Goal: Task Accomplishment & Management: Manage account settings

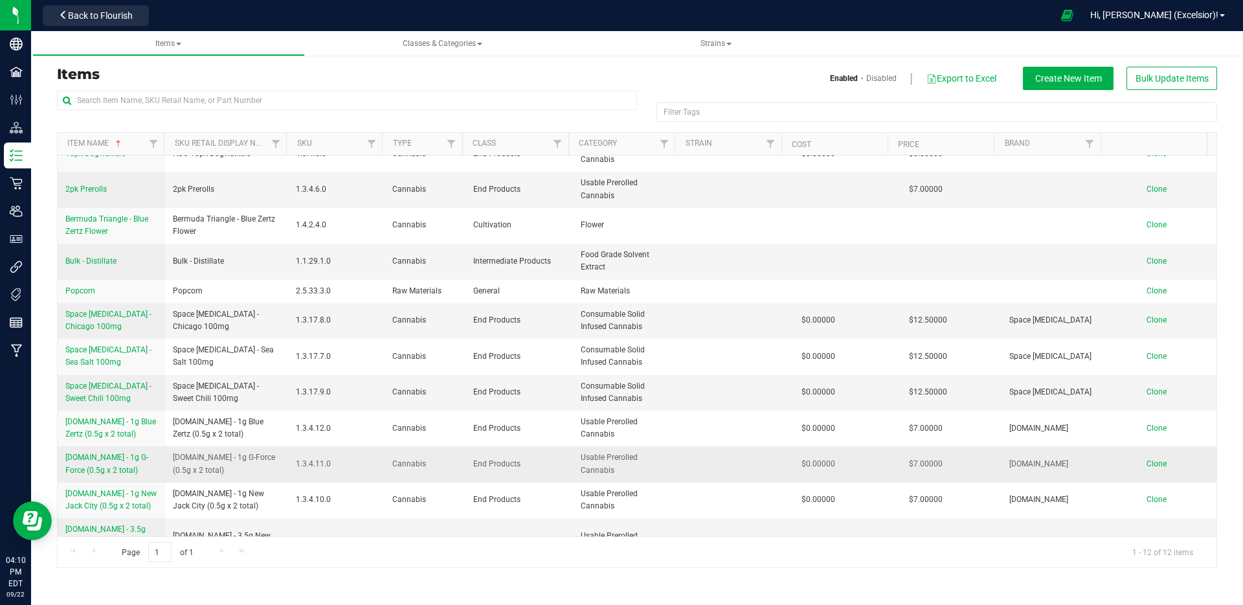
scroll to position [25, 0]
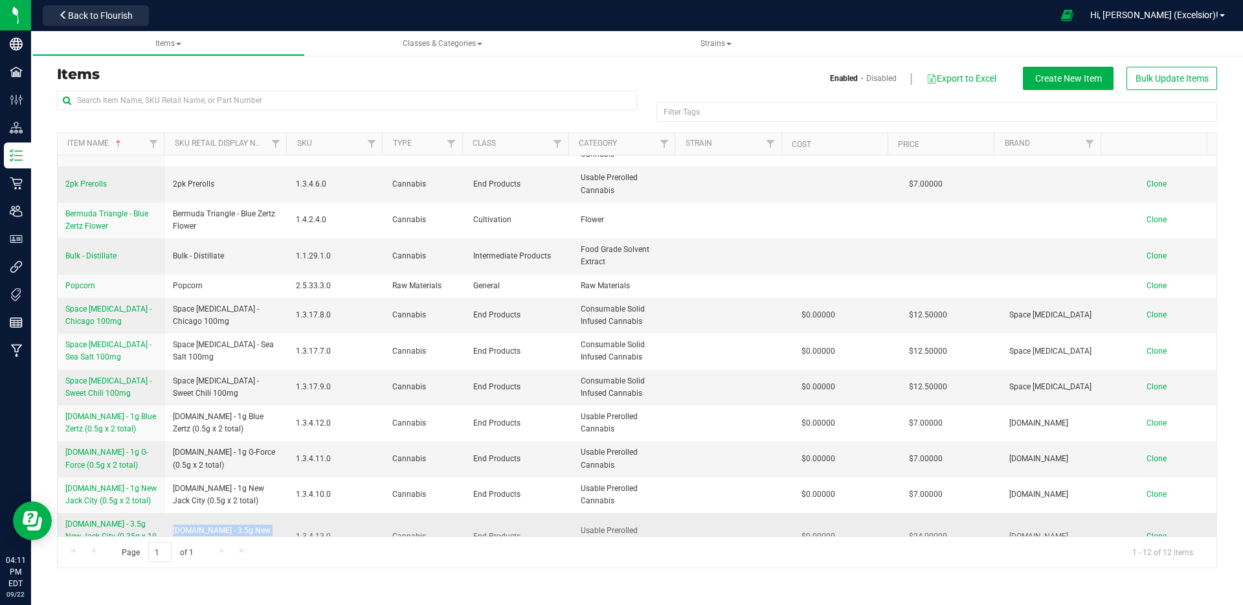
drag, startPoint x: 249, startPoint y: 522, endPoint x: 170, endPoint y: 512, distance: 80.3
click at [170, 513] on td "[DOMAIN_NAME] - 3.5g New Jack City (0.35g x 10 Prerolls)" at bounding box center [227, 537] width 124 height 48
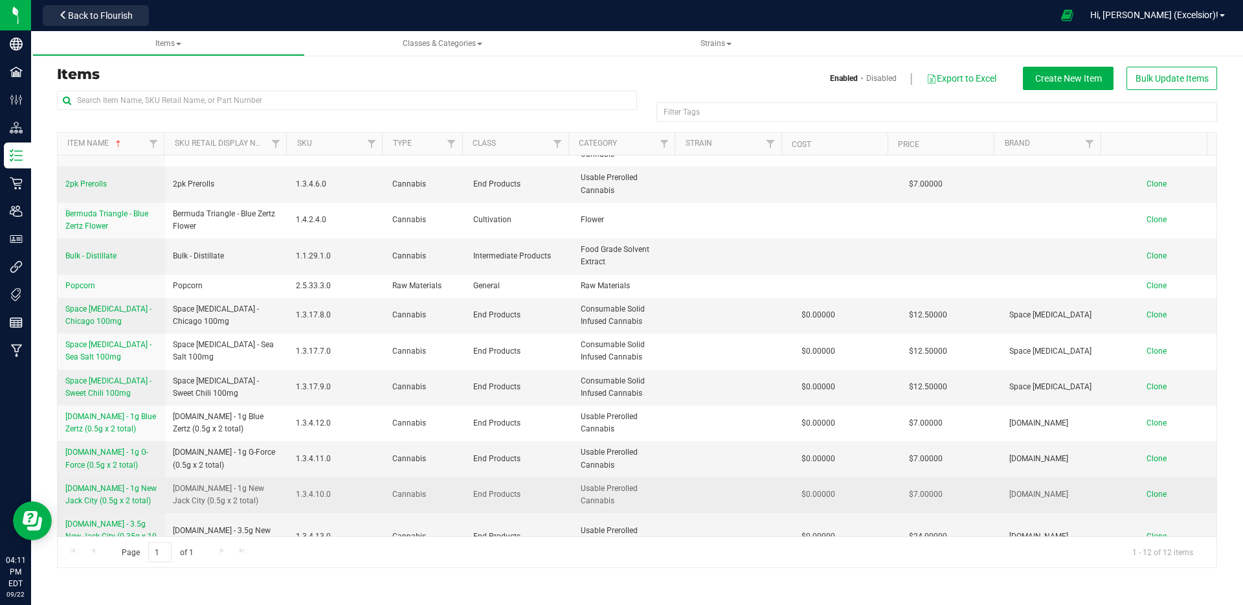
click at [242, 491] on span "[DOMAIN_NAME] - 1g New Jack City (0.5g x 2 total)" at bounding box center [227, 494] width 108 height 25
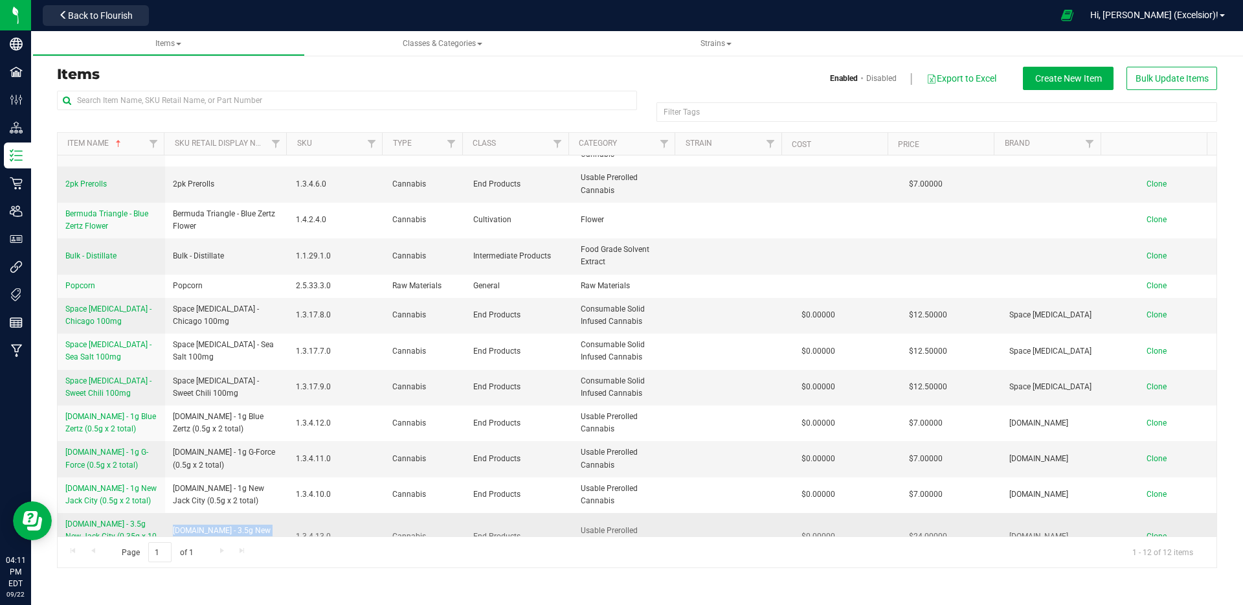
drag, startPoint x: 263, startPoint y: 521, endPoint x: 172, endPoint y: 516, distance: 92.1
click at [173, 524] on span "[DOMAIN_NAME] - 3.5g New Jack City (0.35g x 10 Prerolls)" at bounding box center [227, 536] width 108 height 25
copy span "[DOMAIN_NAME] - 3.5g New Jack City (0.35g x 10 Prerolls)"
click at [1147, 532] on span "Clone" at bounding box center [1157, 536] width 20 height 9
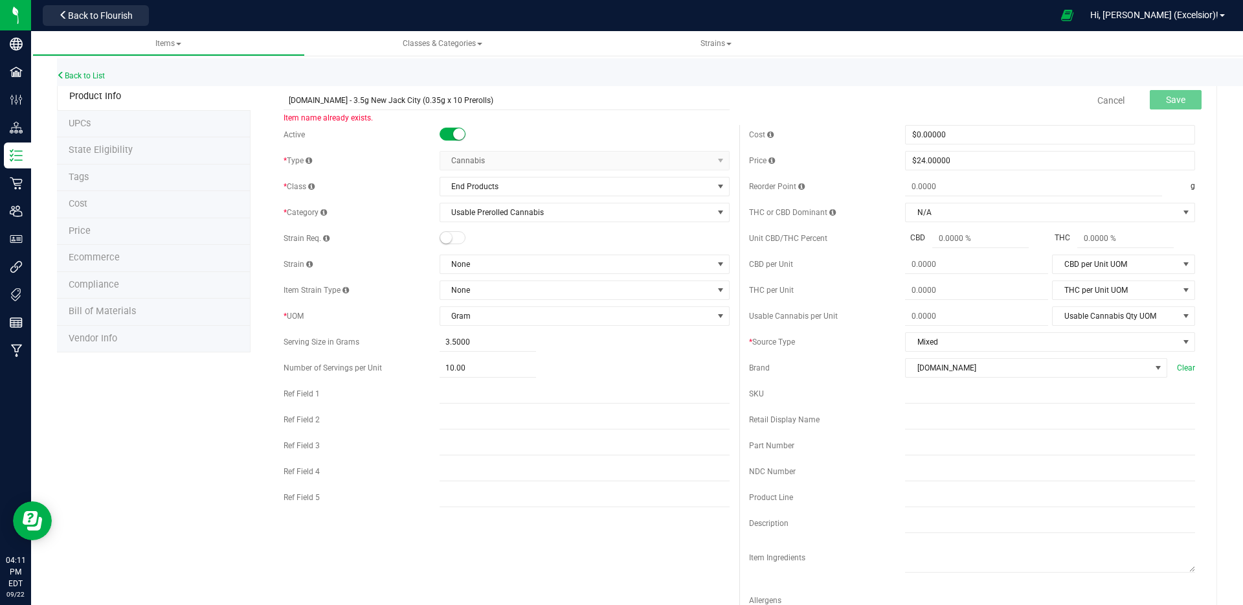
drag, startPoint x: 386, startPoint y: 102, endPoint x: 457, endPoint y: 118, distance: 73.2
click at [386, 102] on input "[DOMAIN_NAME] - 3.5g New Jack City (0.35g x 10 Prerolls)" at bounding box center [507, 100] width 446 height 19
type input "[DOMAIN_NAME] - 3.5g G-Force (0.35g x 10 Prerolls)"
click at [1180, 101] on button "Save" at bounding box center [1176, 99] width 52 height 19
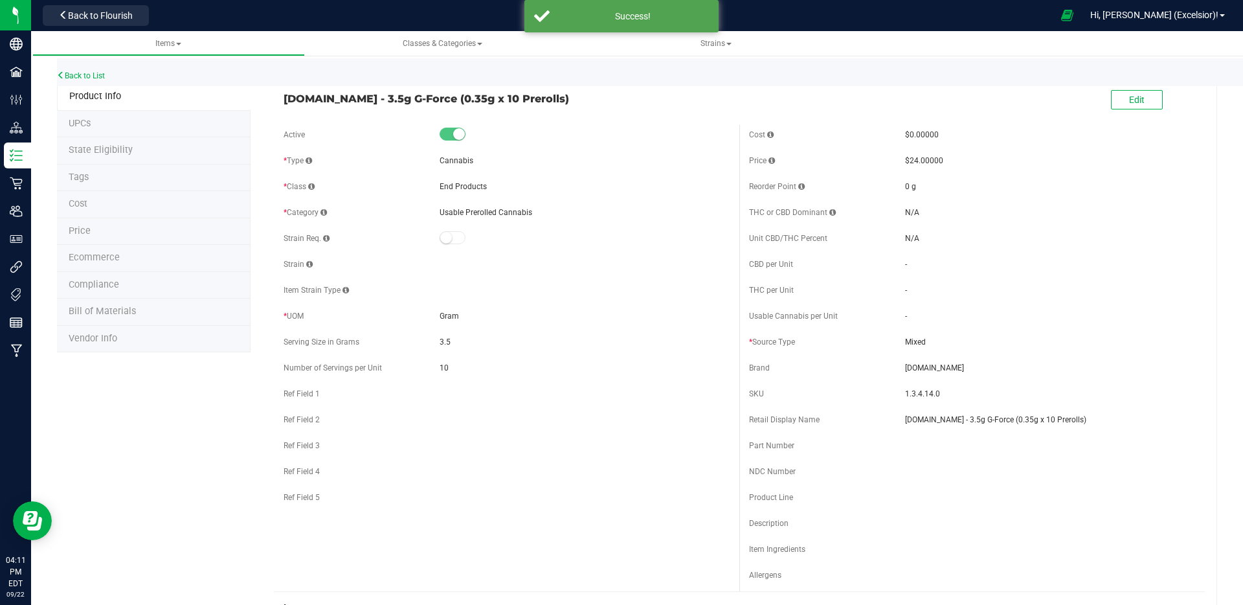
click at [81, 81] on div "Back to List" at bounding box center [678, 72] width 1243 height 28
click at [84, 76] on link "Back to List" at bounding box center [81, 75] width 48 height 9
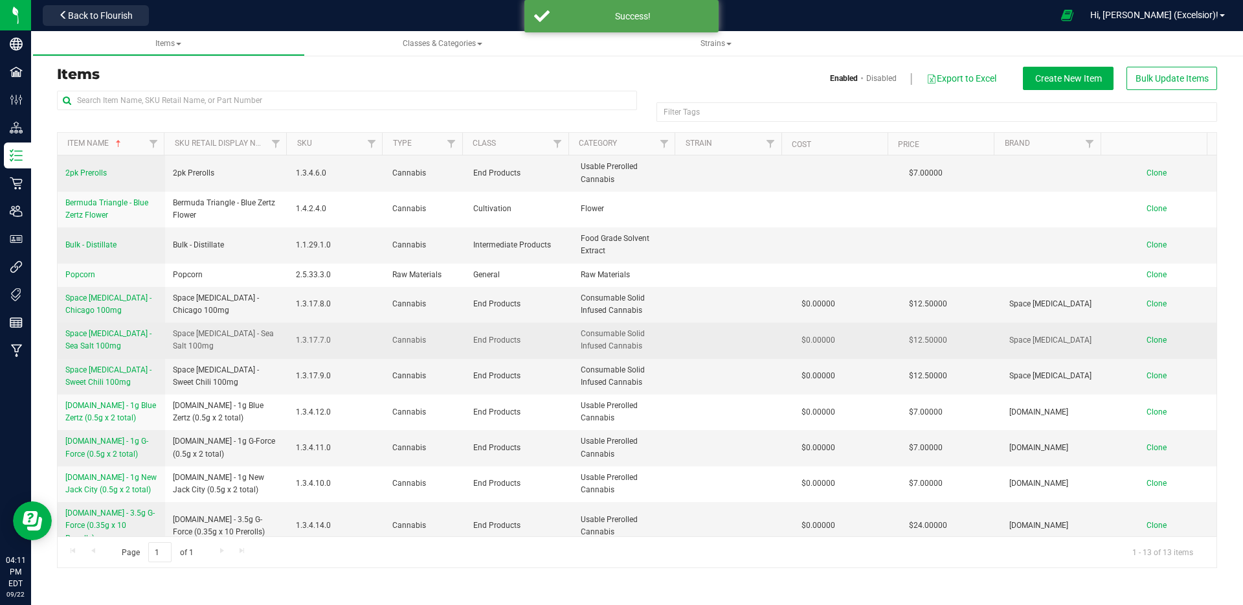
scroll to position [61, 0]
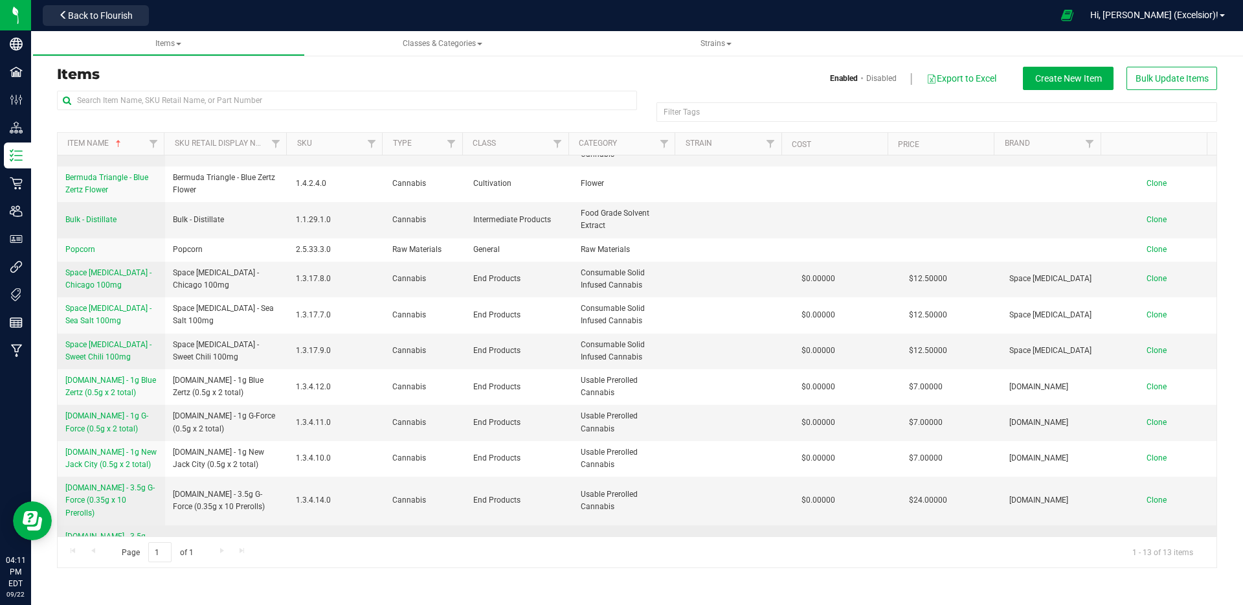
click at [1149, 525] on td "Clone" at bounding box center [1162, 549] width 107 height 48
click at [1150, 544] on span "Clone" at bounding box center [1157, 548] width 20 height 9
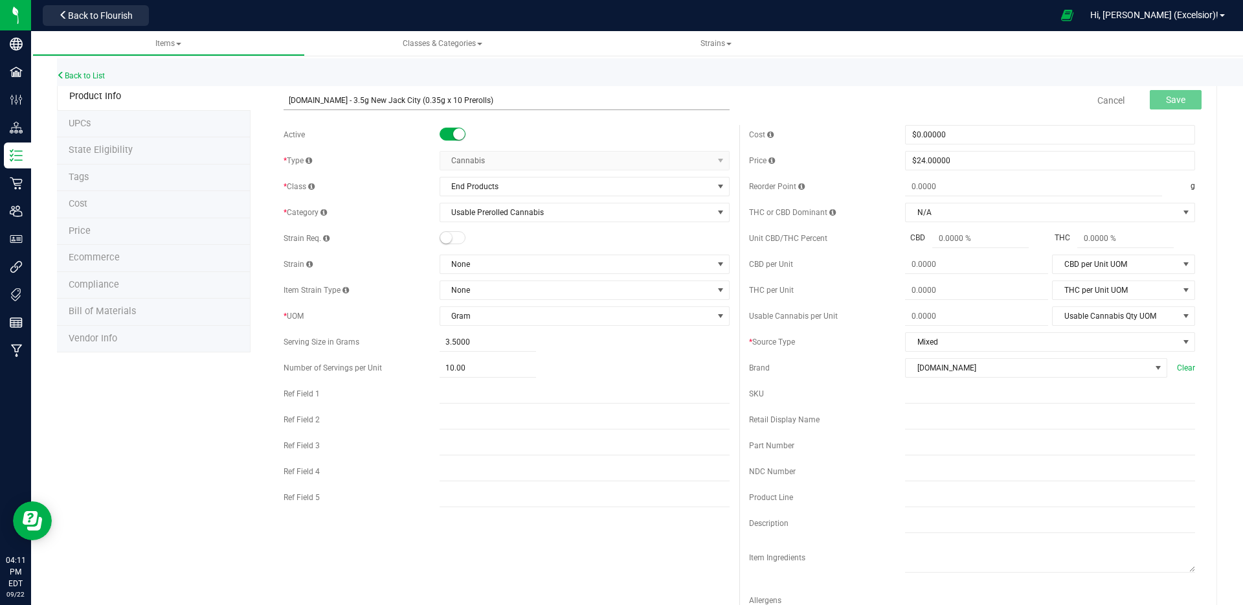
click at [383, 102] on input "[DOMAIN_NAME] - 3.5g New Jack City (0.35g x 10 Prerolls)" at bounding box center [507, 100] width 446 height 19
type input "[DOMAIN_NAME] - 3.5g Blue Zertz (0.35g x 10 Prerolls)"
click at [1169, 100] on span "Save" at bounding box center [1175, 100] width 19 height 10
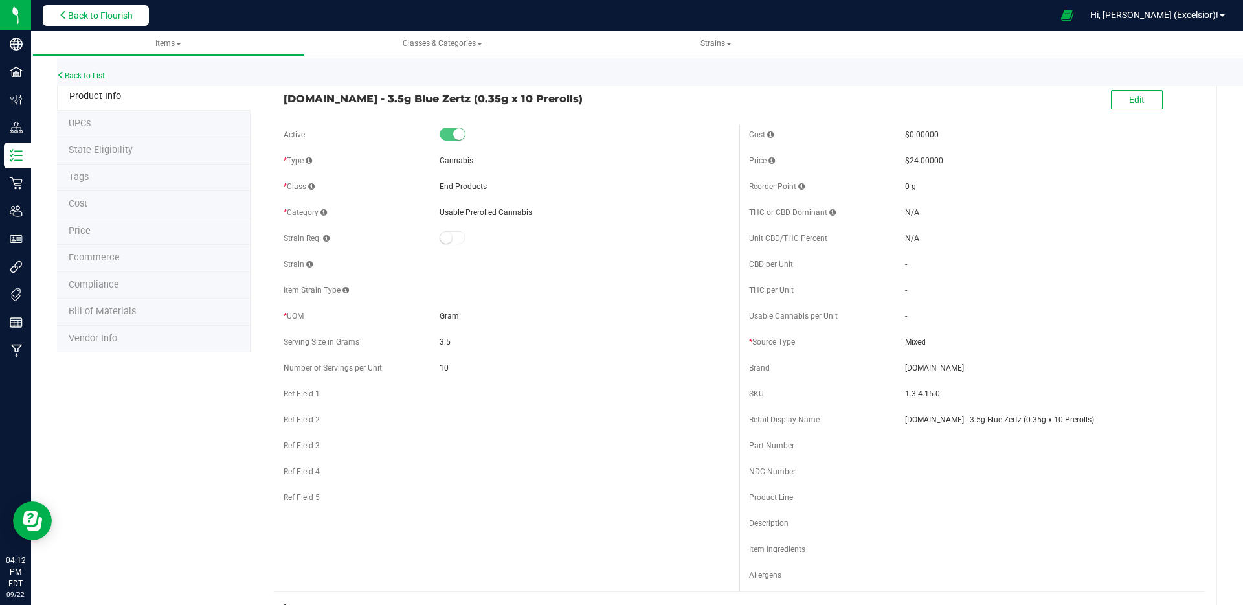
click at [123, 21] on button "Back to Flourish" at bounding box center [96, 15] width 106 height 21
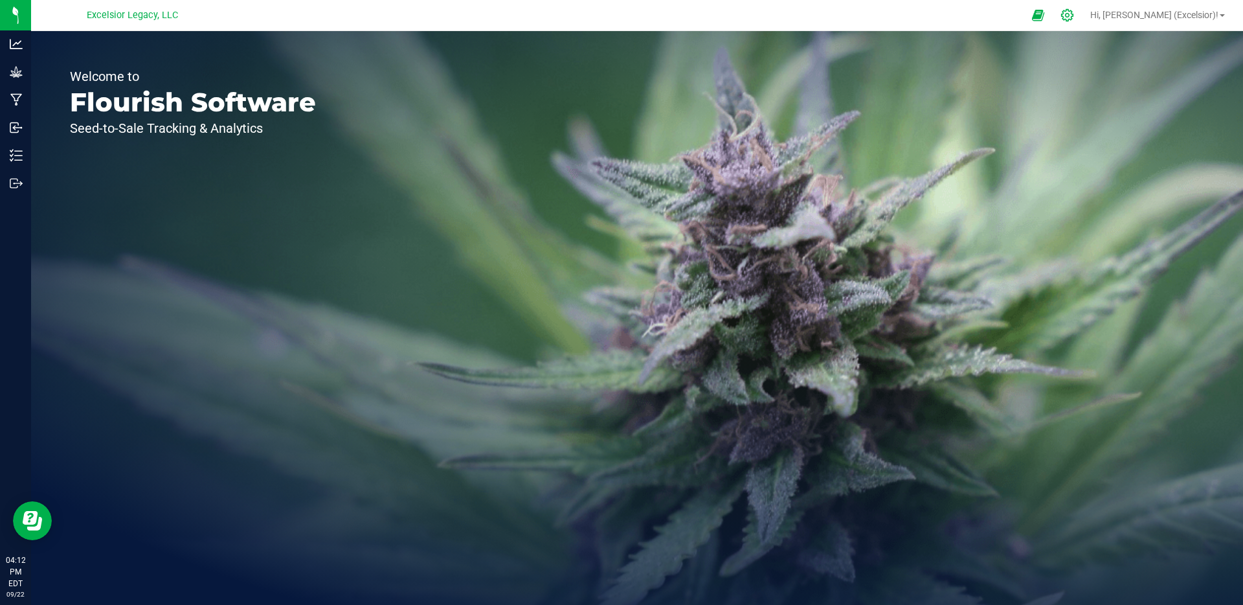
click at [1084, 19] on div at bounding box center [1067, 15] width 32 height 28
click at [1077, 19] on div at bounding box center [1068, 15] width 18 height 14
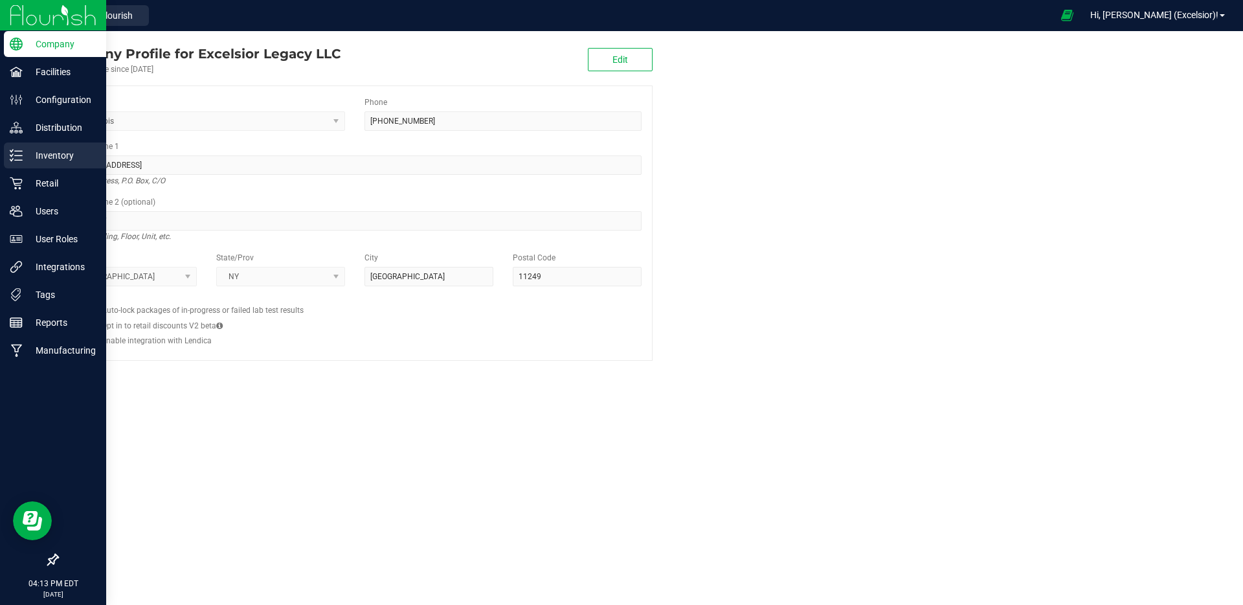
click at [41, 150] on p "Inventory" at bounding box center [62, 156] width 78 height 16
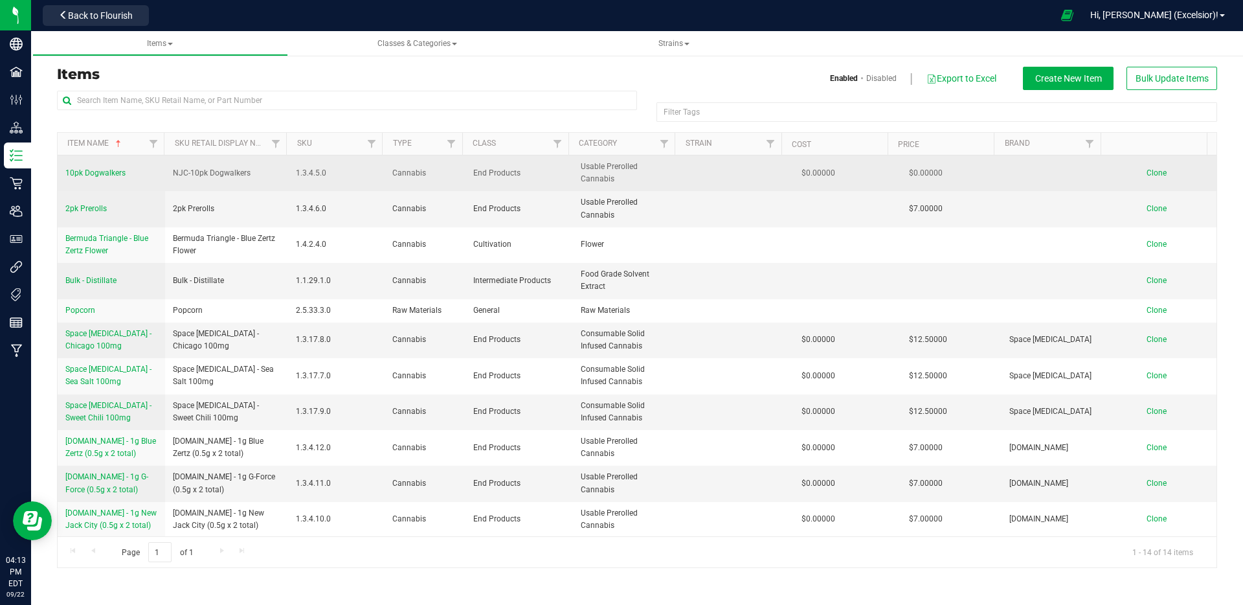
click at [94, 168] on span "10pk Dogwalkers" at bounding box center [95, 172] width 60 height 9
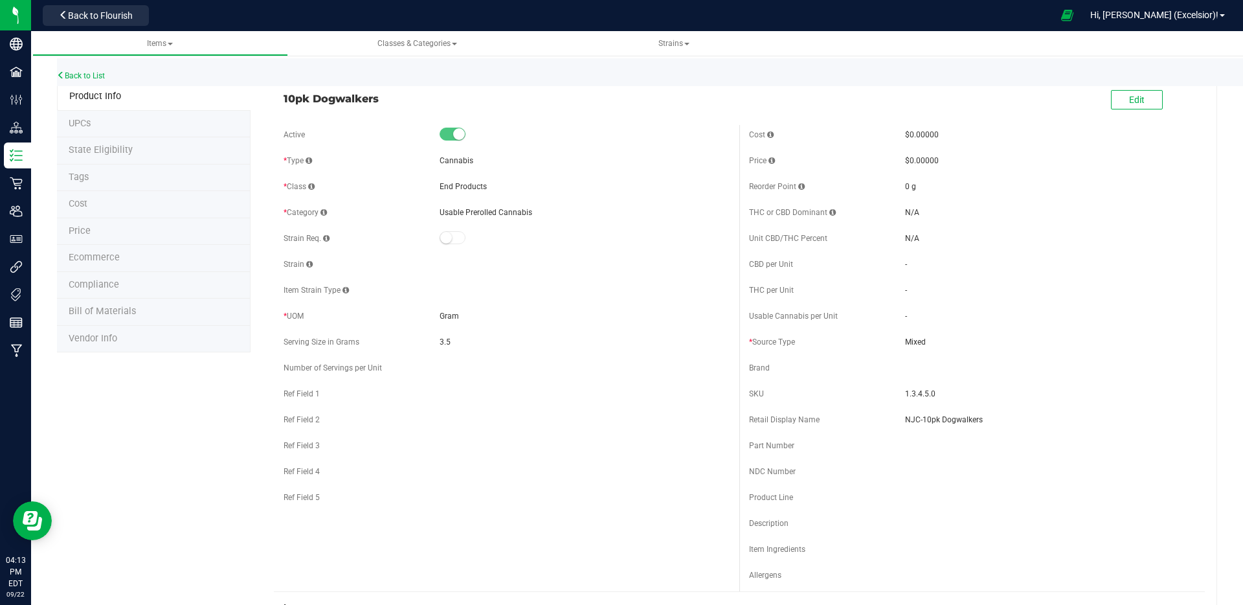
click at [449, 135] on span at bounding box center [453, 134] width 26 height 13
click at [1129, 100] on span "Edit" at bounding box center [1137, 100] width 16 height 10
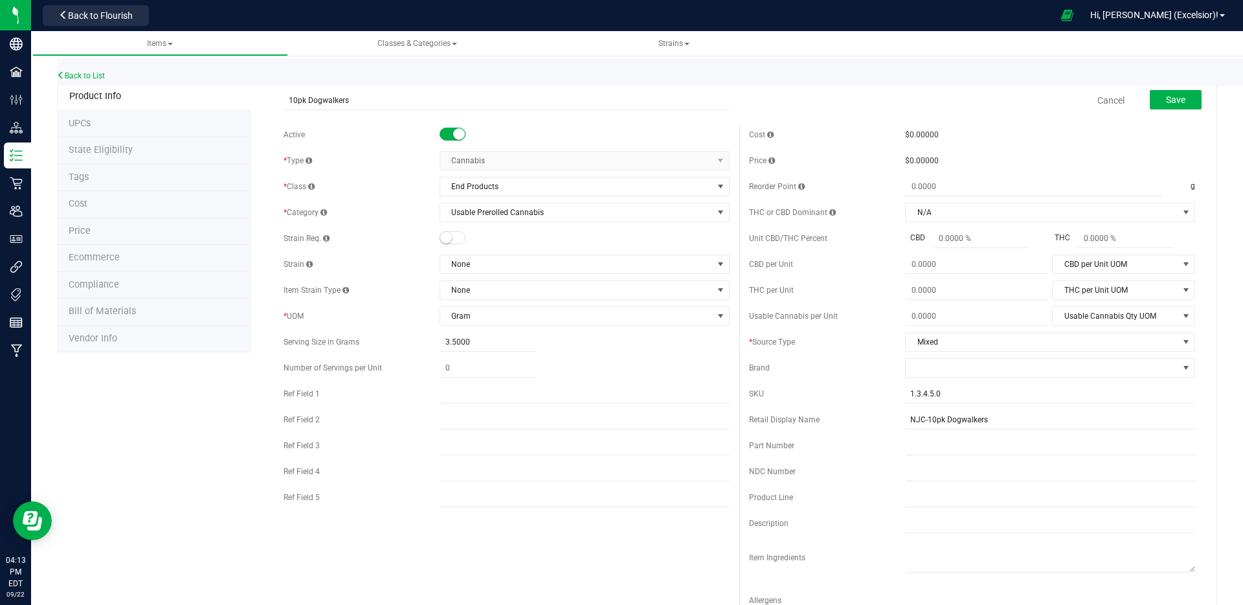
click at [445, 136] on span at bounding box center [453, 134] width 26 height 13
click at [96, 78] on link "Back to List" at bounding box center [81, 75] width 48 height 9
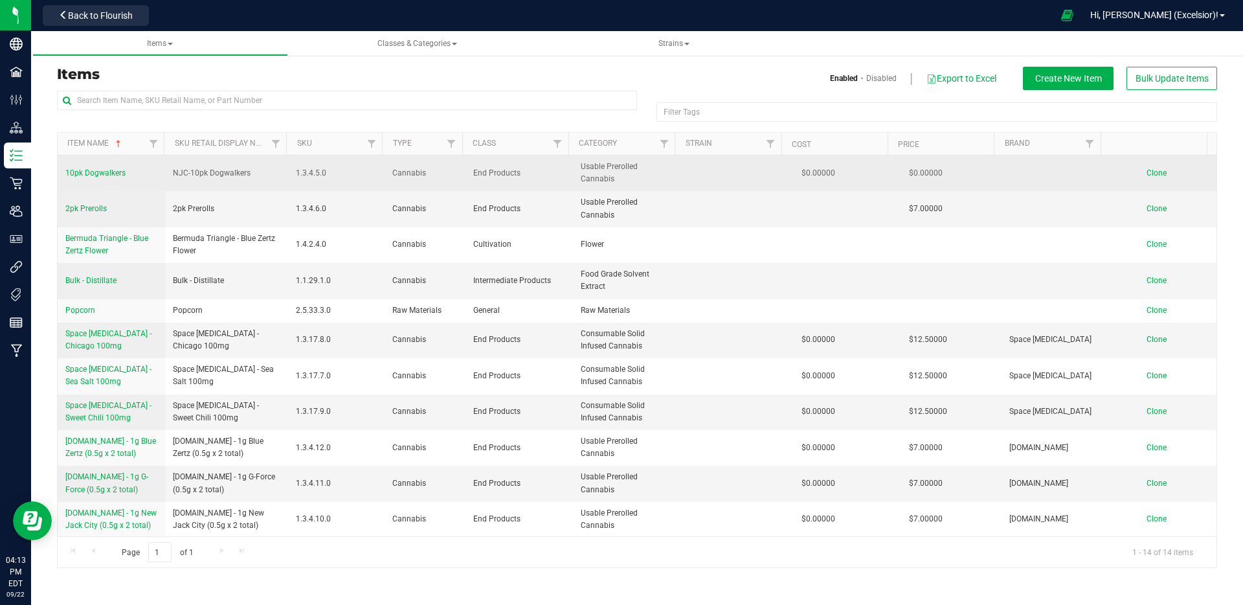
click at [90, 161] on td "10pk Dogwalkers" at bounding box center [111, 173] width 107 height 36
click at [91, 168] on span "10pk Dogwalkers" at bounding box center [95, 172] width 60 height 9
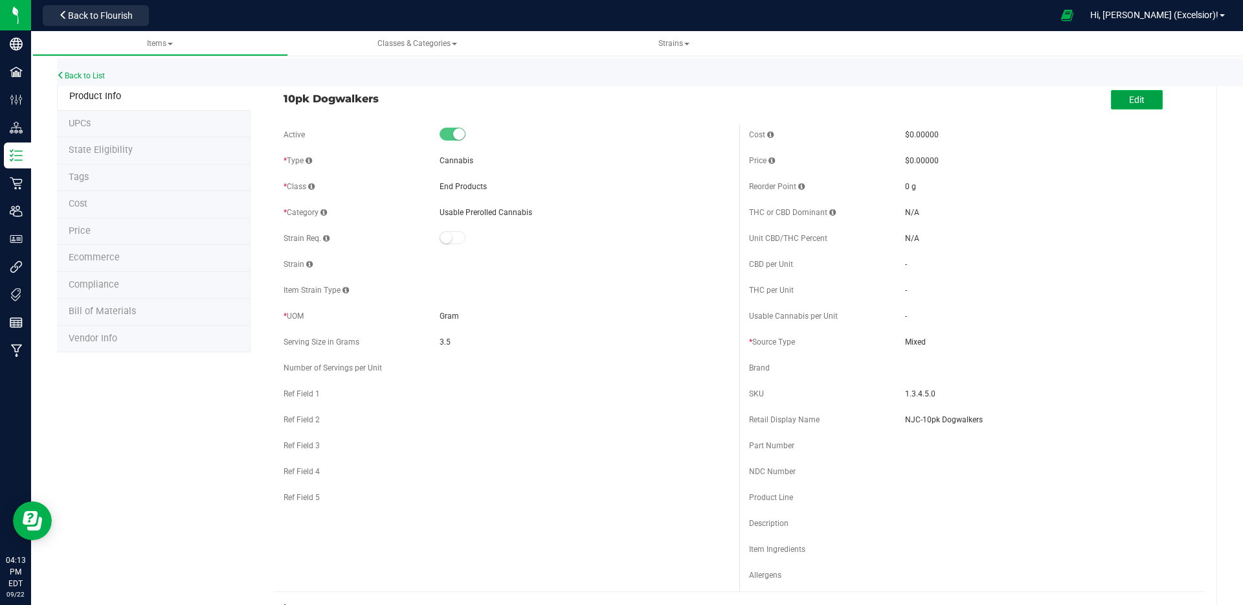
click at [1113, 97] on button "Edit" at bounding box center [1137, 99] width 52 height 19
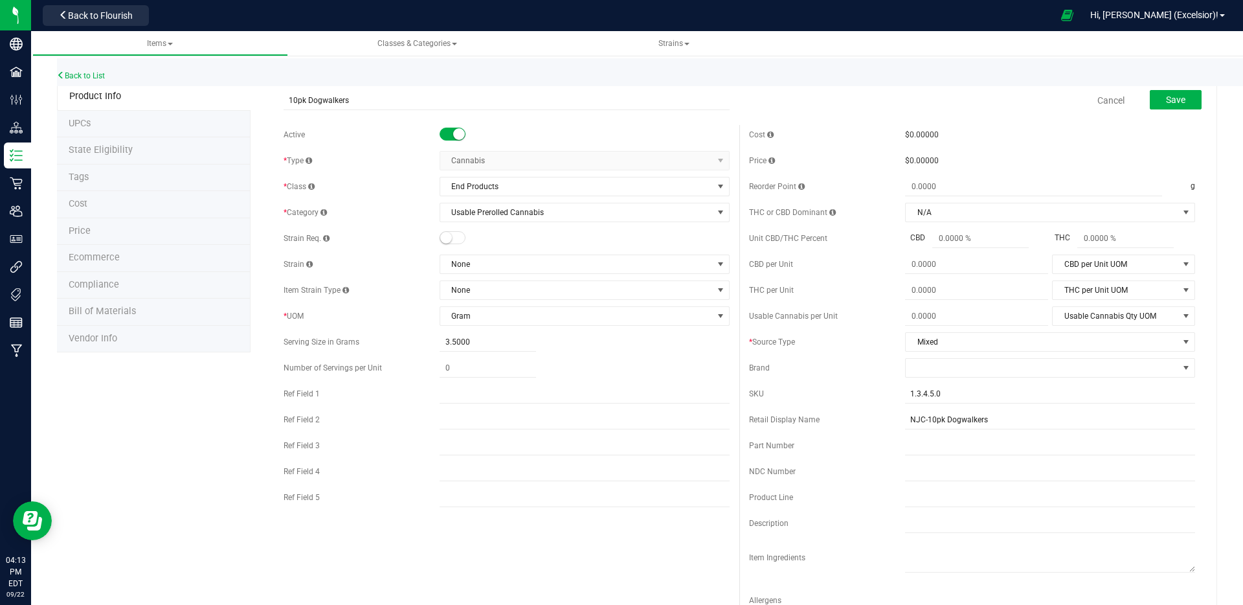
click at [442, 135] on span at bounding box center [453, 134] width 26 height 13
click at [1151, 108] on button "Save" at bounding box center [1176, 99] width 52 height 19
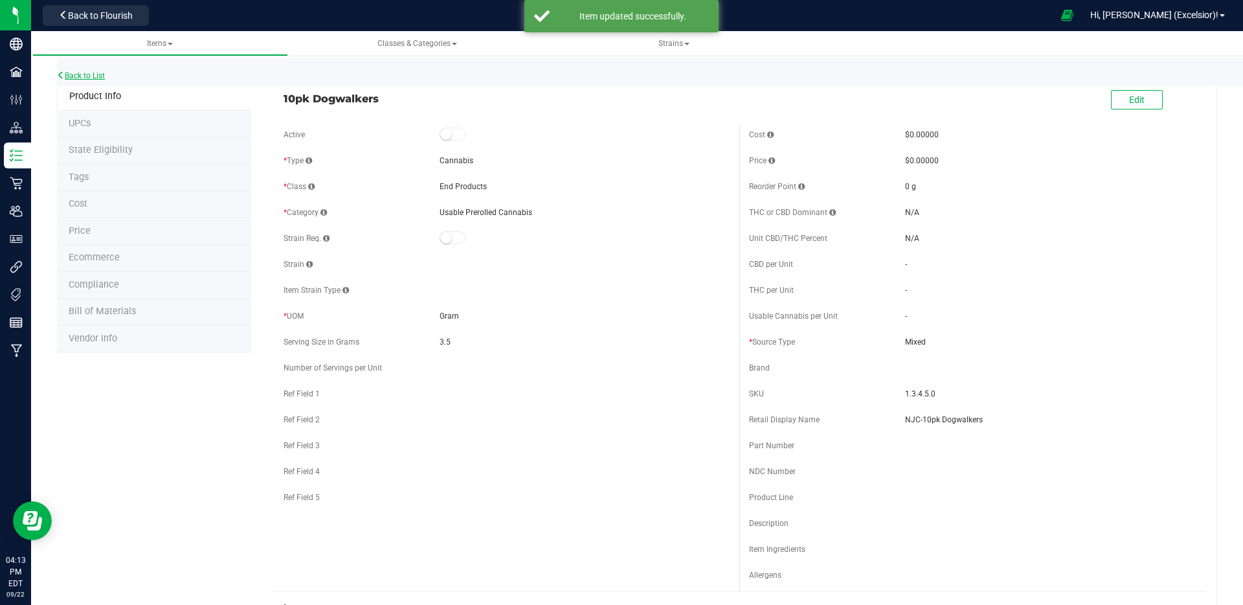
click at [69, 78] on link "Back to List" at bounding box center [81, 75] width 48 height 9
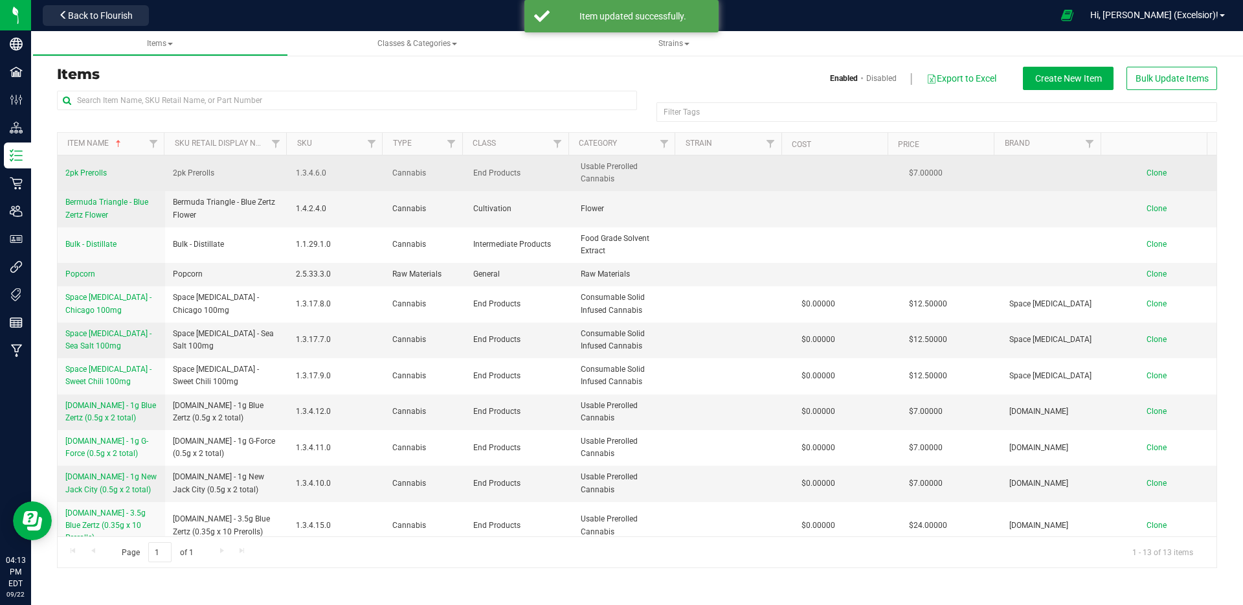
click at [85, 168] on span "2pk Prerolls" at bounding box center [85, 172] width 41 height 9
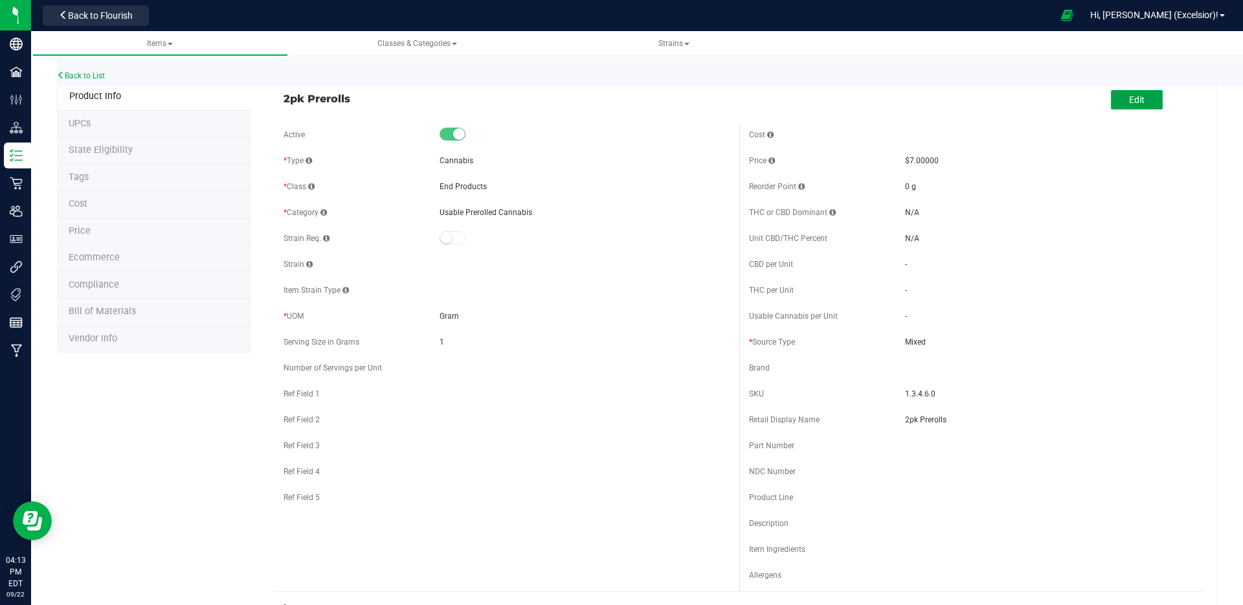
click at [1147, 94] on button "Edit" at bounding box center [1137, 99] width 52 height 19
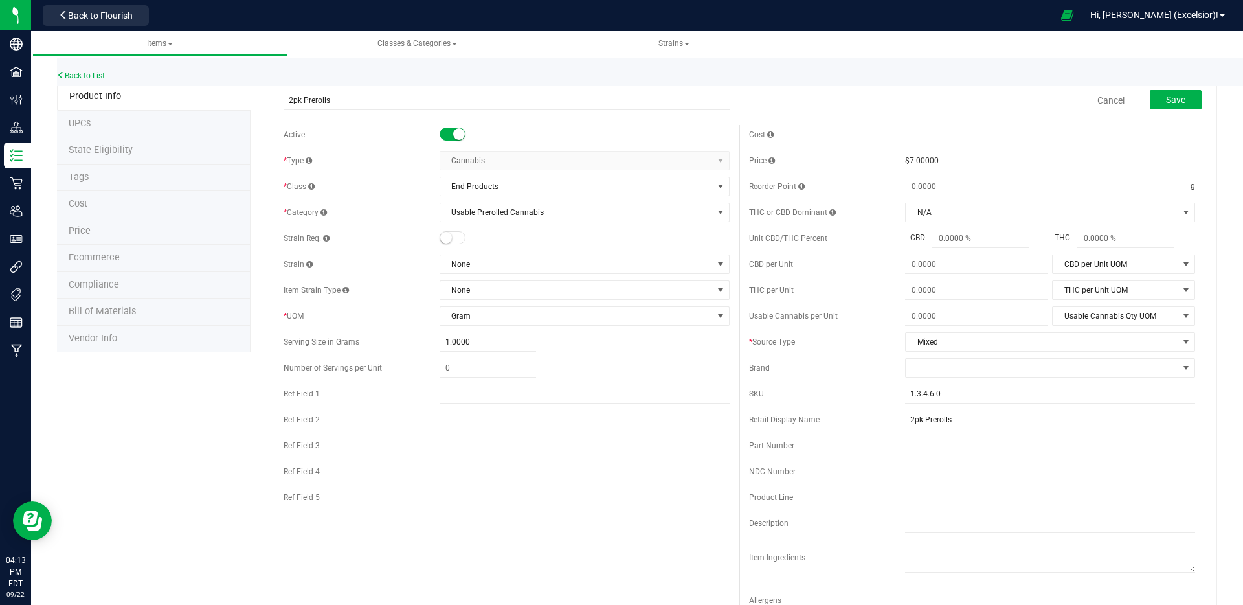
click at [455, 136] on small at bounding box center [459, 134] width 12 height 12
click at [1130, 111] on div "Save" at bounding box center [1165, 100] width 71 height 27
click at [1172, 95] on span "Save" at bounding box center [1175, 100] width 19 height 10
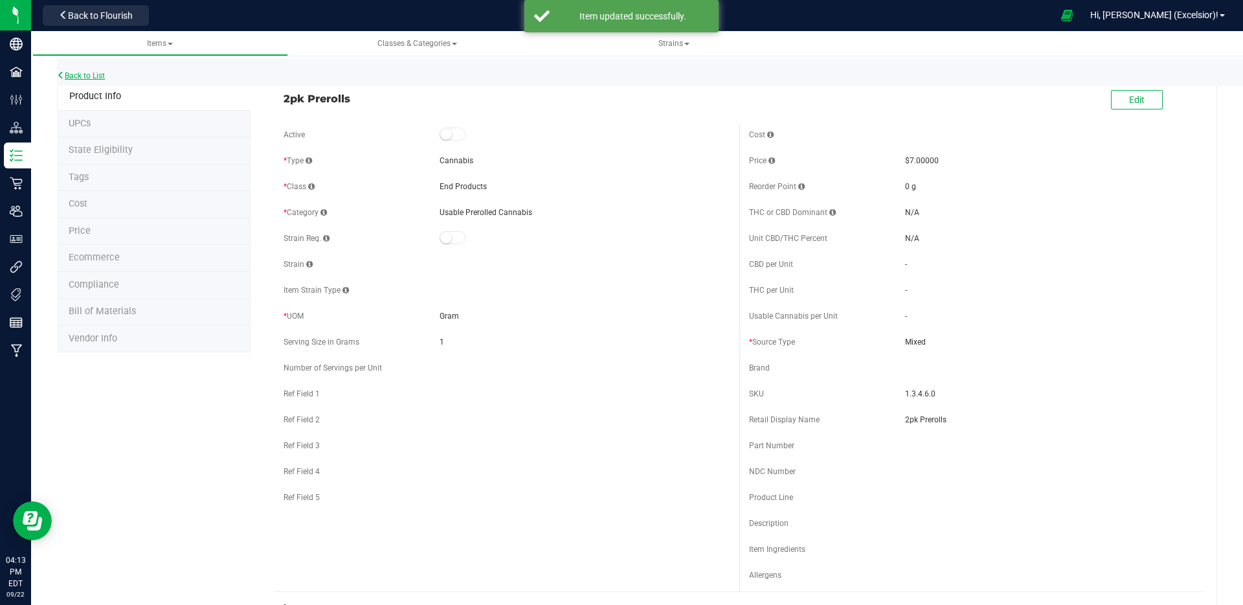
click at [93, 71] on link "Back to List" at bounding box center [81, 75] width 48 height 9
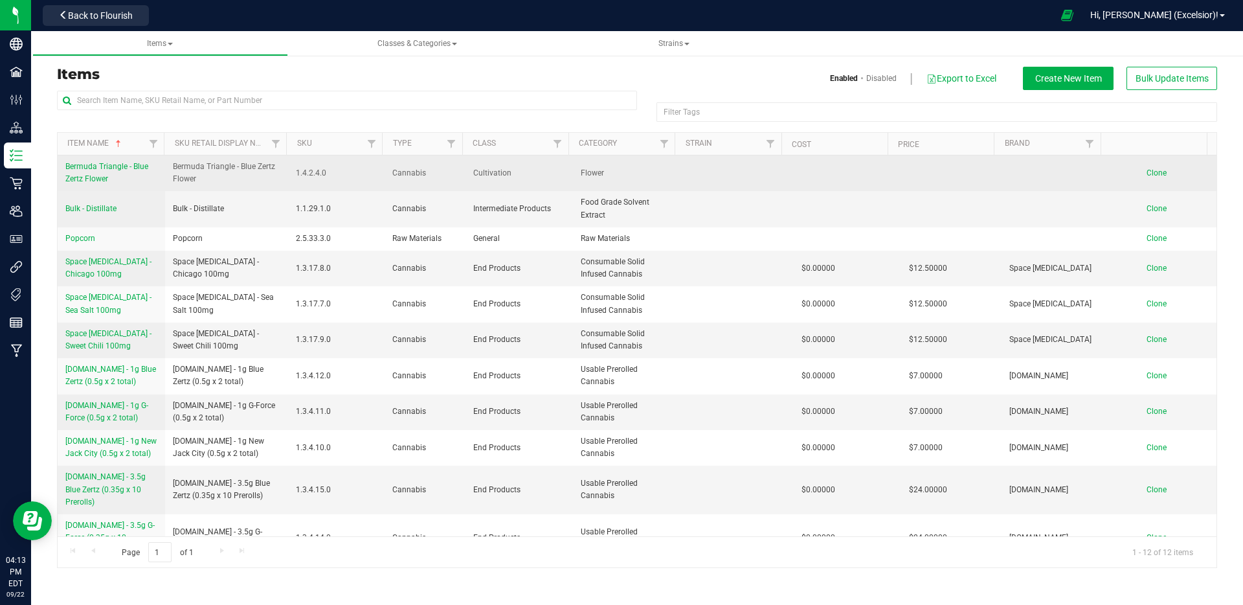
click at [82, 169] on span "Bermuda Triangle - Blue Zertz Flower" at bounding box center [106, 172] width 83 height 21
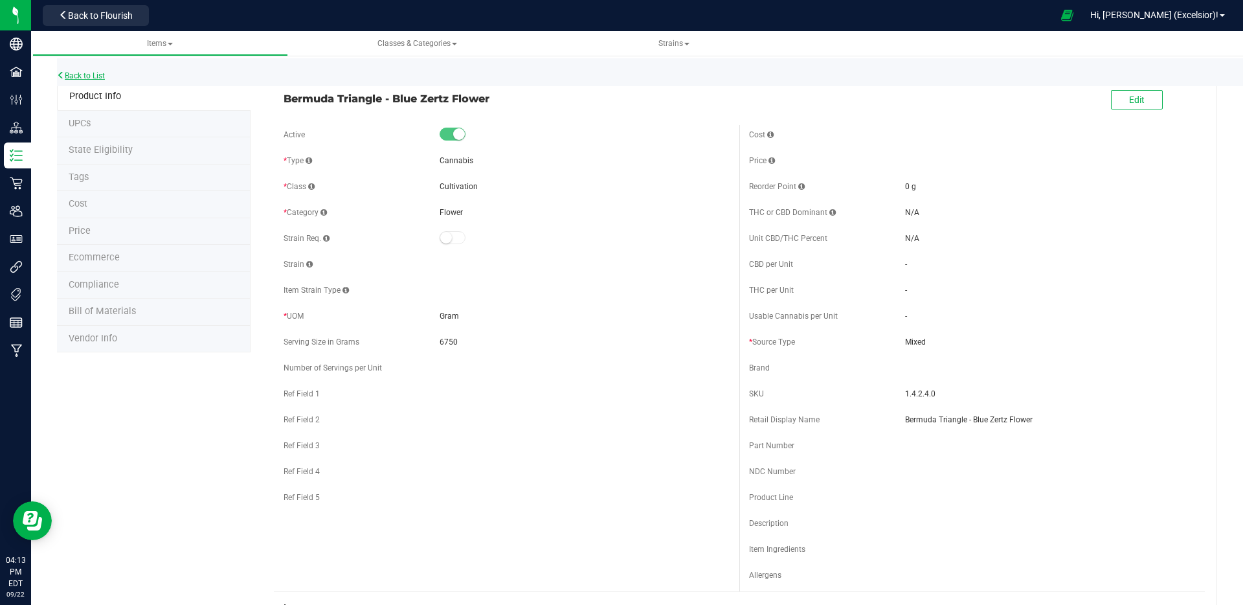
click at [77, 76] on link "Back to List" at bounding box center [81, 75] width 48 height 9
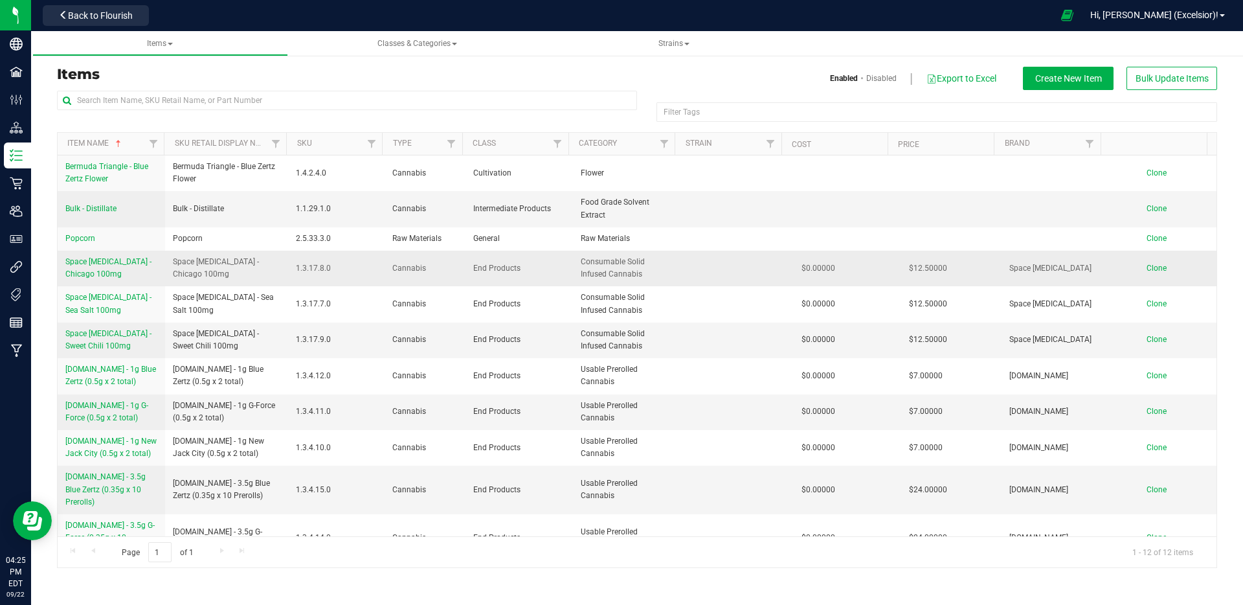
scroll to position [37, 0]
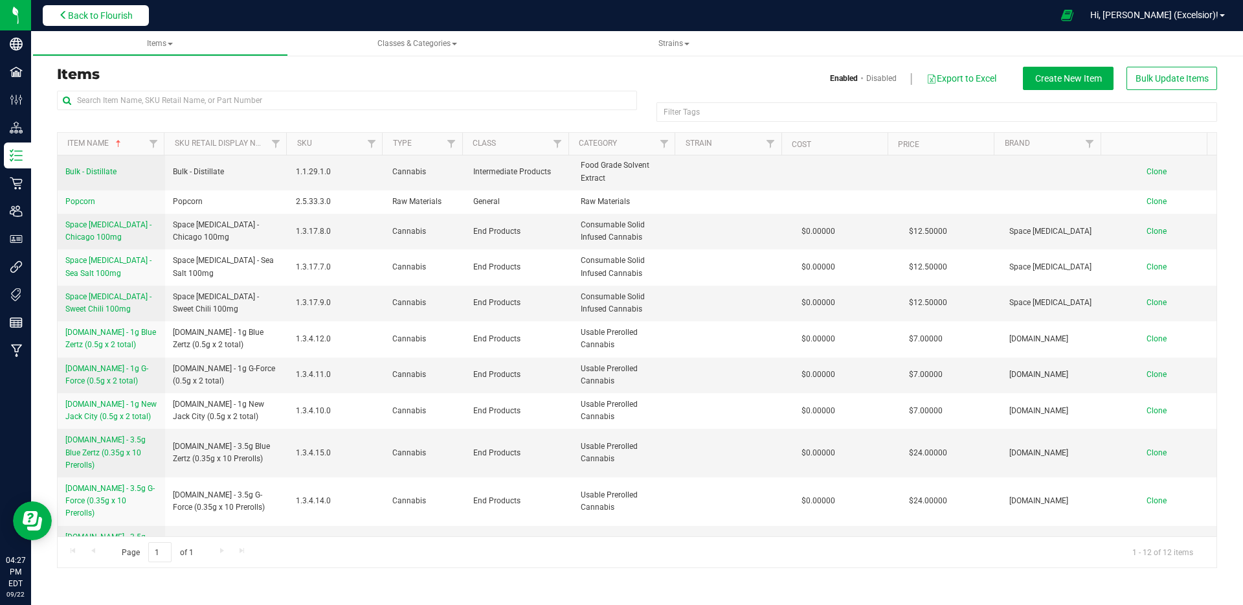
click at [127, 19] on span "Back to Flourish" at bounding box center [100, 15] width 65 height 10
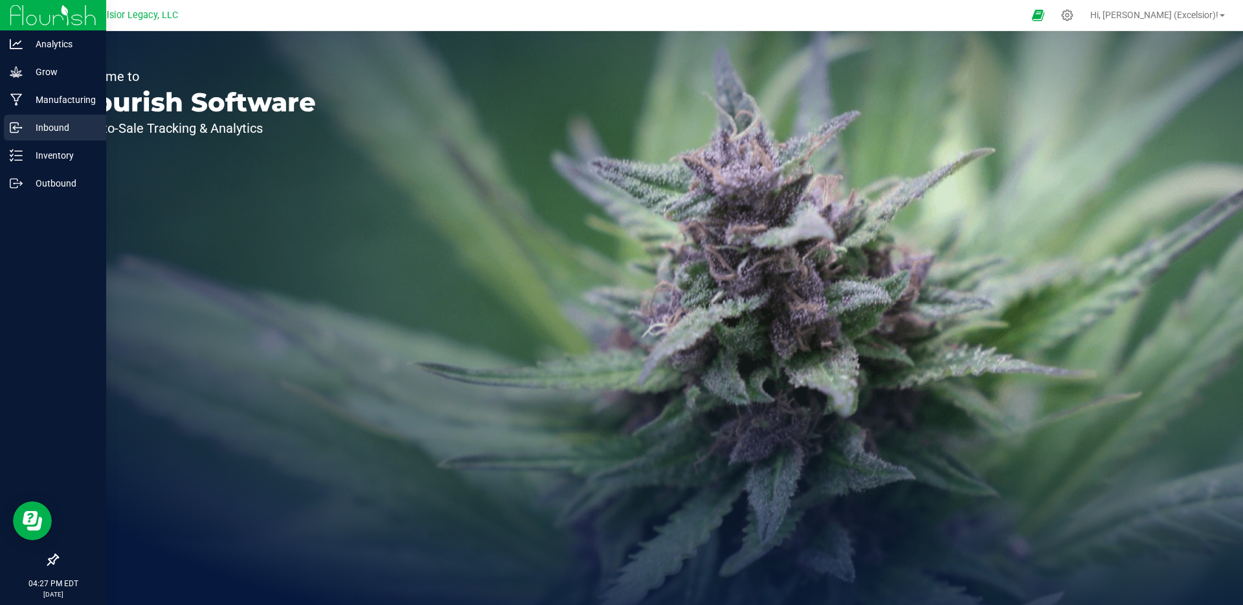
click at [26, 126] on p "Inbound" at bounding box center [62, 128] width 78 height 16
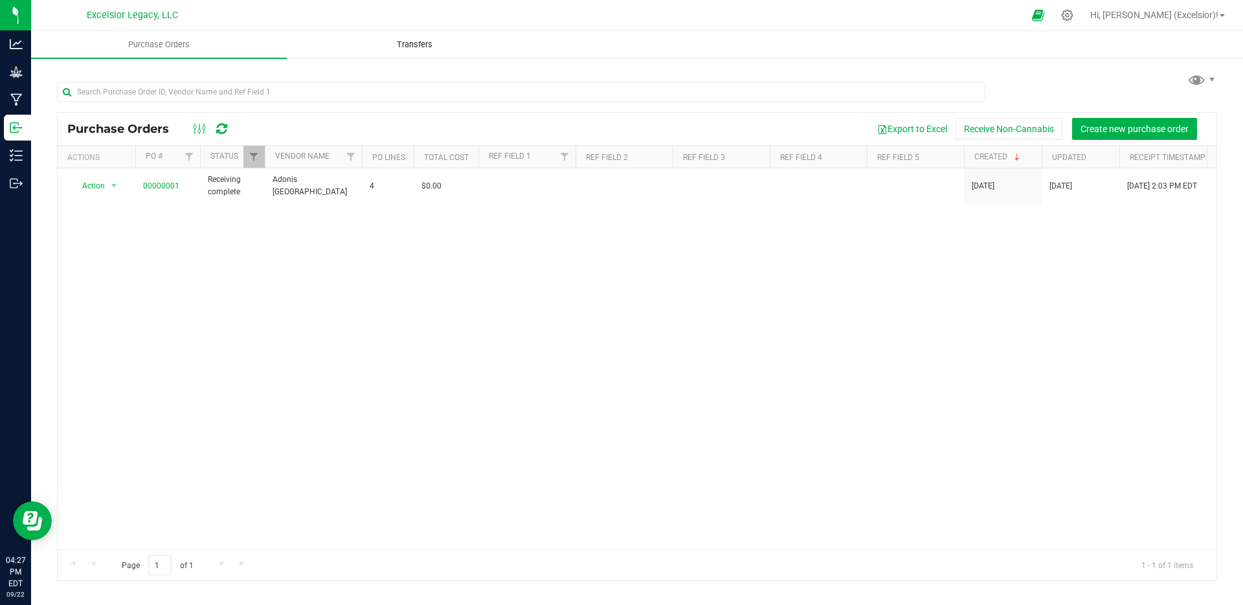
click at [398, 49] on span "Transfers" at bounding box center [414, 45] width 71 height 12
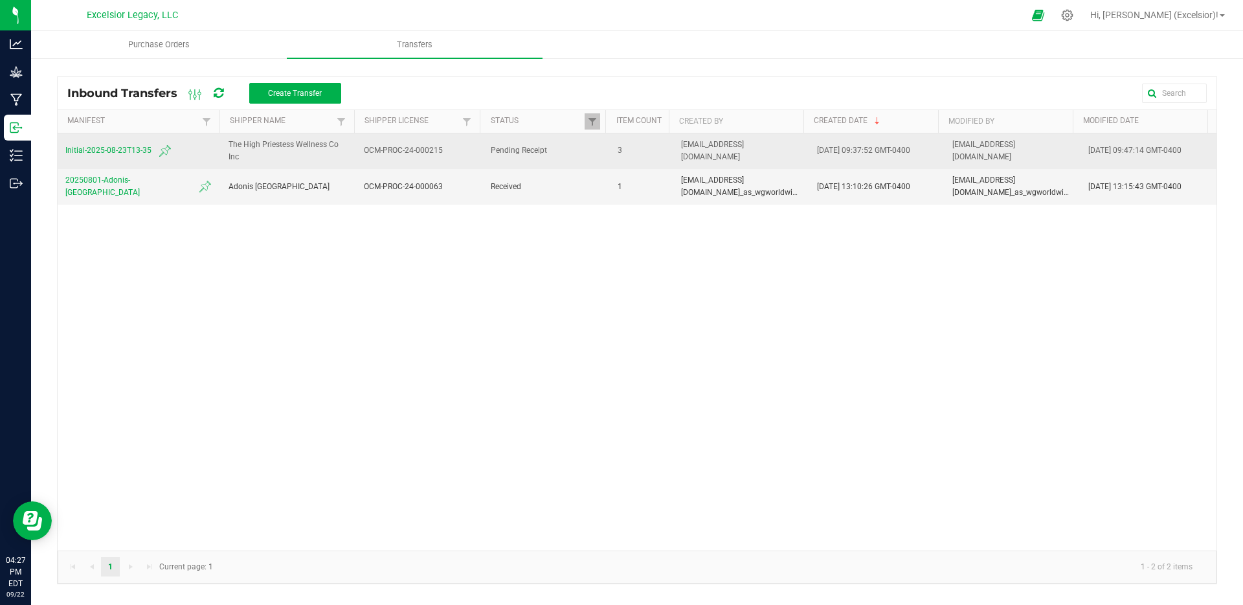
click at [115, 147] on span "Initial-2025-08-23T13-35" at bounding box center [139, 151] width 148 height 16
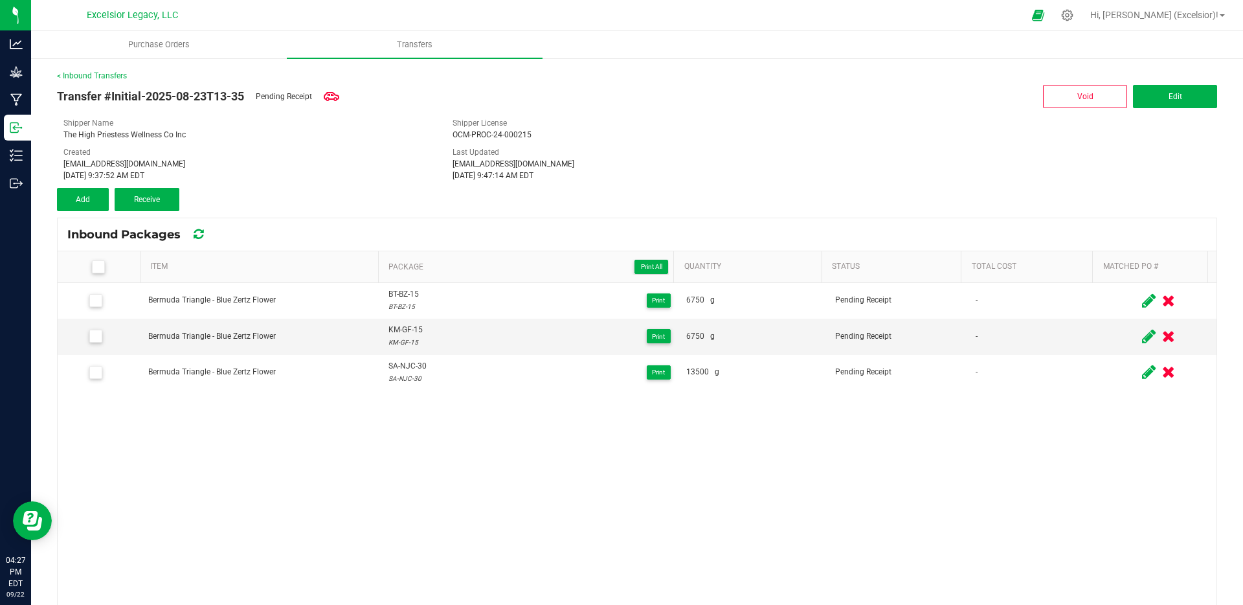
click at [74, 70] on div "< Inbound Transfers" at bounding box center [637, 76] width 1160 height 12
click at [74, 73] on link "< Inbound Transfers" at bounding box center [92, 75] width 70 height 9
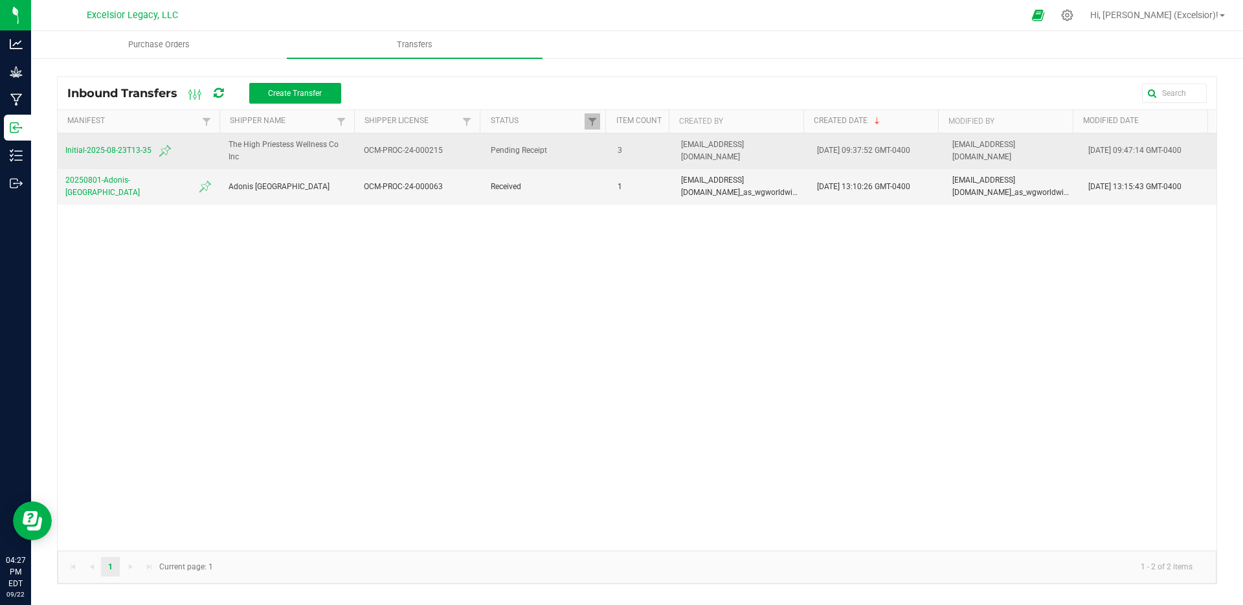
click at [111, 150] on span "Initial-2025-08-23T13-35" at bounding box center [139, 151] width 148 height 16
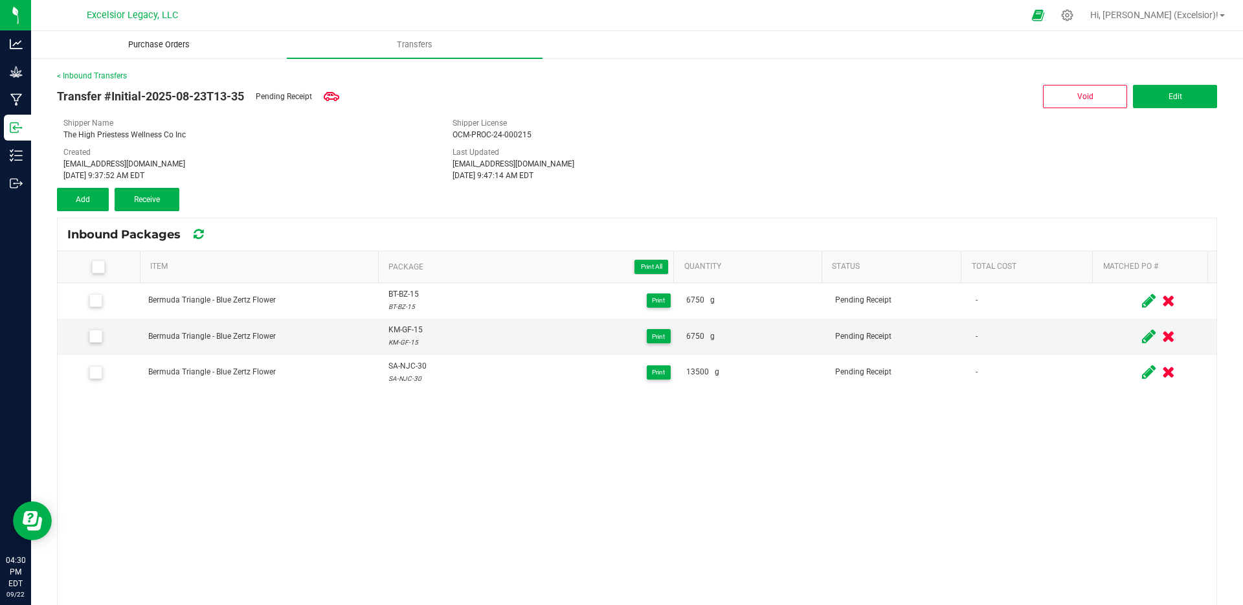
click at [156, 41] on span "Purchase Orders" at bounding box center [159, 45] width 96 height 12
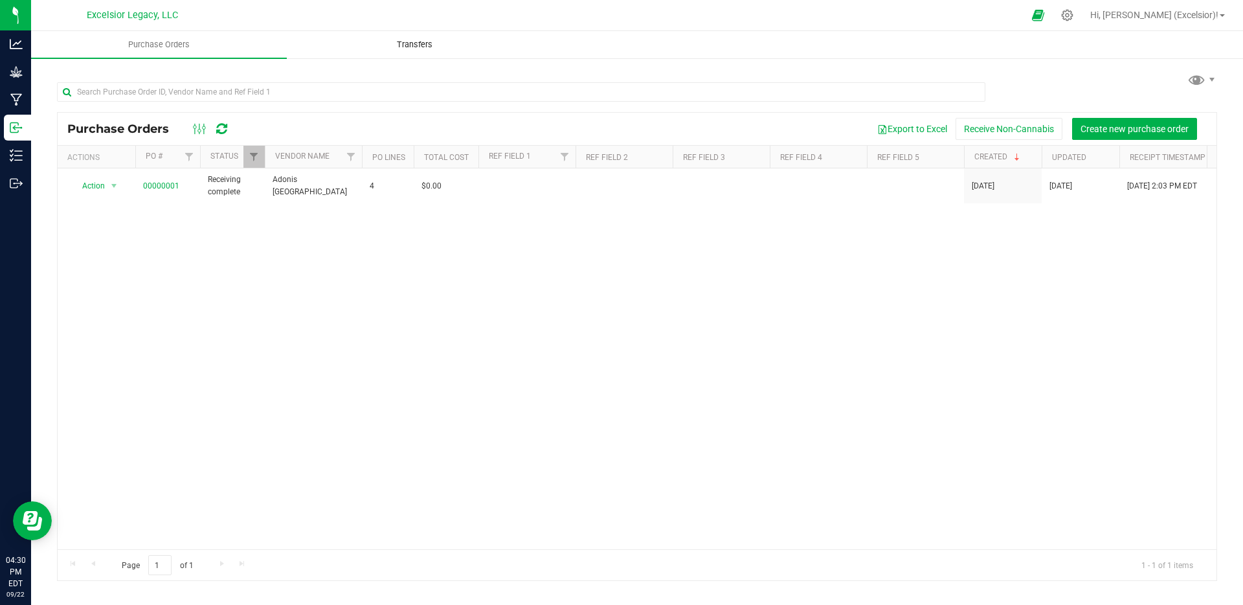
click at [412, 49] on span "Transfers" at bounding box center [414, 45] width 71 height 12
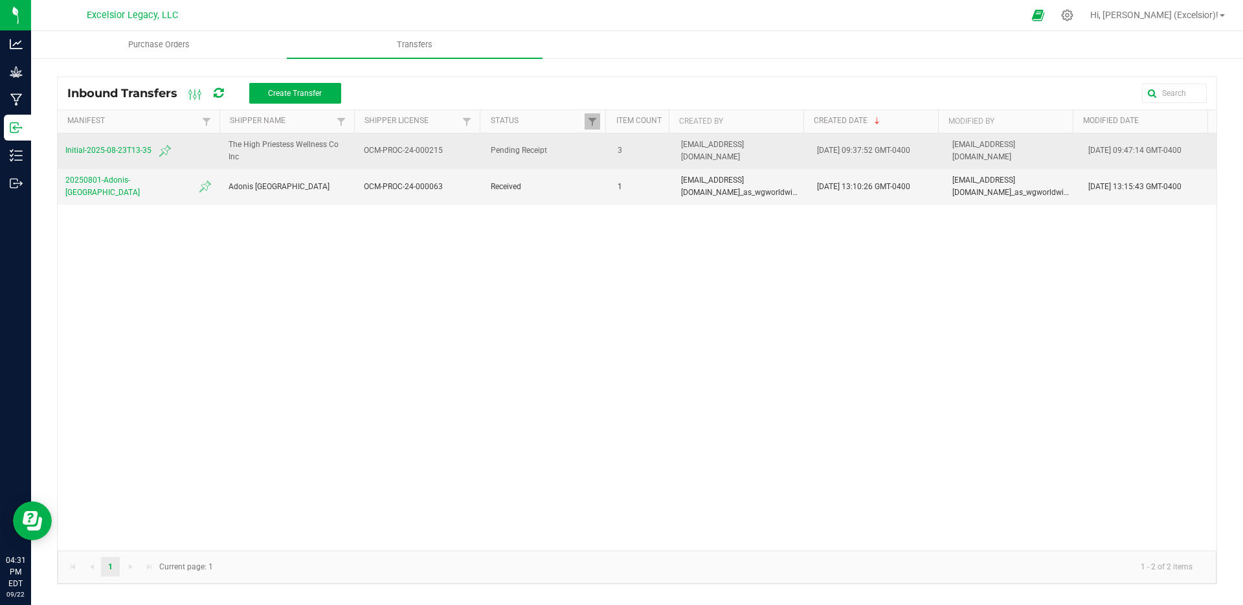
click at [119, 154] on span "Initial-2025-08-23T13-35" at bounding box center [139, 151] width 148 height 16
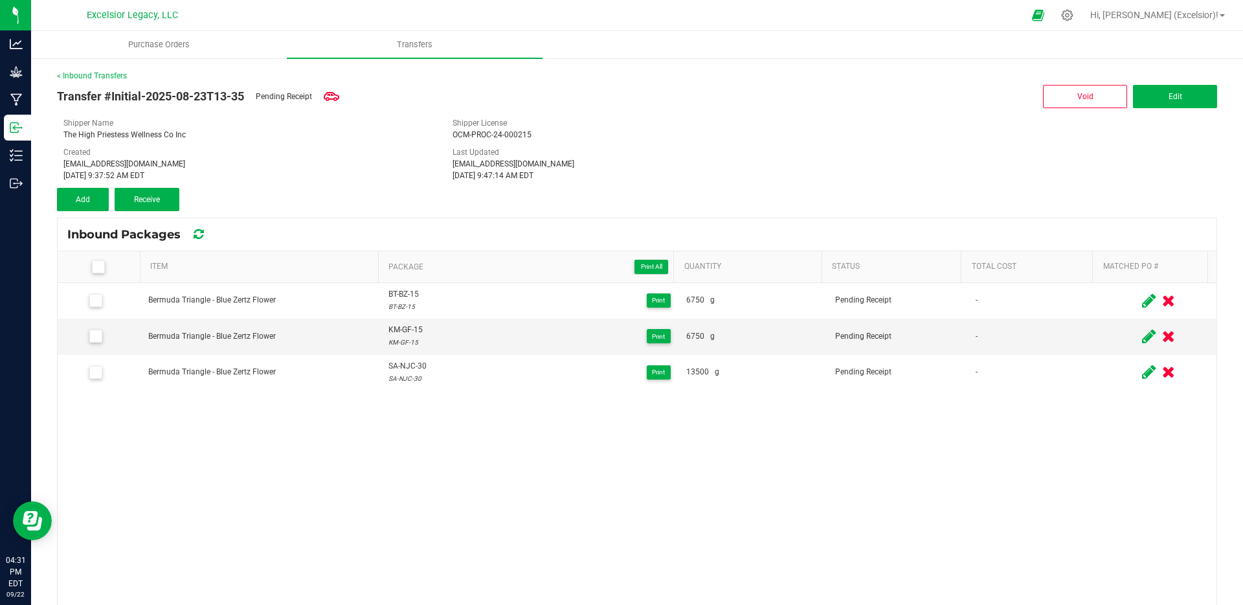
click at [96, 267] on icon at bounding box center [98, 267] width 8 height 0
click at [0, 0] on input "checkbox" at bounding box center [0, 0] width 0 height 0
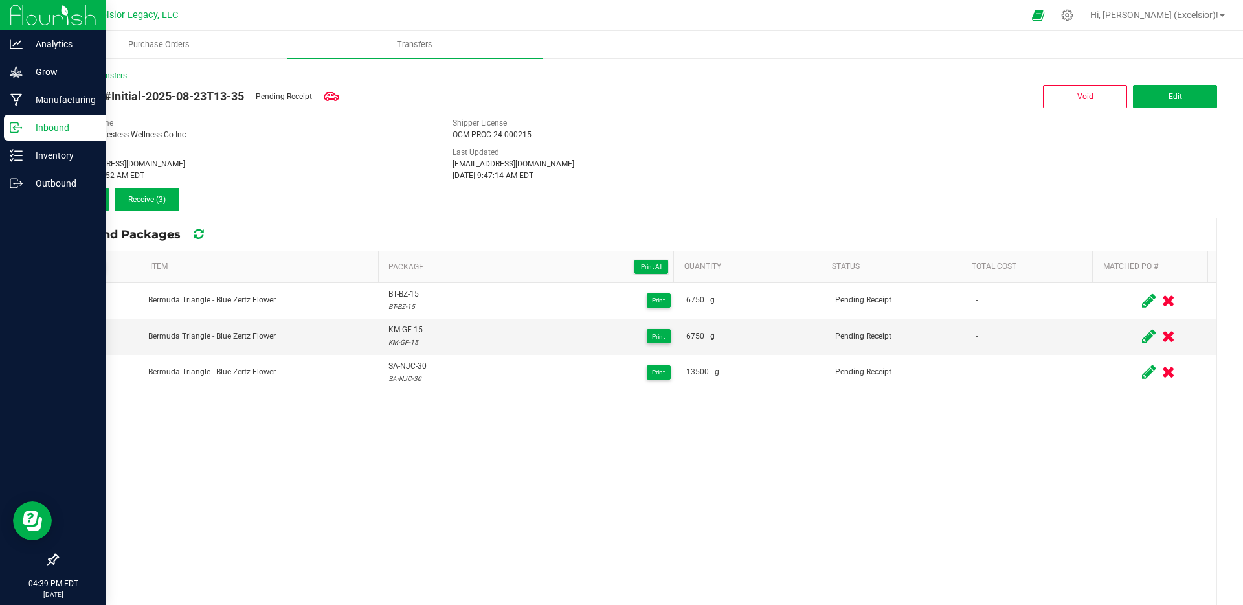
click at [16, 126] on icon at bounding box center [16, 127] width 13 height 13
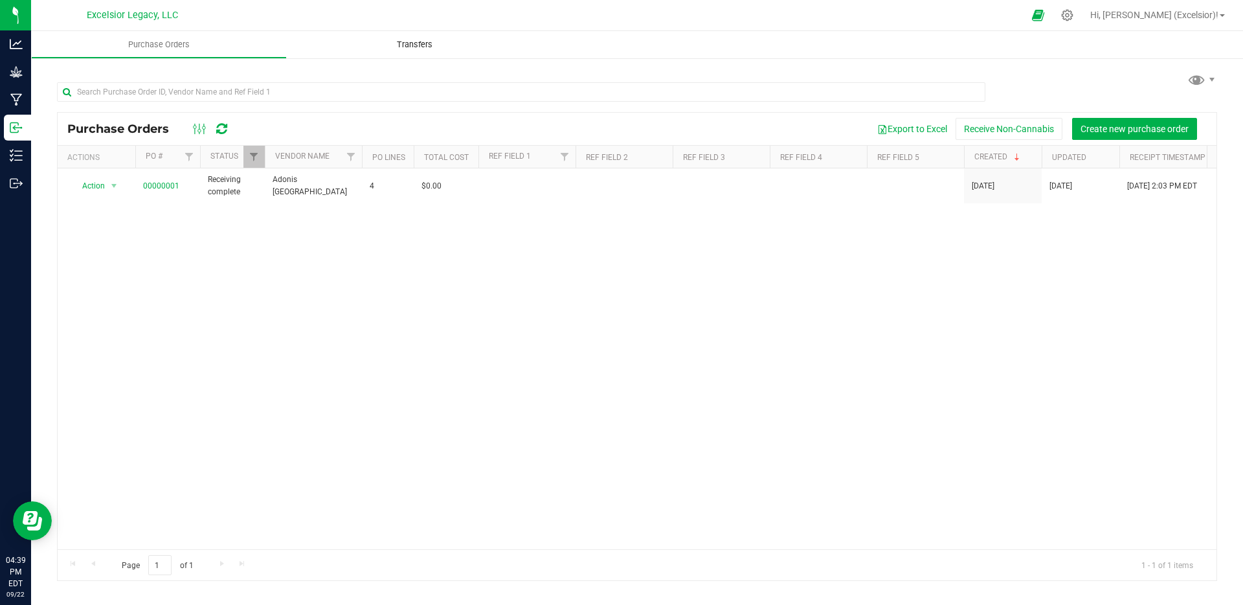
click at [410, 49] on span "Transfers" at bounding box center [414, 45] width 71 height 12
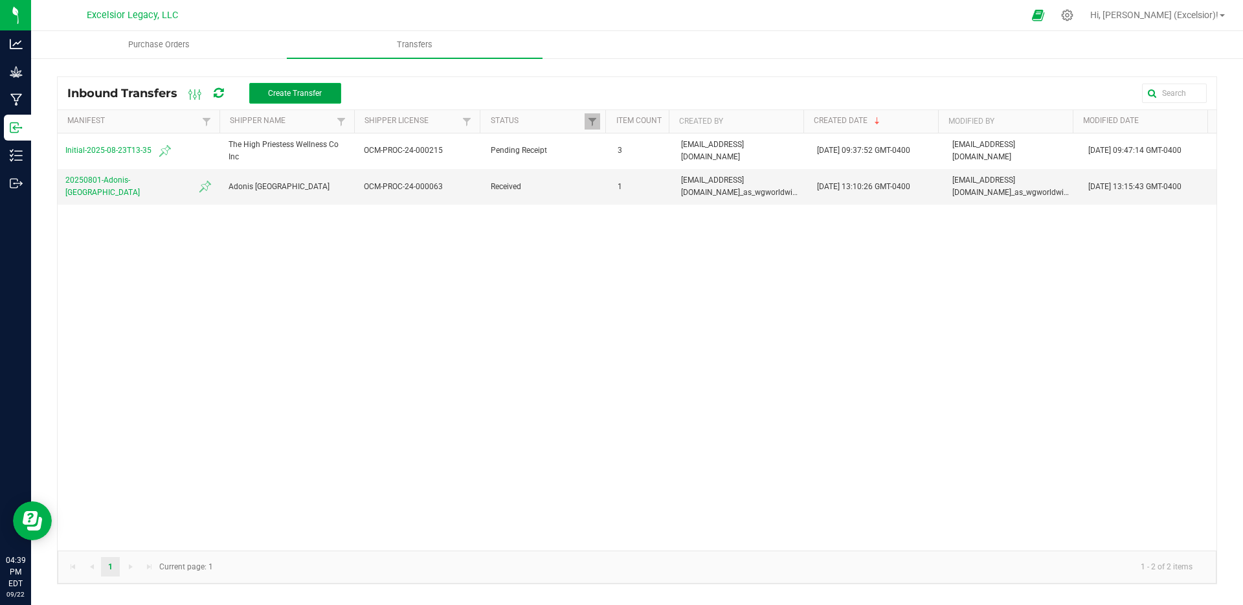
click at [277, 95] on span "Create Transfer" at bounding box center [295, 93] width 54 height 9
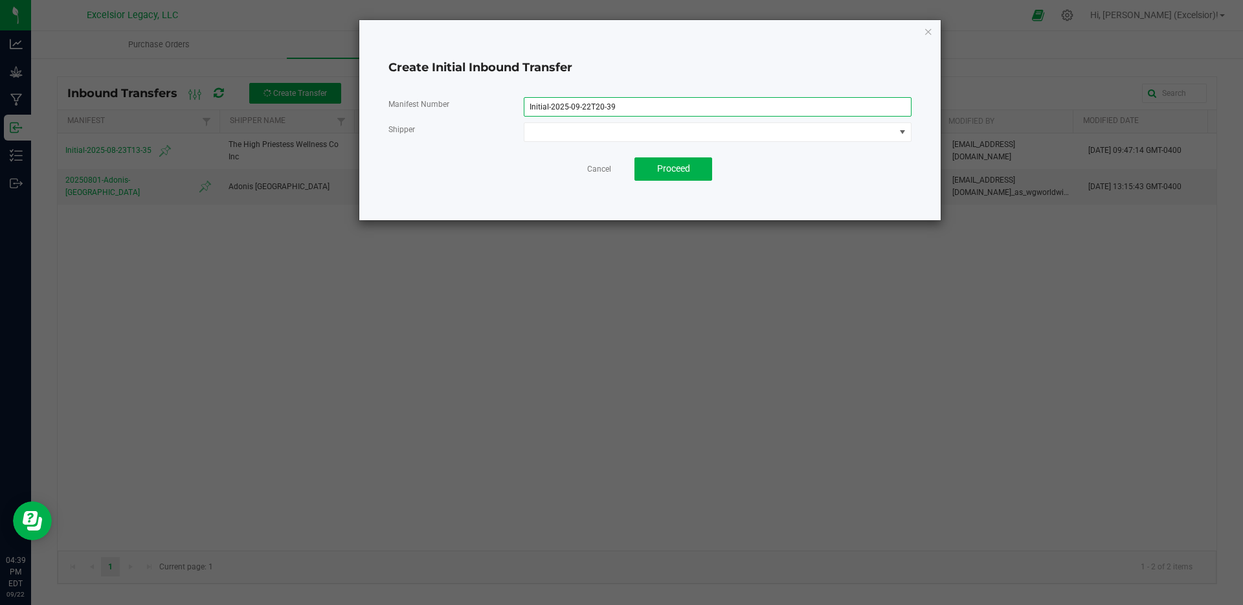
click at [645, 109] on input "Initial-2025-09-22T20-39" at bounding box center [718, 106] width 388 height 19
click at [648, 128] on span at bounding box center [709, 132] width 370 height 18
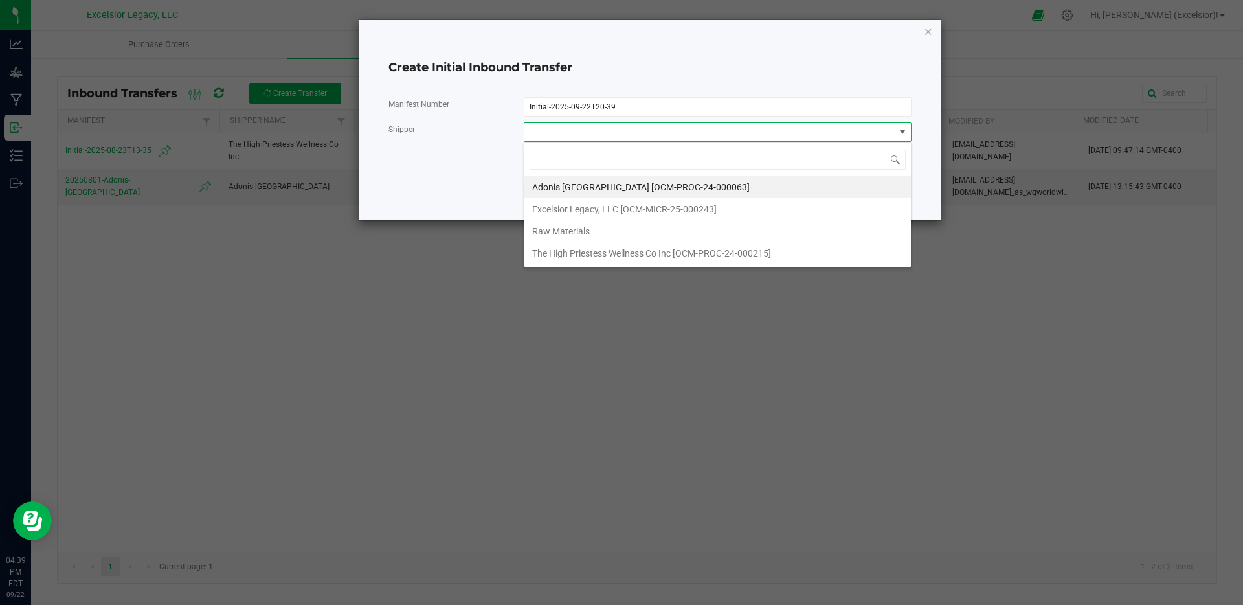
scroll to position [19, 387]
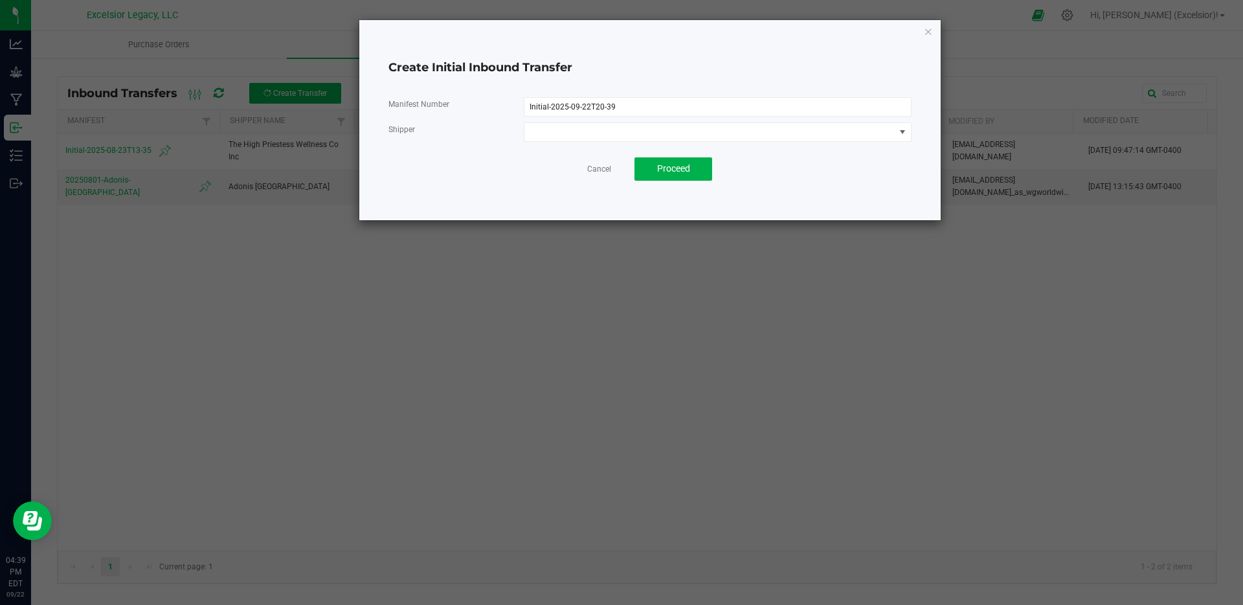
click at [473, 187] on div "Manifest Number Initial-2025-09-22T20-39 Shipper Cancel Proceed" at bounding box center [649, 139] width 523 height 104
click at [611, 142] on div "Manifest Number Initial-2025-09-22T20-39 Shipper Cancel Proceed" at bounding box center [649, 139] width 523 height 104
click at [613, 135] on span at bounding box center [709, 132] width 370 height 18
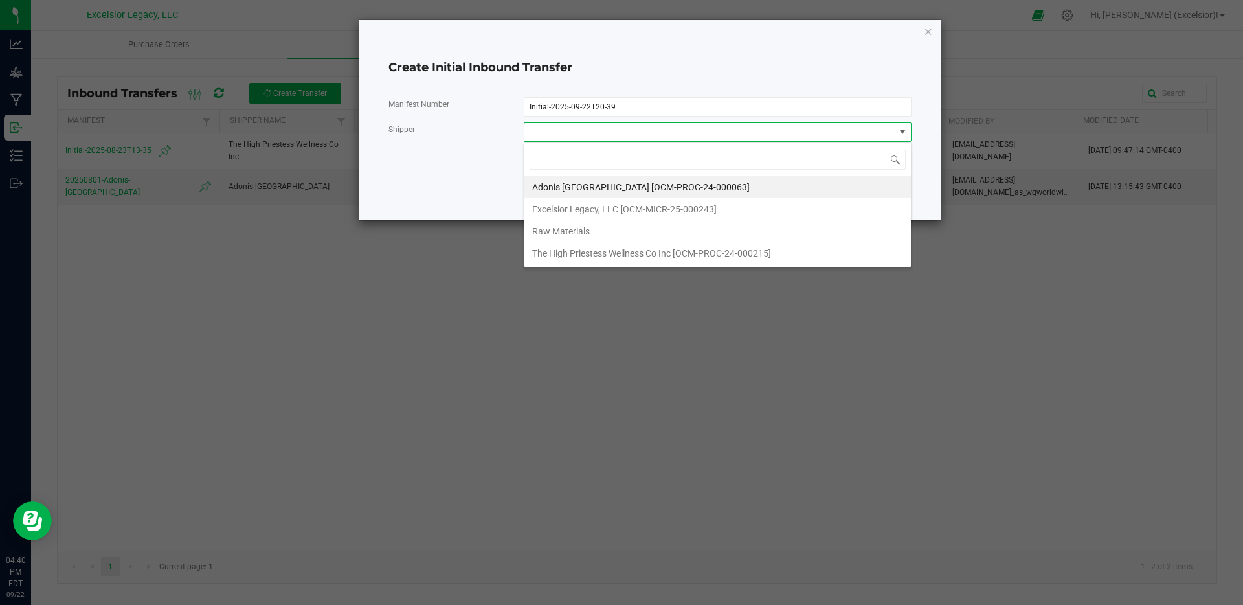
click at [480, 188] on div "Manifest Number Initial-2025-09-22T20-39 Shipper Cancel Proceed" at bounding box center [649, 139] width 523 height 104
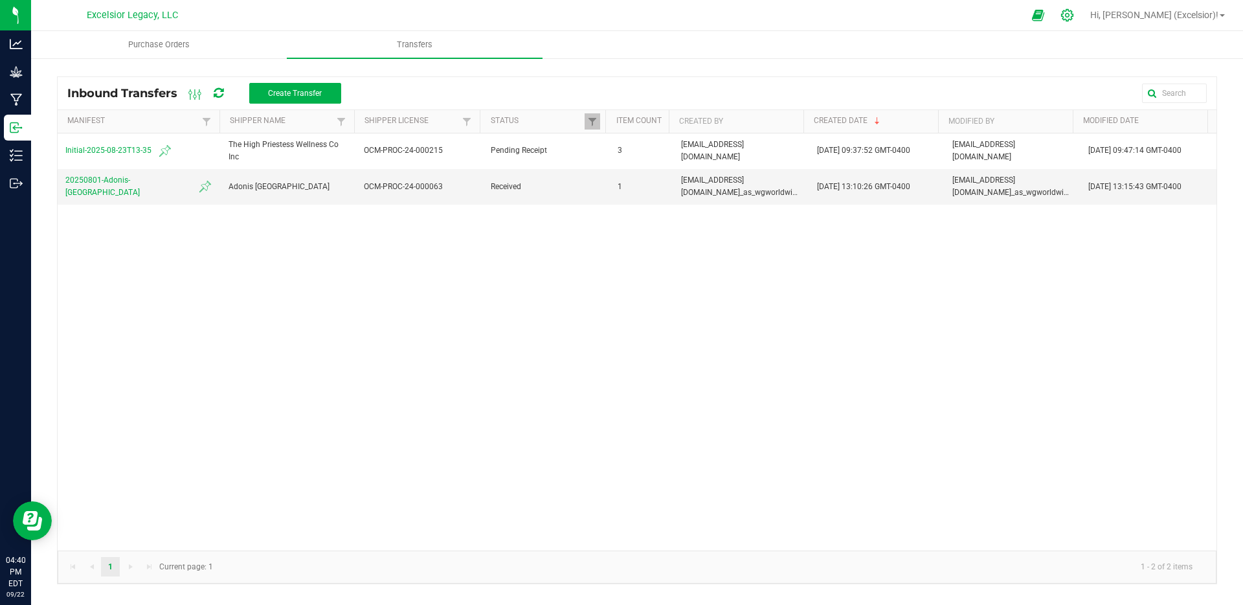
click at [1084, 21] on div at bounding box center [1067, 15] width 32 height 28
click at [1074, 17] on icon at bounding box center [1067, 15] width 14 height 14
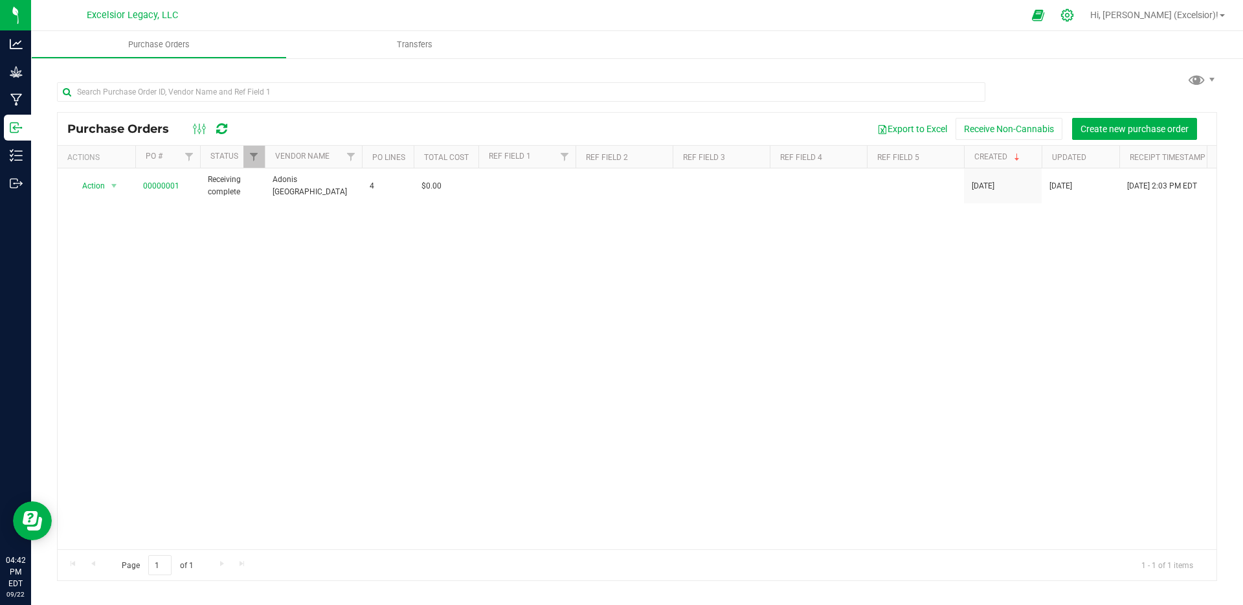
click at [1077, 15] on div at bounding box center [1068, 15] width 18 height 14
click at [1074, 11] on icon at bounding box center [1067, 15] width 14 height 14
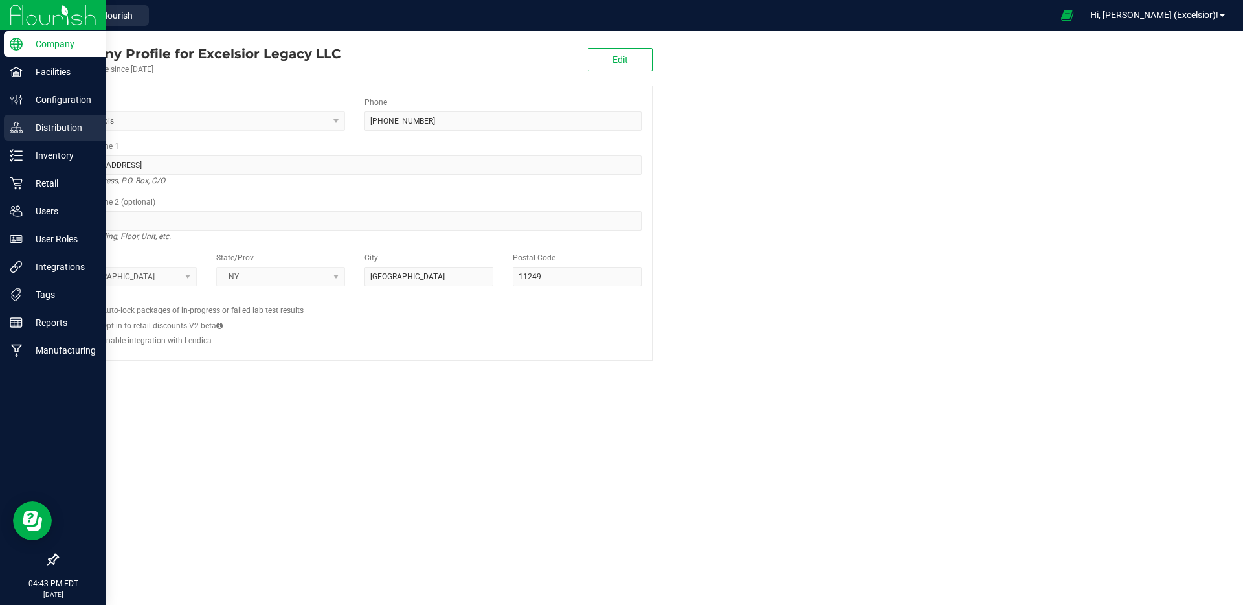
click at [24, 134] on p "Distribution" at bounding box center [62, 128] width 78 height 16
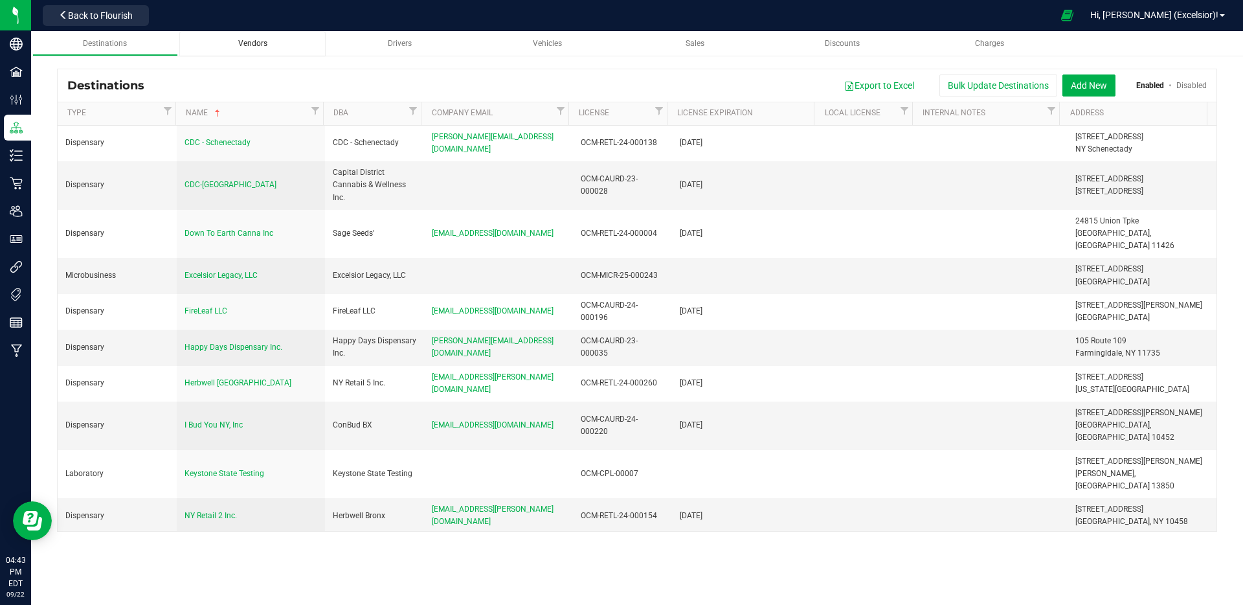
click at [251, 51] on link "Vendors" at bounding box center [252, 43] width 146 height 25
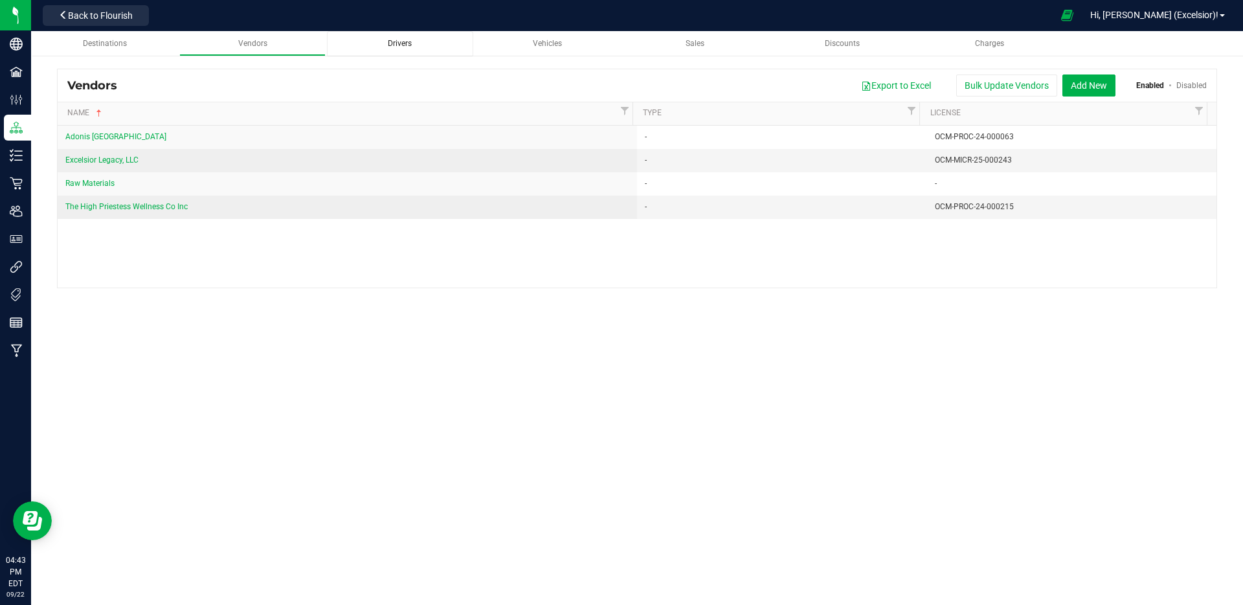
click at [392, 47] on span "Drivers" at bounding box center [400, 43] width 24 height 9
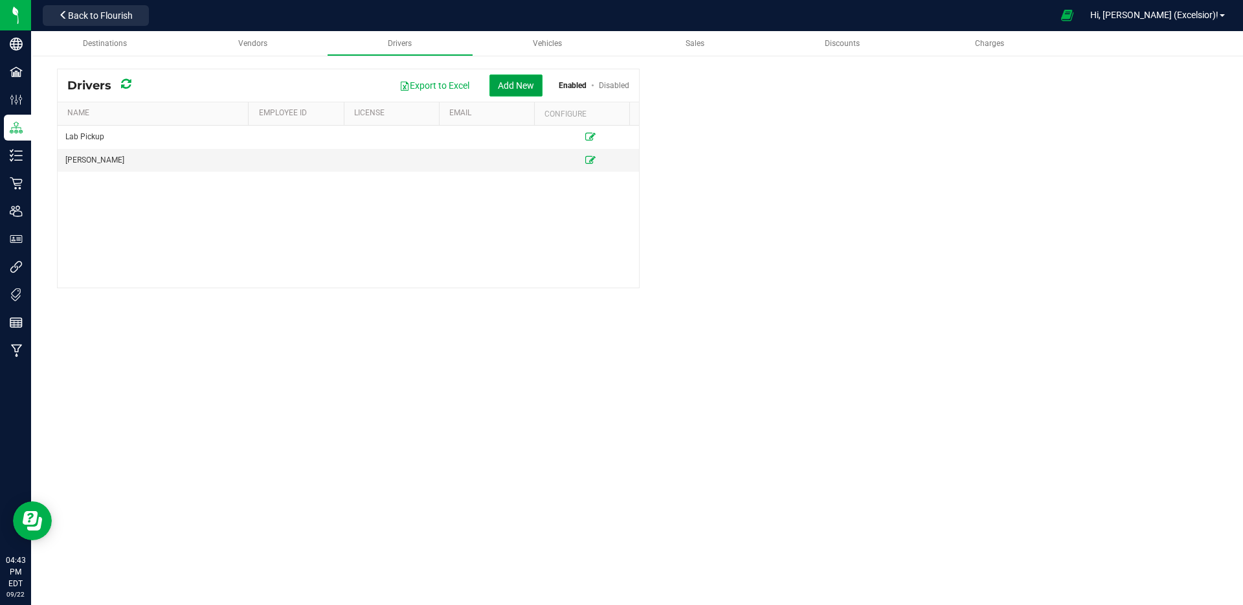
click at [506, 86] on button "Add New" at bounding box center [515, 85] width 53 height 22
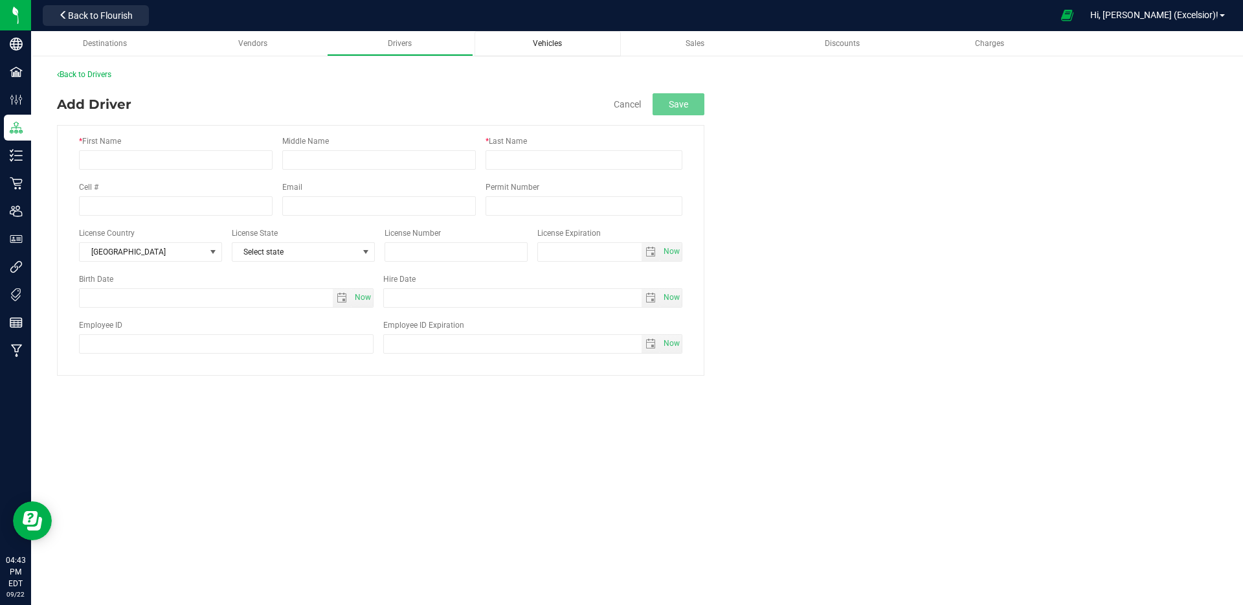
click at [531, 39] on div "Vehicles" at bounding box center [548, 43] width 126 height 11
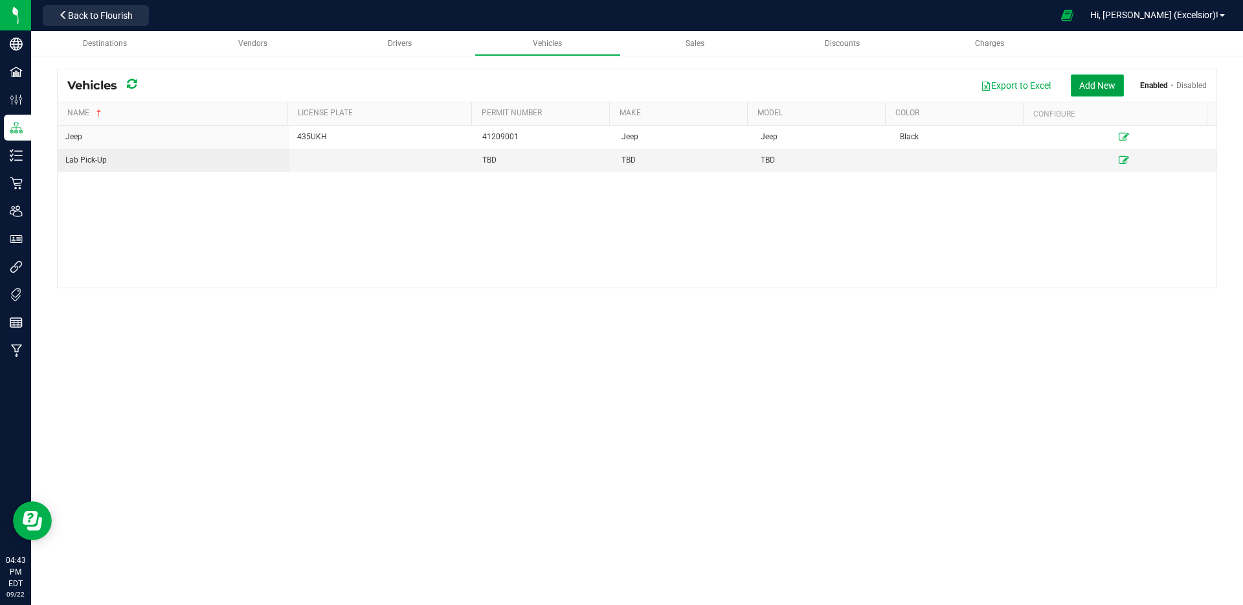
click at [1098, 76] on button "Add New" at bounding box center [1097, 85] width 53 height 22
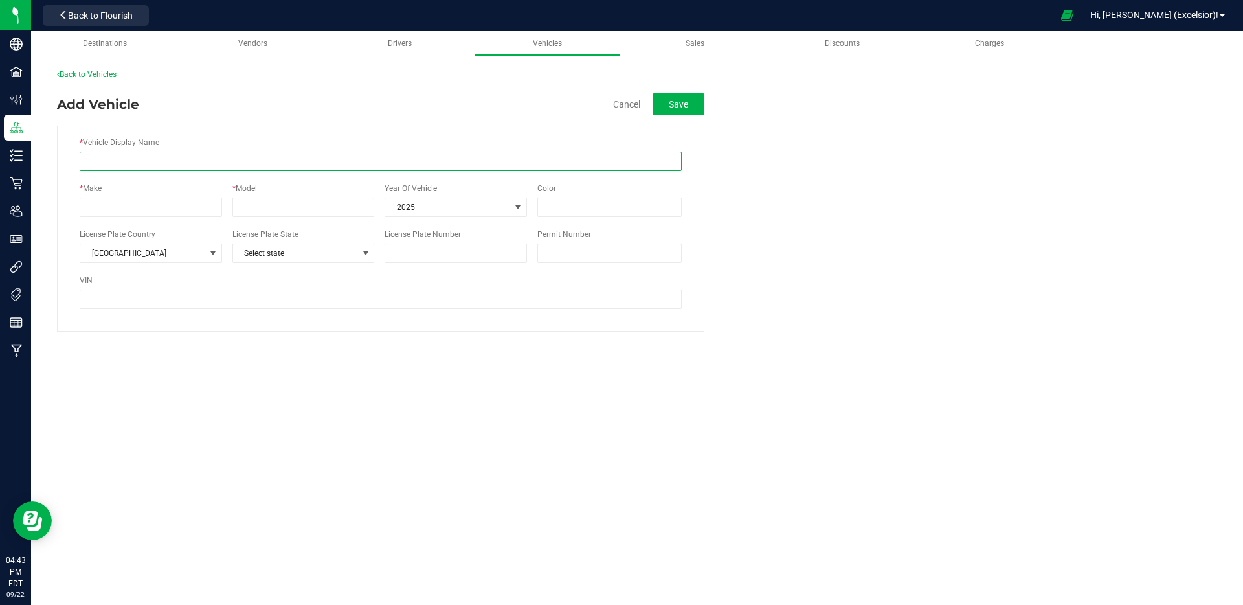
click at [286, 163] on input "* Vehicle Display Name" at bounding box center [381, 160] width 602 height 19
type input "Ford Transit"
type input "G"
type input "Ford"
type input "Transit"
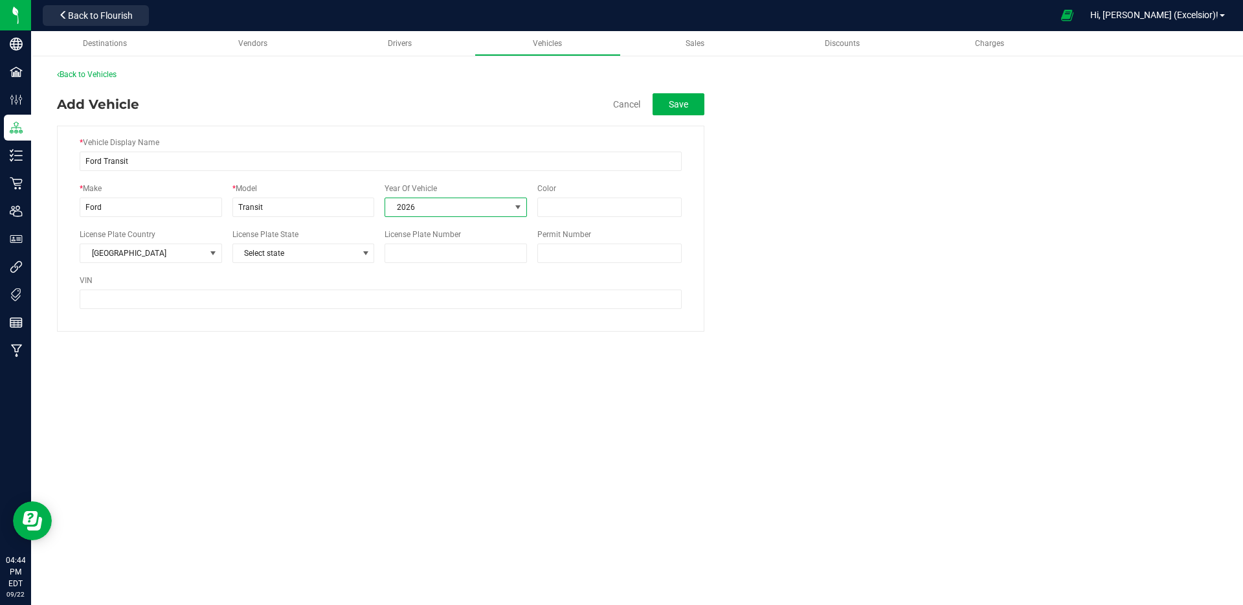
click at [458, 205] on span "2026" at bounding box center [447, 207] width 125 height 18
click at [445, 315] on li "2013" at bounding box center [455, 321] width 141 height 19
click at [577, 215] on input "Color" at bounding box center [609, 206] width 144 height 19
type input "Black"
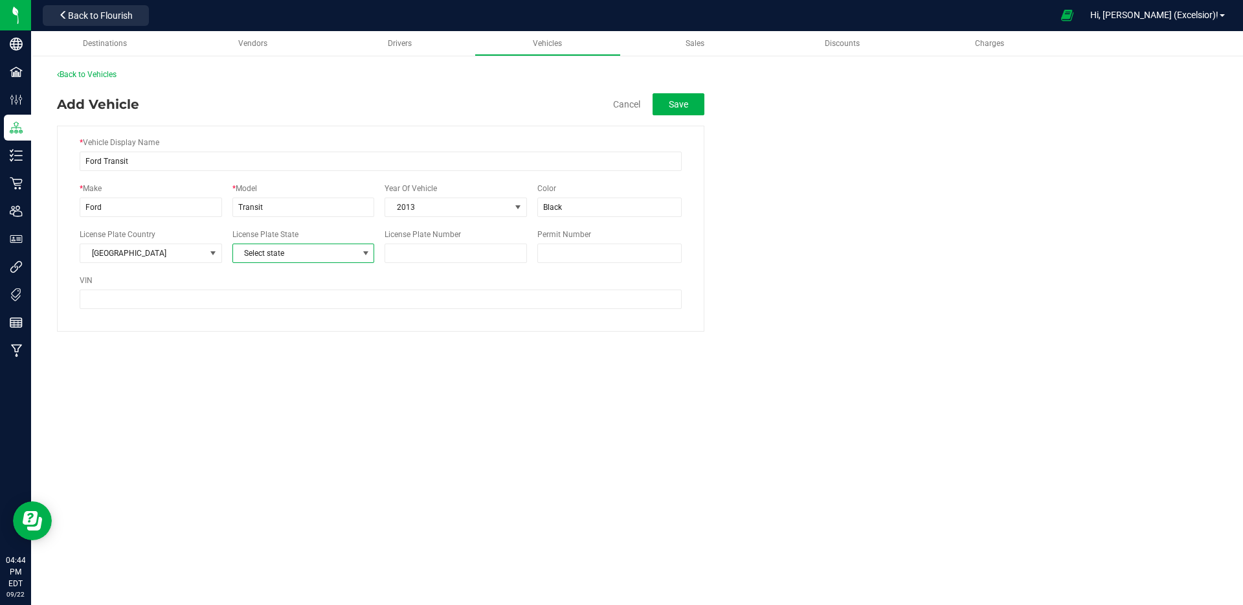
click at [278, 254] on span "Select state" at bounding box center [295, 253] width 125 height 18
click at [262, 298] on li "OK" at bounding box center [303, 295] width 141 height 22
click at [409, 265] on div "* Vehicle Display Name Ford Transit * Make Ford * Model Transit Year Of Vehicle…" at bounding box center [380, 229] width 647 height 206
click at [412, 257] on input "License Plate Number" at bounding box center [456, 252] width 142 height 19
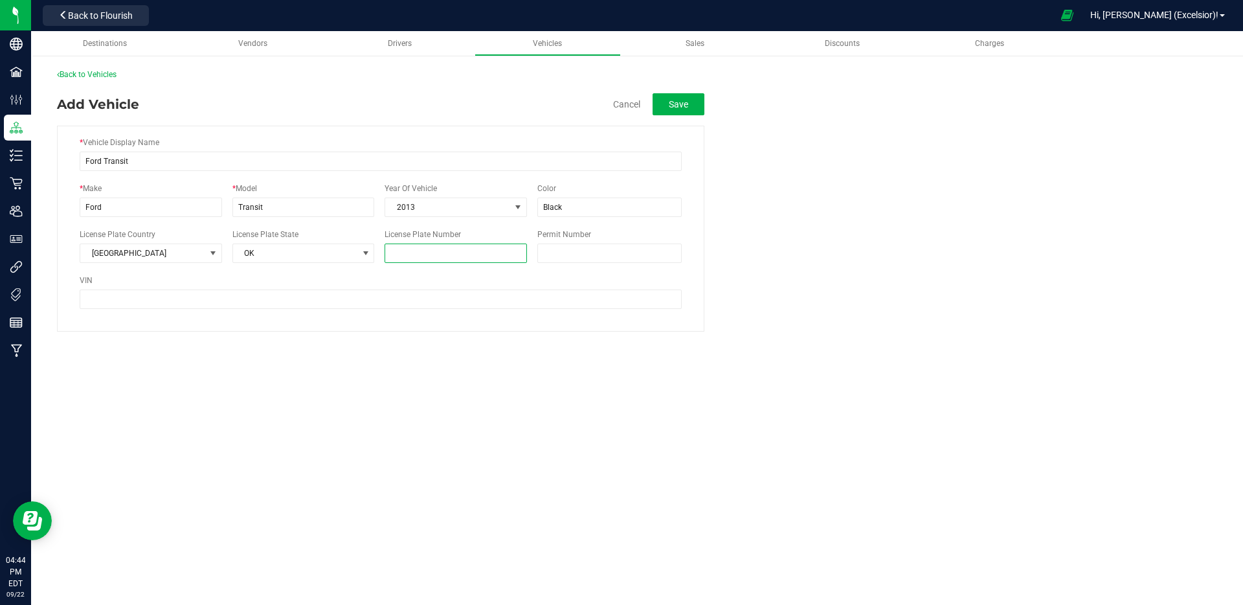
type input "C"
type input "QXJ-906"
click at [576, 246] on input "Permit Number" at bounding box center [609, 252] width 144 height 19
type input "P083297048"
click at [672, 112] on button "Save" at bounding box center [679, 104] width 52 height 22
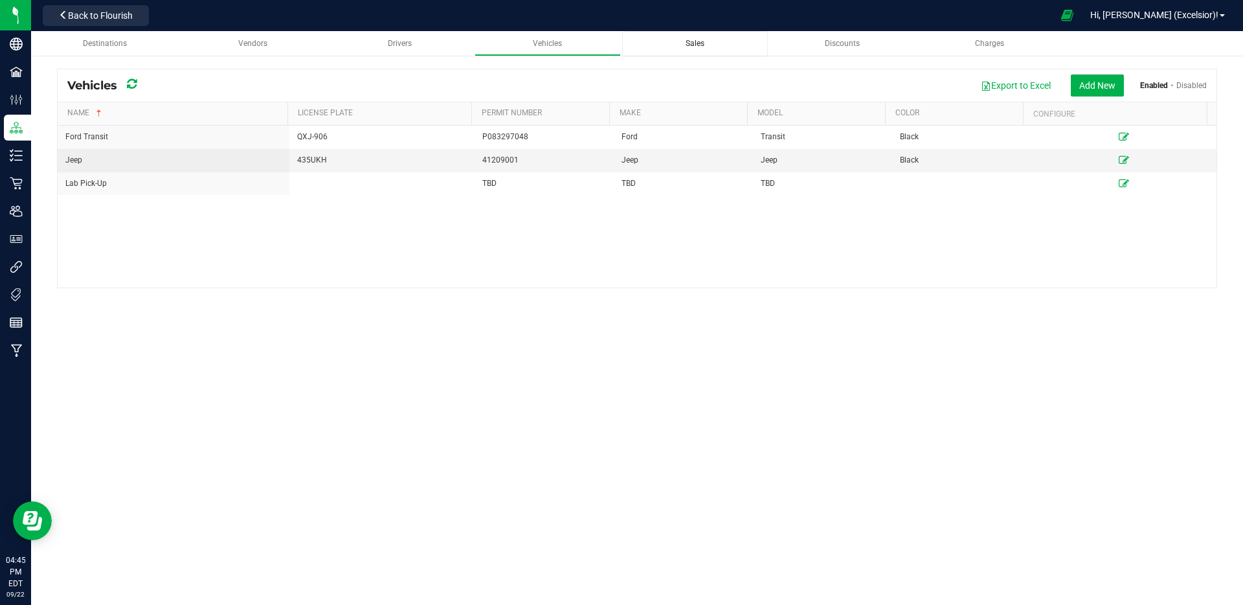
click at [701, 43] on span "Sales" at bounding box center [695, 43] width 19 height 9
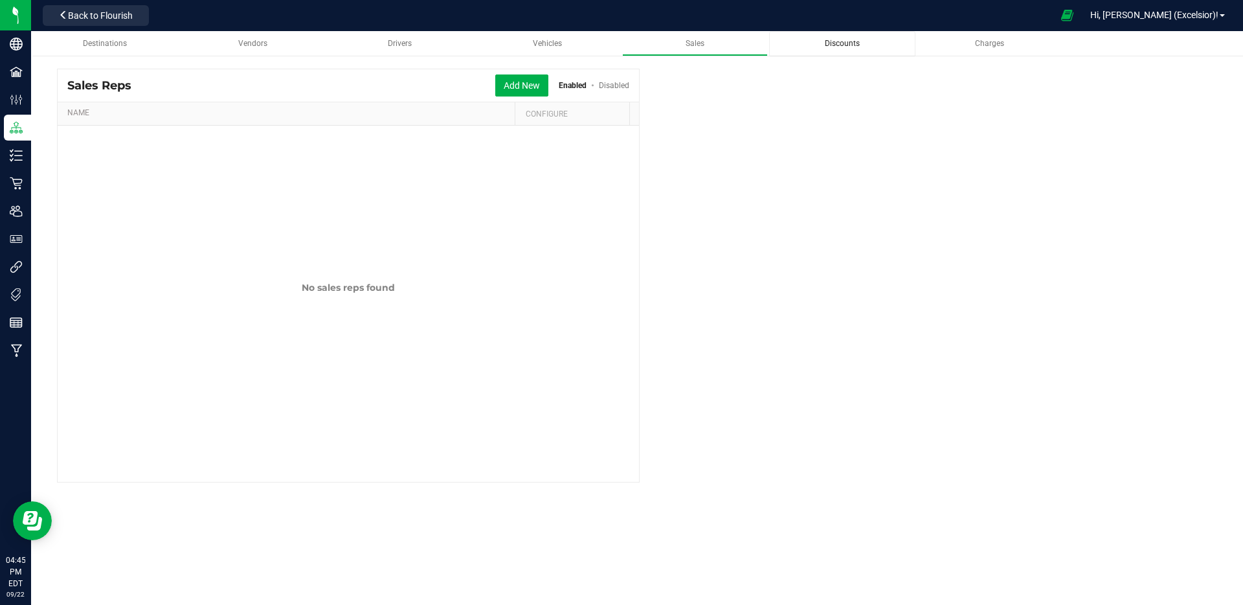
click at [809, 43] on div "Discounts" at bounding box center [842, 43] width 126 height 11
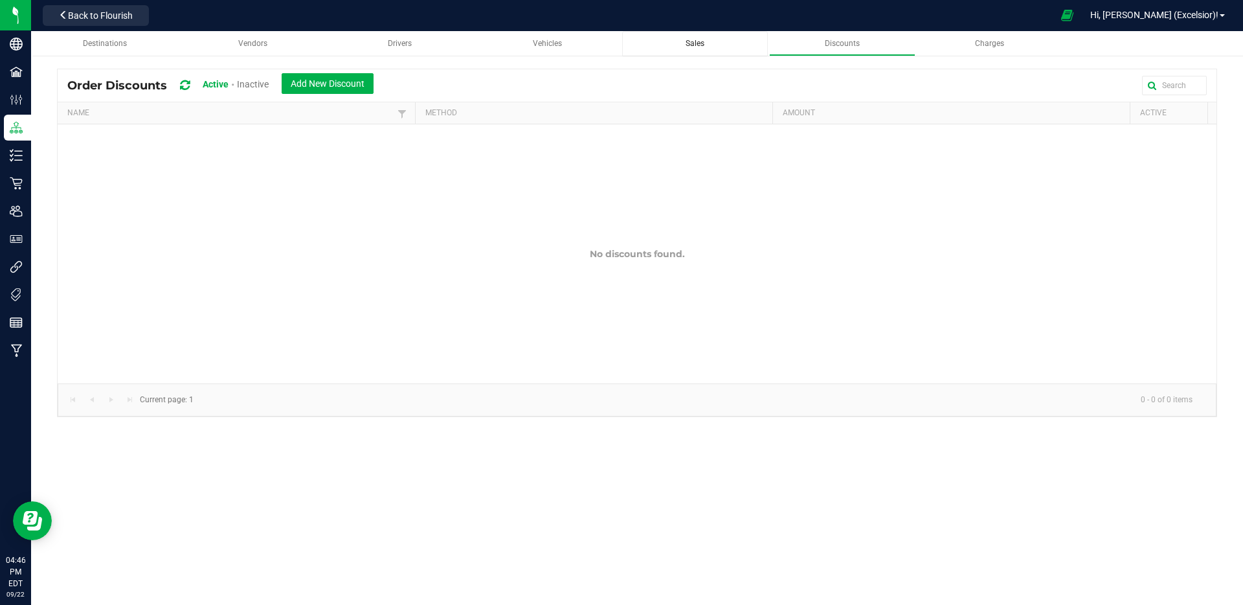
click at [721, 43] on div "Sales" at bounding box center [696, 43] width 126 height 11
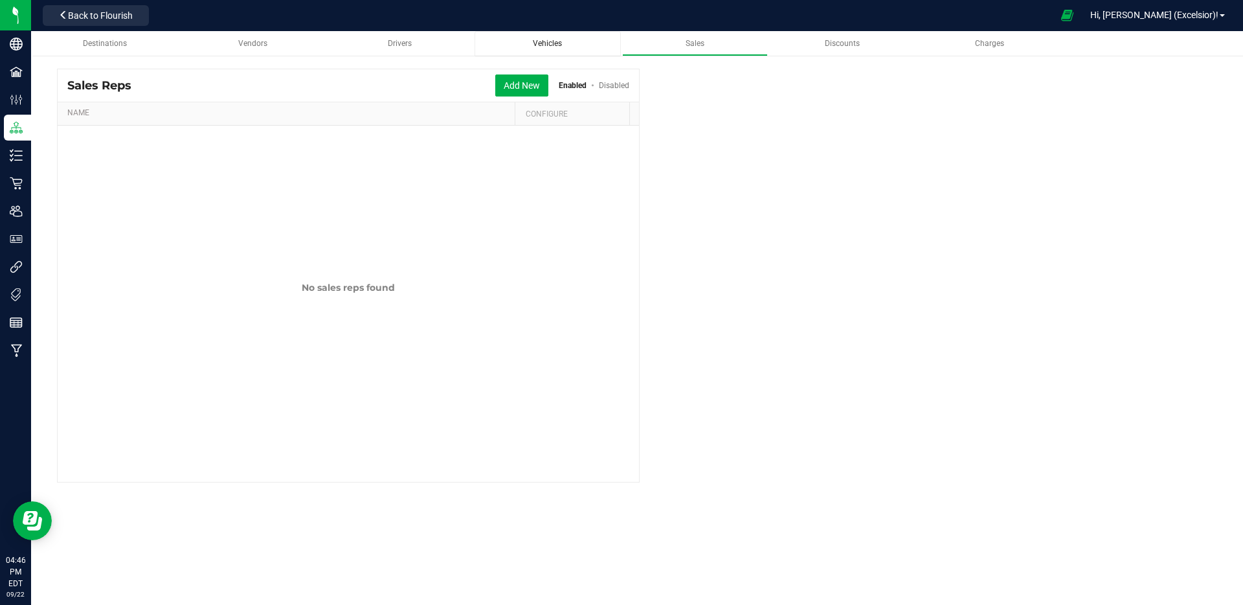
click at [577, 46] on div "Vehicles" at bounding box center [548, 43] width 126 height 11
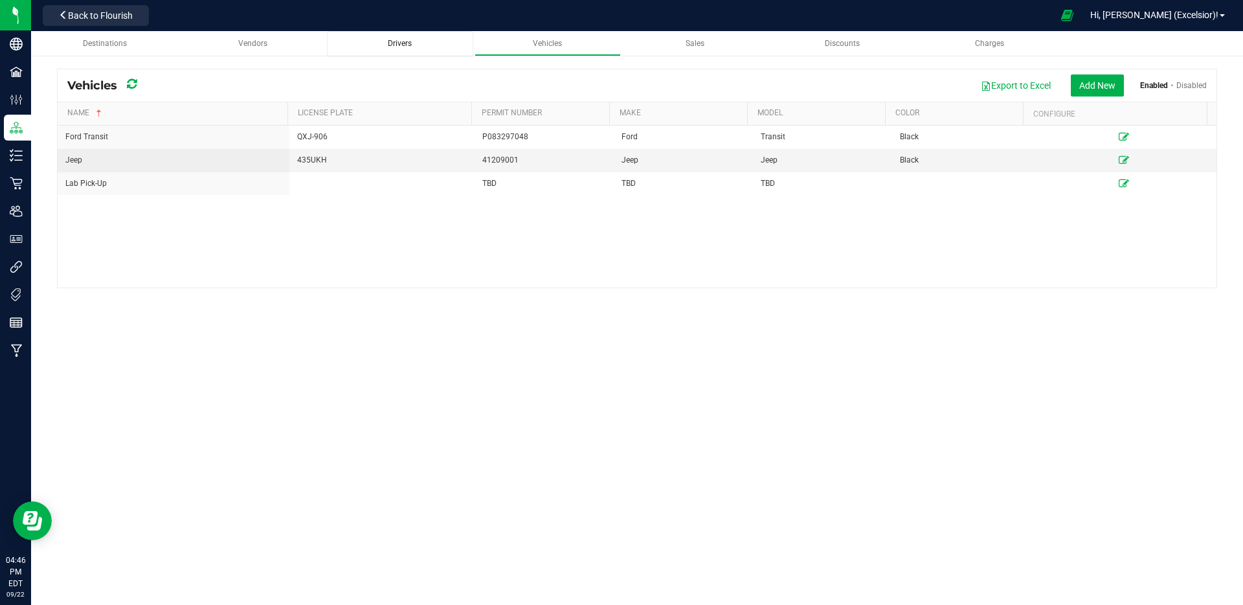
click at [401, 44] on span "Drivers" at bounding box center [400, 43] width 24 height 9
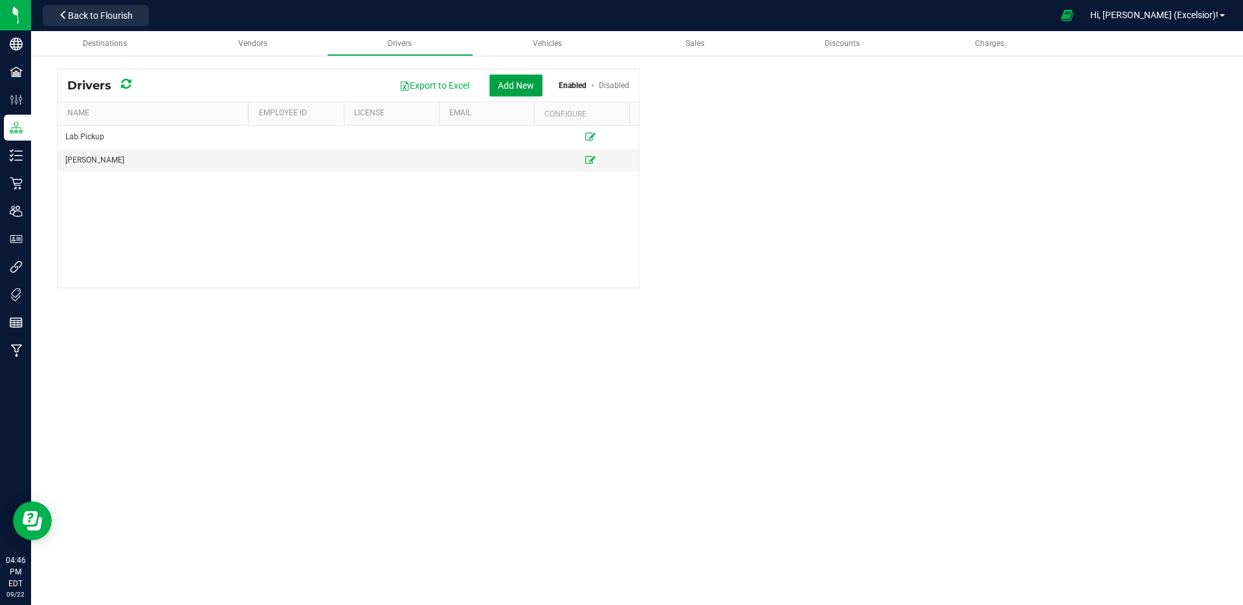
click at [501, 92] on button "Add New" at bounding box center [515, 85] width 53 height 22
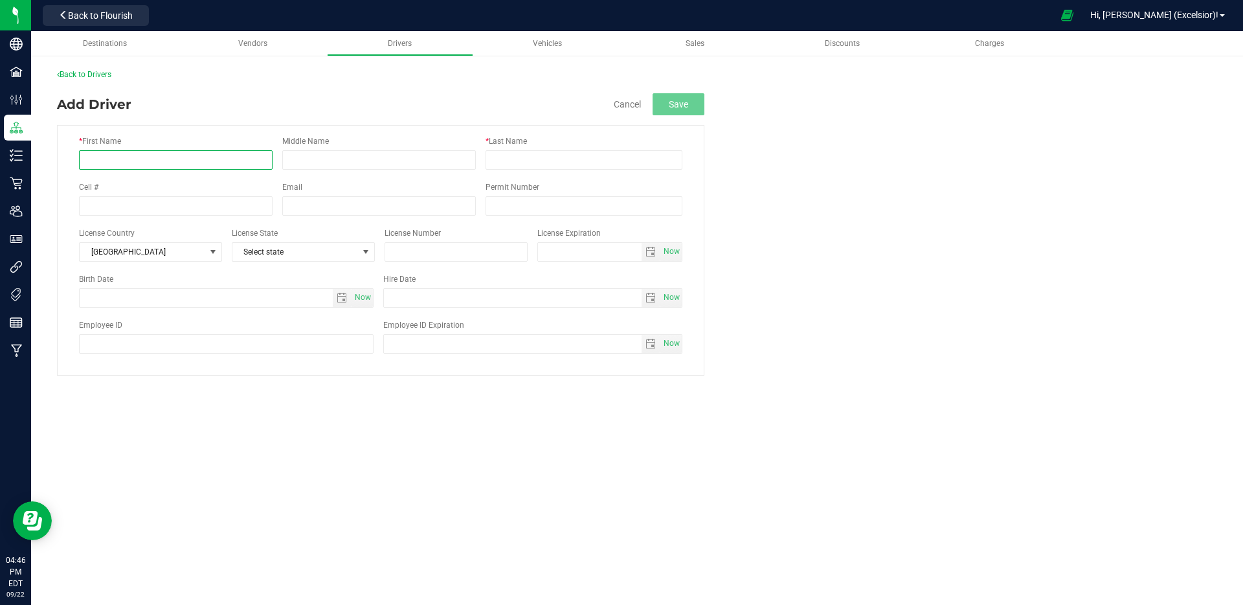
click at [205, 150] on input "* First Name" at bounding box center [176, 159] width 194 height 19
type input "Pierre"
type input "McClain"
type input "(917) 468-1898"
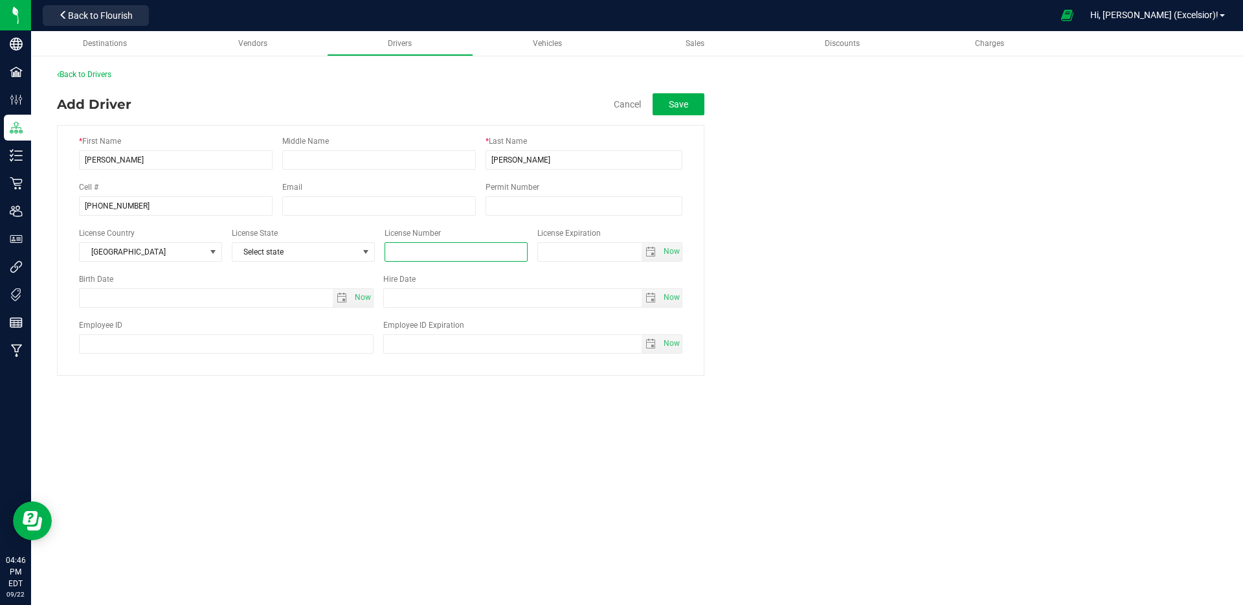
click at [440, 248] on input "text" at bounding box center [456, 251] width 143 height 19
type input "P083297048"
click at [649, 254] on span "select" at bounding box center [650, 252] width 10 height 10
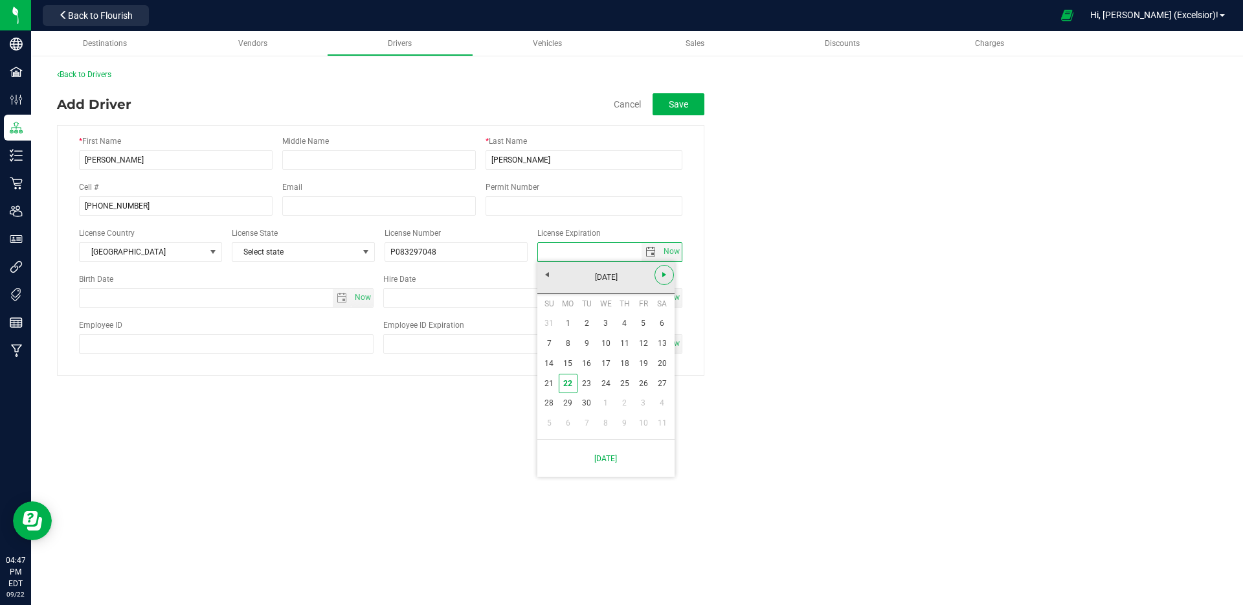
click at [657, 278] on link "Next" at bounding box center [665, 275] width 20 height 20
click at [666, 279] on span "Next" at bounding box center [664, 274] width 10 height 10
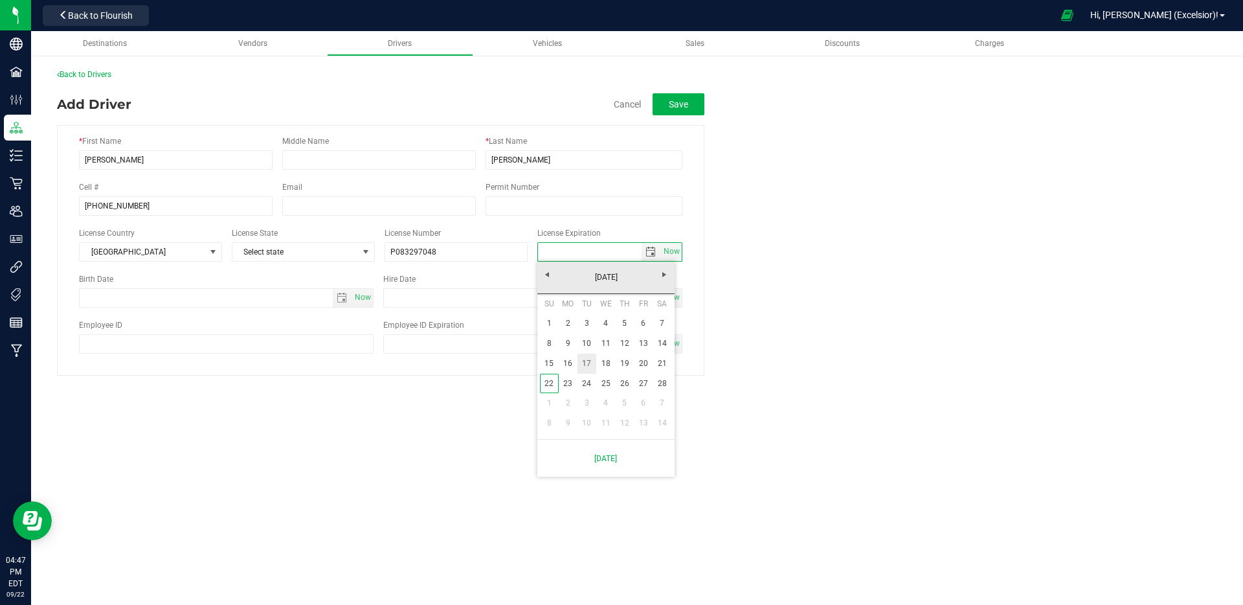
click at [590, 372] on link "17" at bounding box center [586, 363] width 19 height 20
type input "2/17/2026"
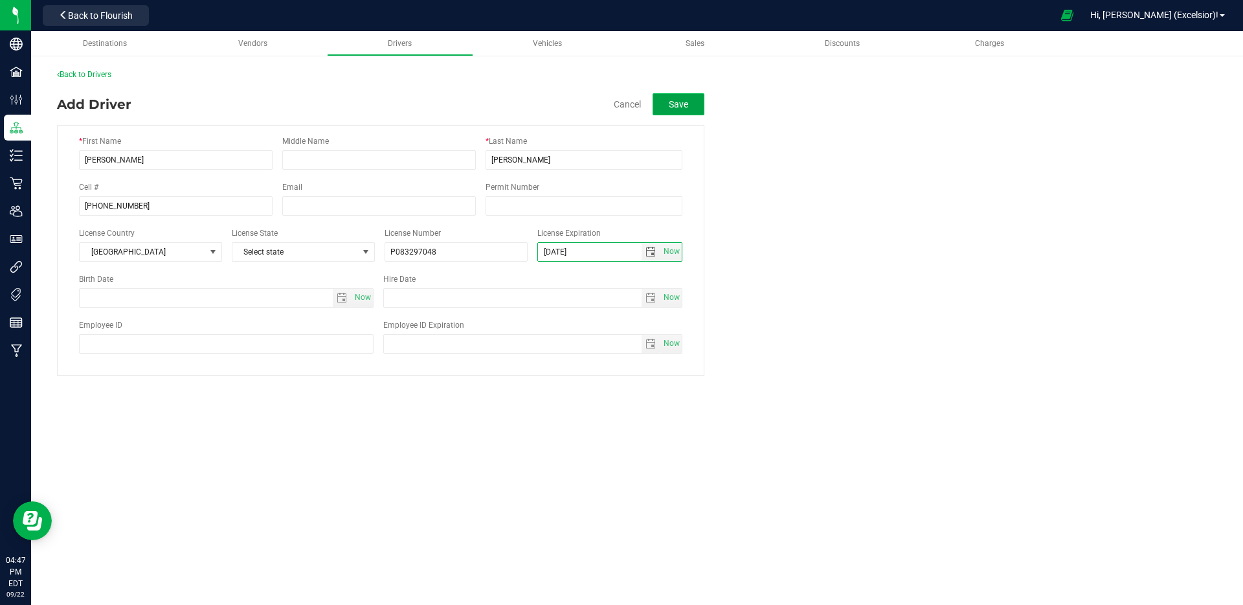
click at [693, 107] on button "Save" at bounding box center [679, 104] width 52 height 22
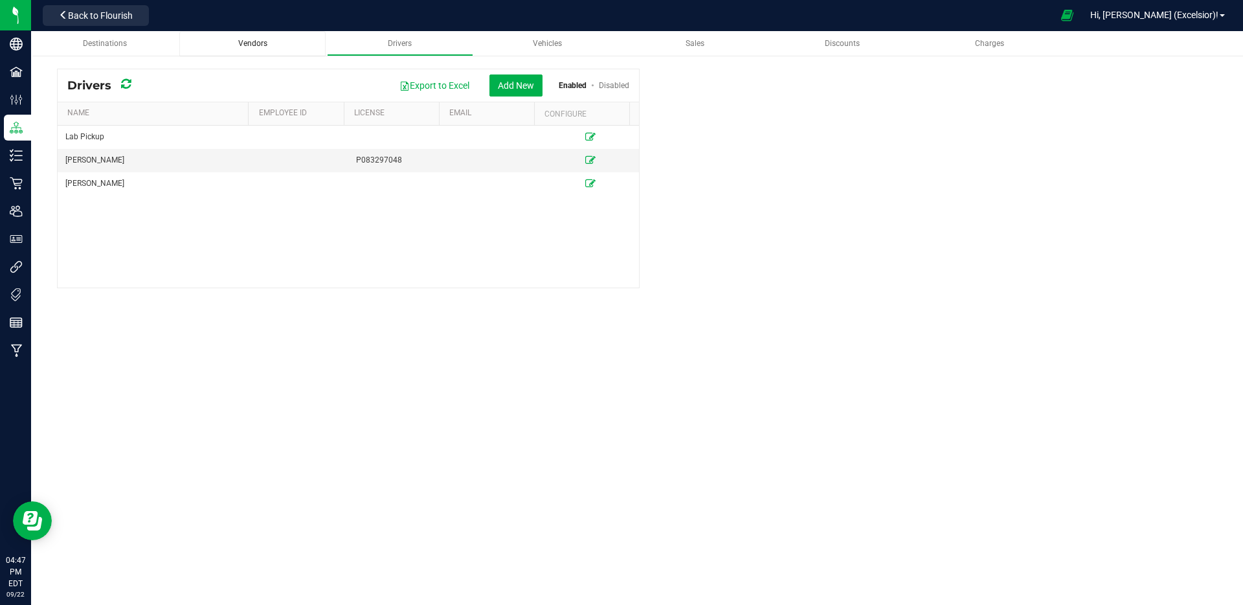
click at [256, 49] on div "Vendors" at bounding box center [253, 43] width 126 height 11
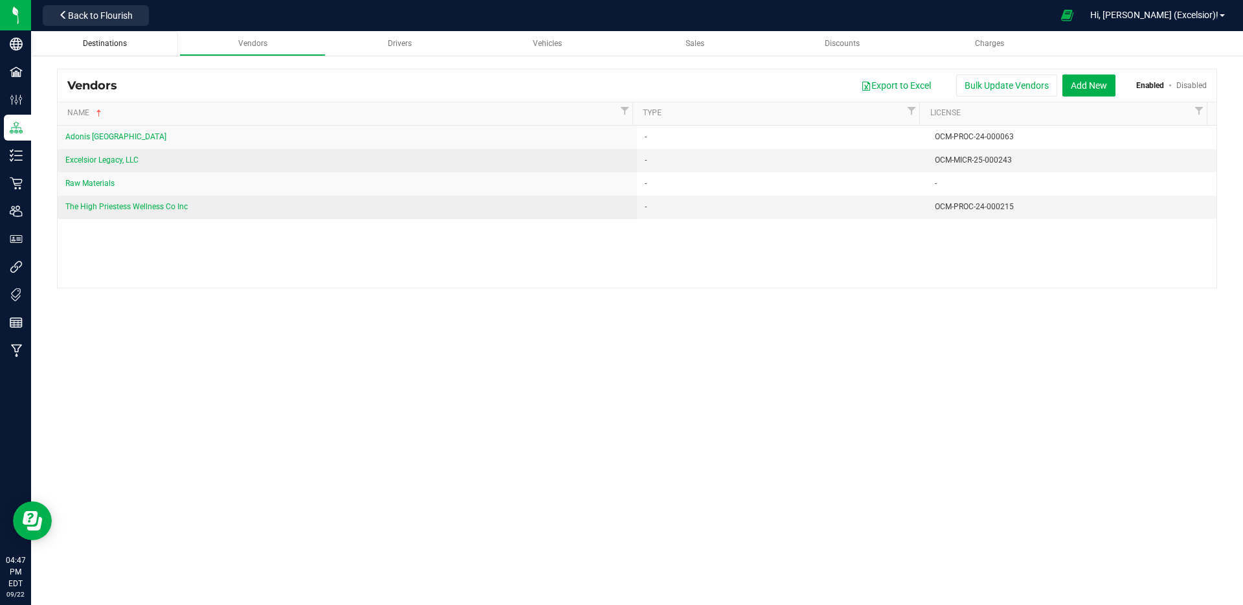
click at [78, 45] on div "Destinations" at bounding box center [106, 43] width 126 height 11
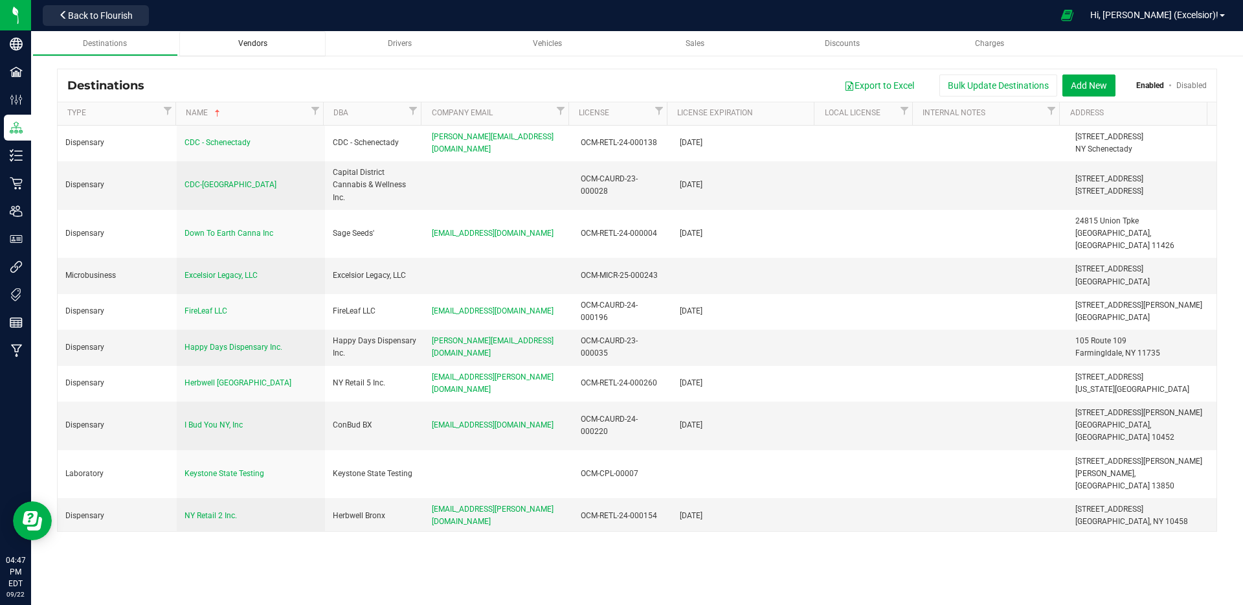
click at [241, 45] on span "Vendors" at bounding box center [252, 43] width 29 height 9
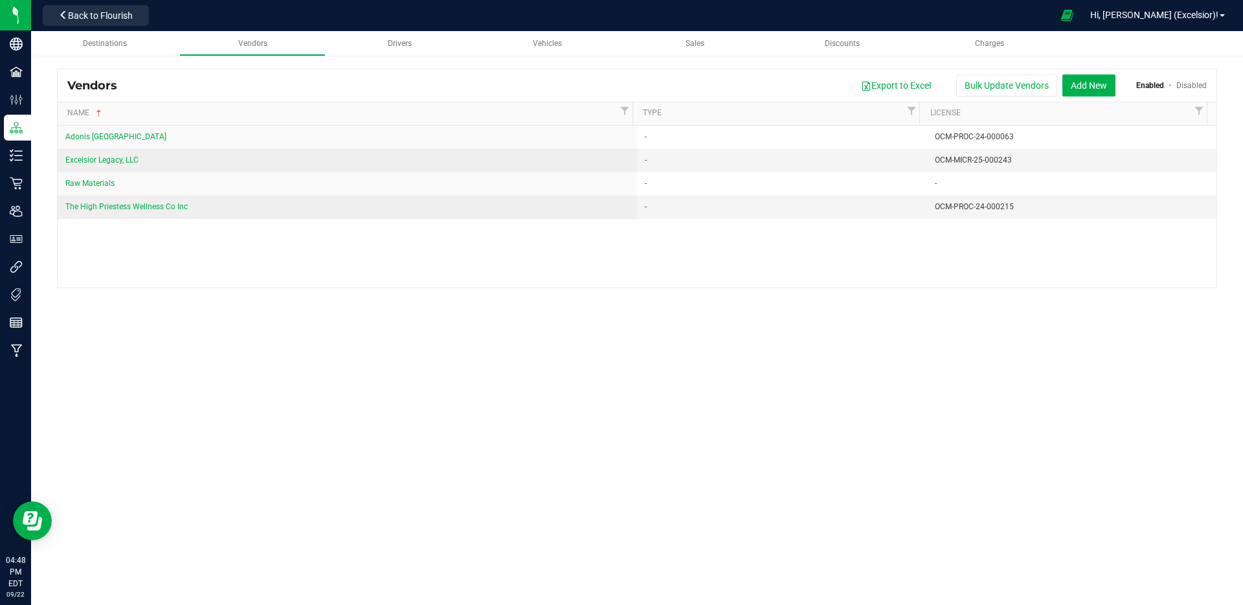
click at [357, 88] on div "Export to Excel Bulk Update Vendors Add New Enabled Disabled" at bounding box center [667, 85] width 1080 height 22
click at [1069, 83] on button "Add New" at bounding box center [1088, 85] width 53 height 22
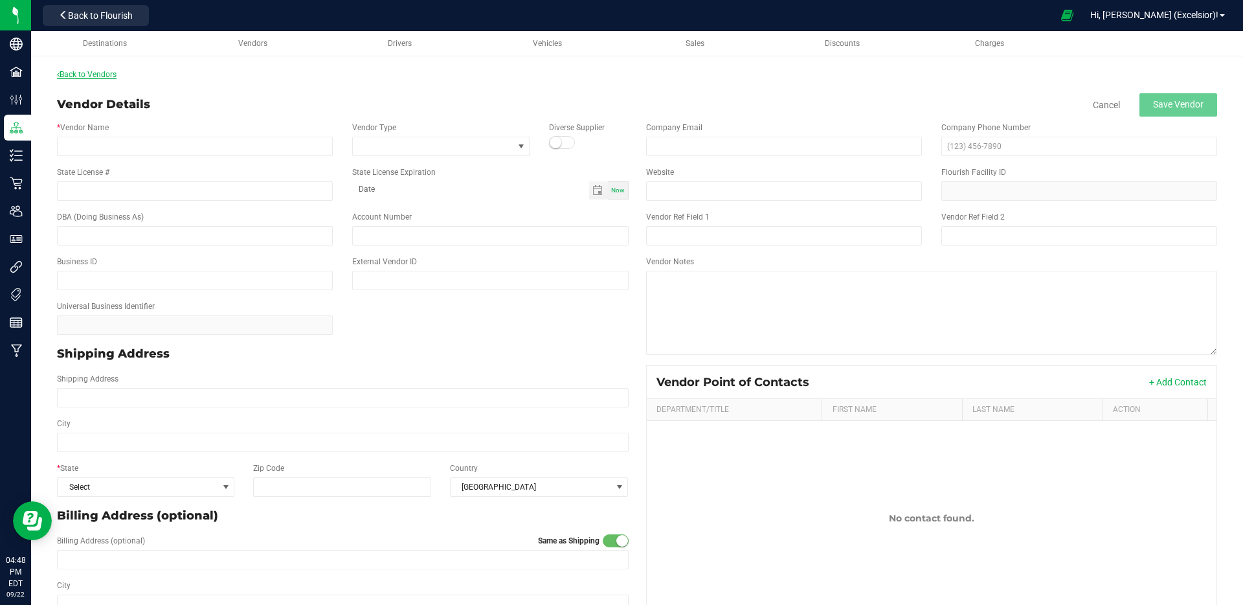
click at [90, 76] on link "Back to Vendors" at bounding box center [87, 74] width 60 height 9
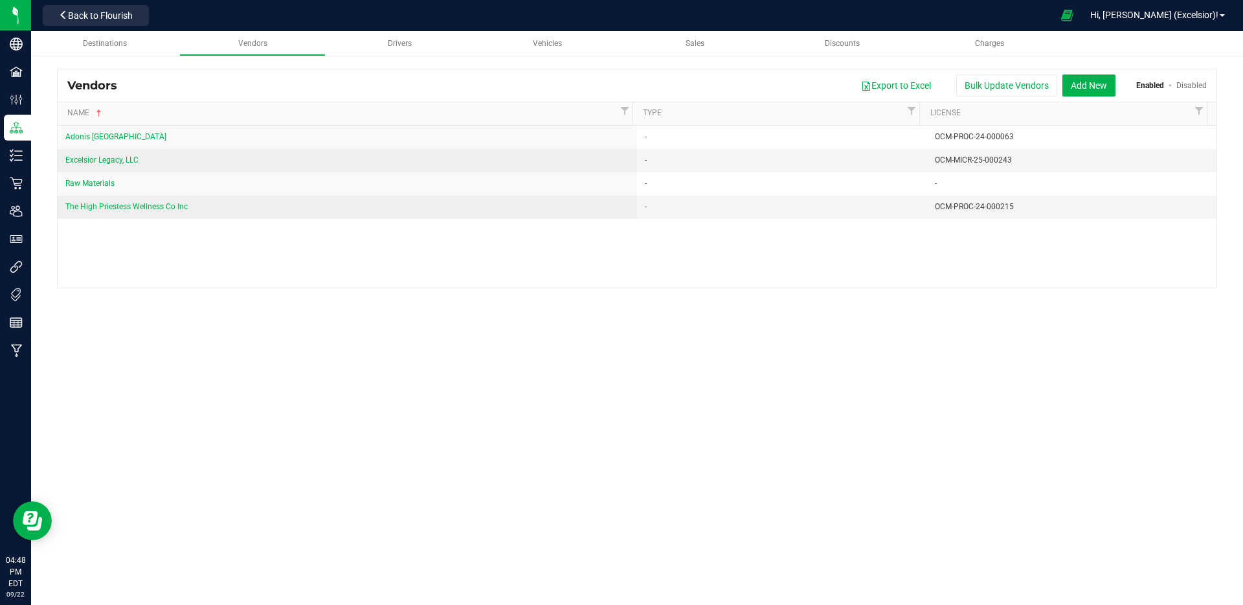
click at [313, 80] on div "Export to Excel Bulk Update Vendors Add New Enabled Disabled" at bounding box center [667, 85] width 1080 height 22
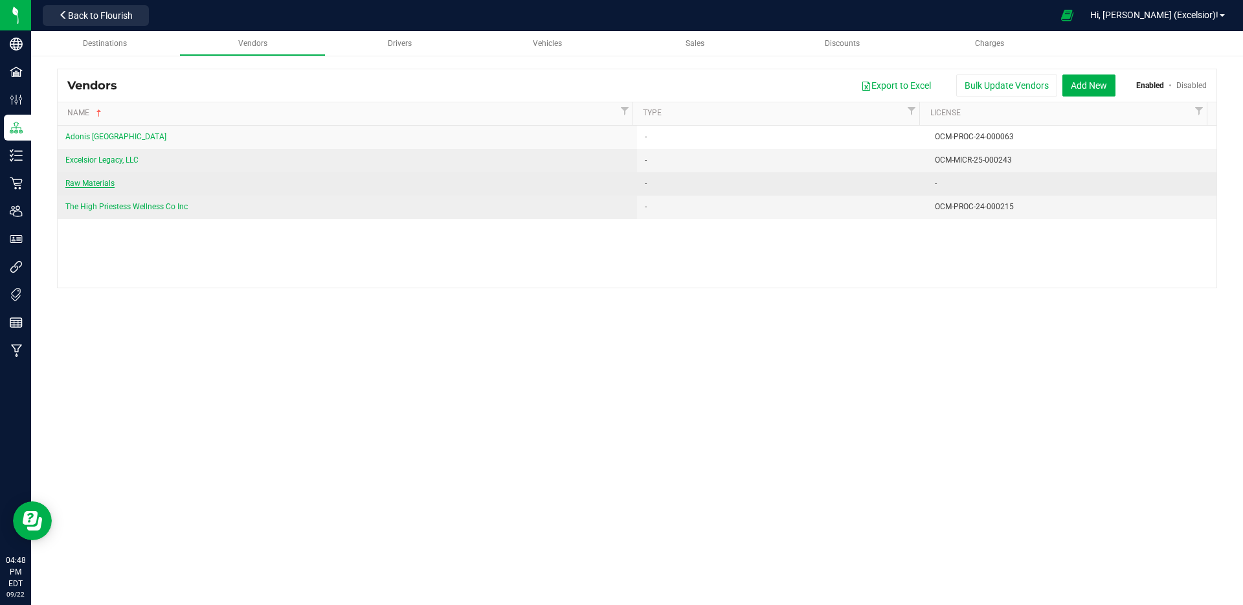
click at [87, 181] on span "Raw Materials" at bounding box center [89, 183] width 49 height 9
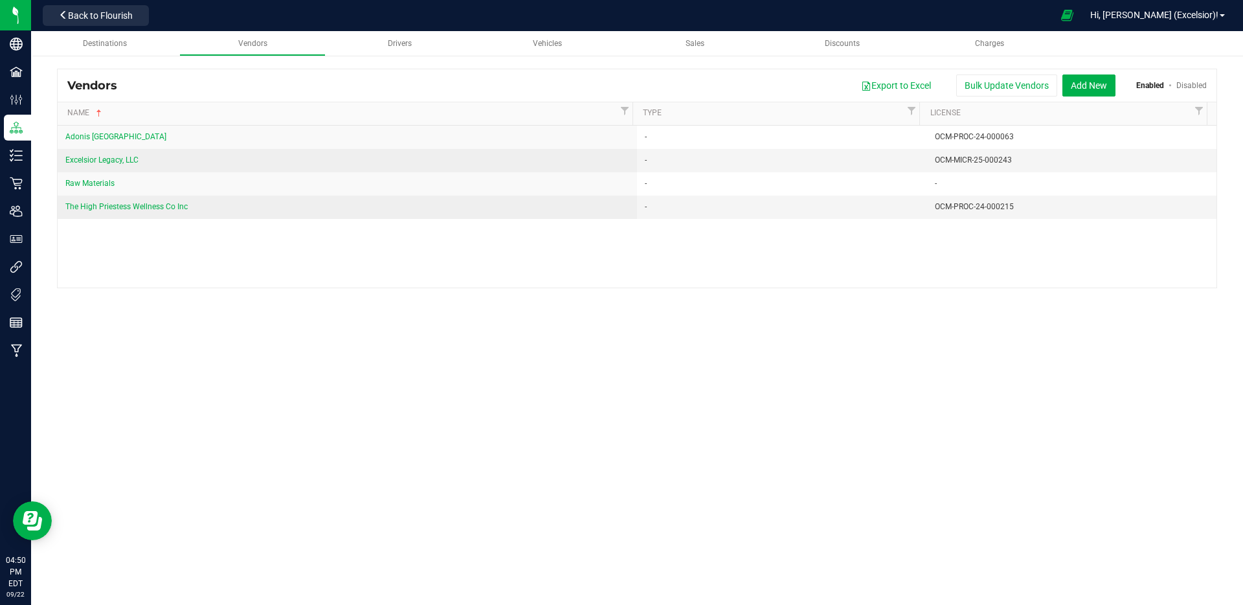
click at [586, 355] on div "Destinations Vendors Drivers Vehicles Sales Discounts Charges Vendors Export to…" at bounding box center [637, 206] width 1212 height 350
click at [1076, 80] on button "Add New" at bounding box center [1088, 85] width 53 height 22
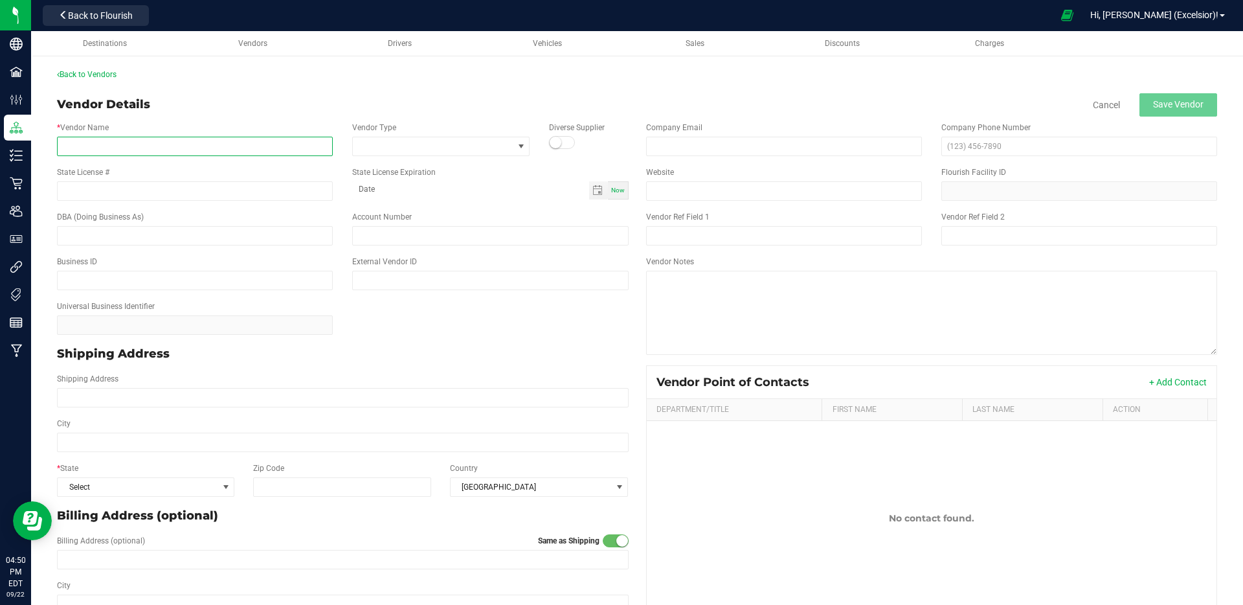
click at [165, 139] on input "* Vendor Name" at bounding box center [195, 146] width 276 height 19
click at [407, 41] on span "Drivers" at bounding box center [400, 43] width 24 height 9
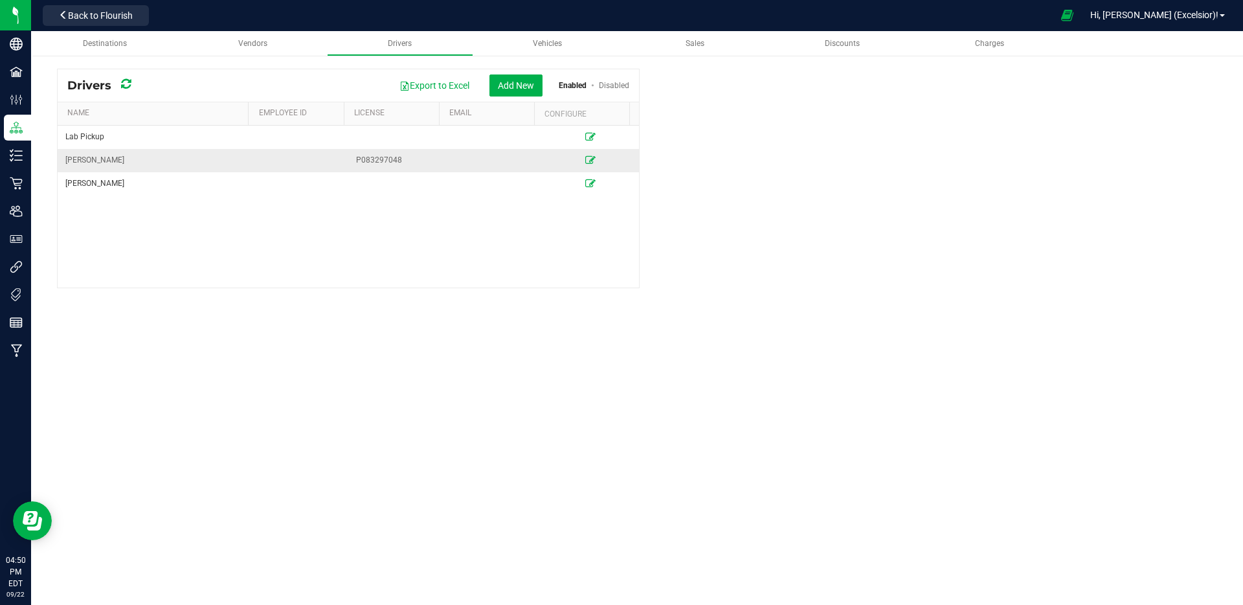
click at [575, 162] on td at bounding box center [590, 160] width 97 height 23
click at [585, 159] on icon at bounding box center [590, 160] width 10 height 8
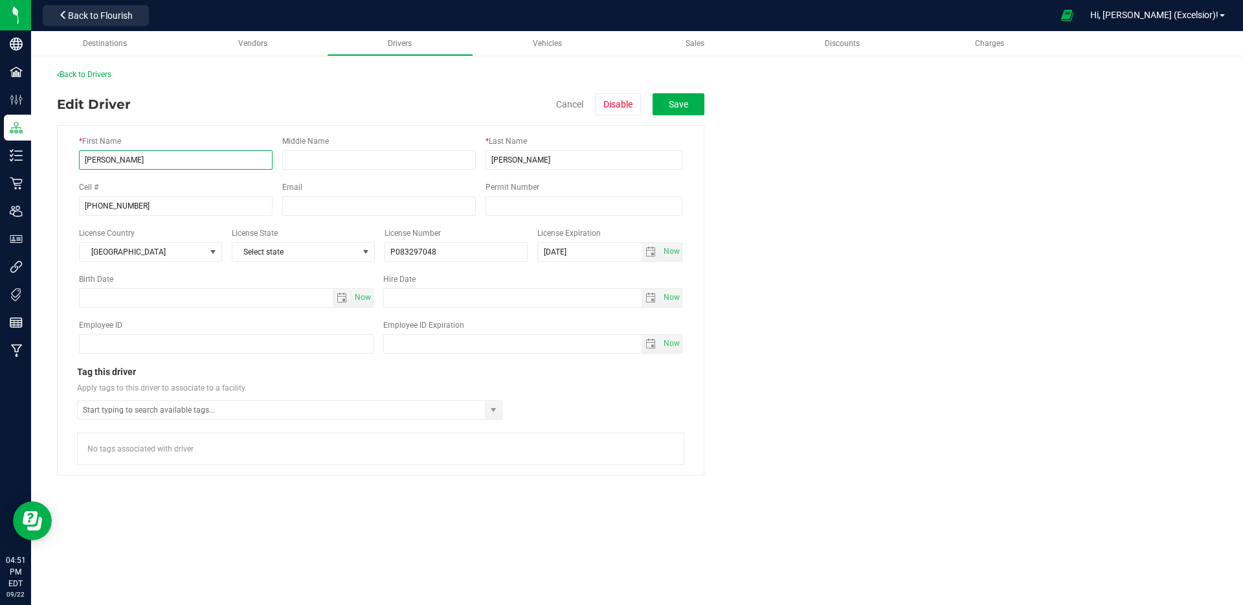
click at [199, 167] on input "Pierre" at bounding box center [176, 159] width 194 height 19
click at [199, 166] on input "Pierre" at bounding box center [176, 159] width 194 height 19
type input "Johnny"
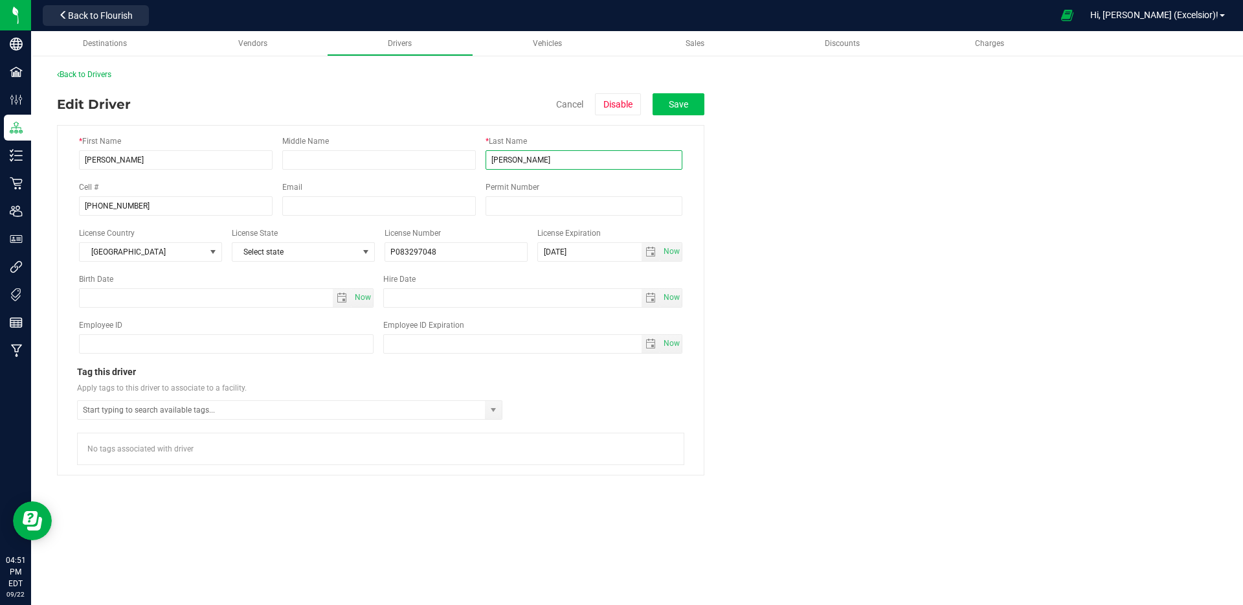
type input "Etter"
click at [672, 97] on button "Save" at bounding box center [679, 104] width 52 height 22
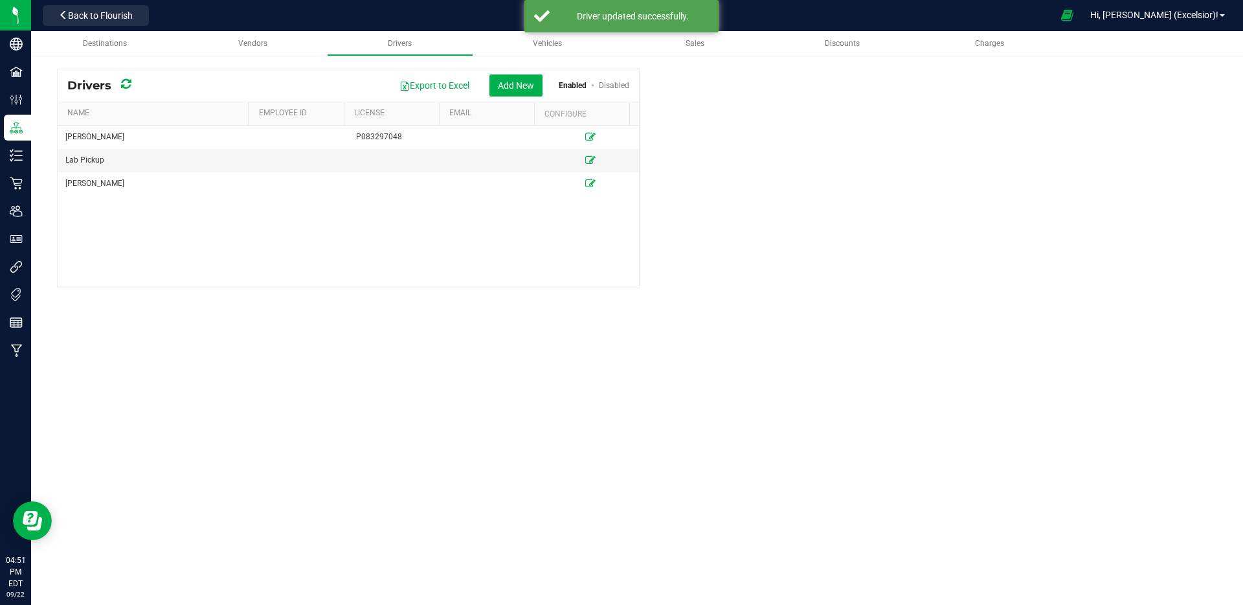
click at [219, 309] on div "Destinations Vendors Drivers Vehicles Sales Discounts Charges Drivers Export to…" at bounding box center [637, 206] width 1212 height 350
click at [253, 38] on div "Vendors" at bounding box center [253, 43] width 126 height 11
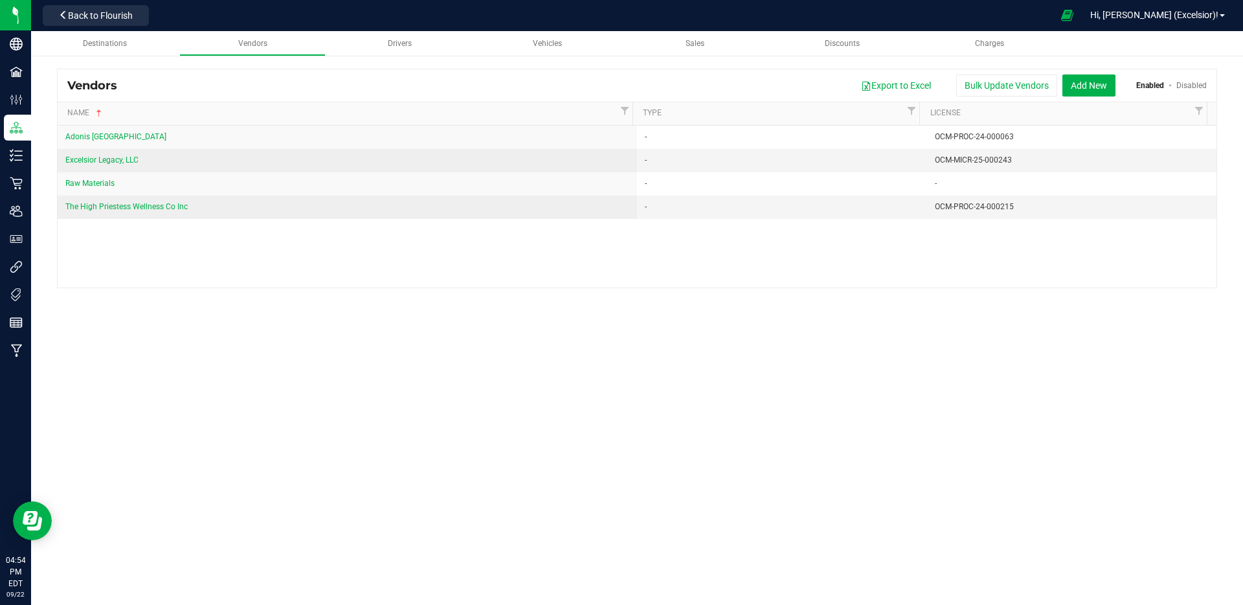
click at [385, 355] on div "Destinations Vendors Drivers Vehicles Sales Discounts Charges Vendors Export to…" at bounding box center [637, 206] width 1212 height 350
click at [1072, 85] on button "Add New" at bounding box center [1088, 85] width 53 height 22
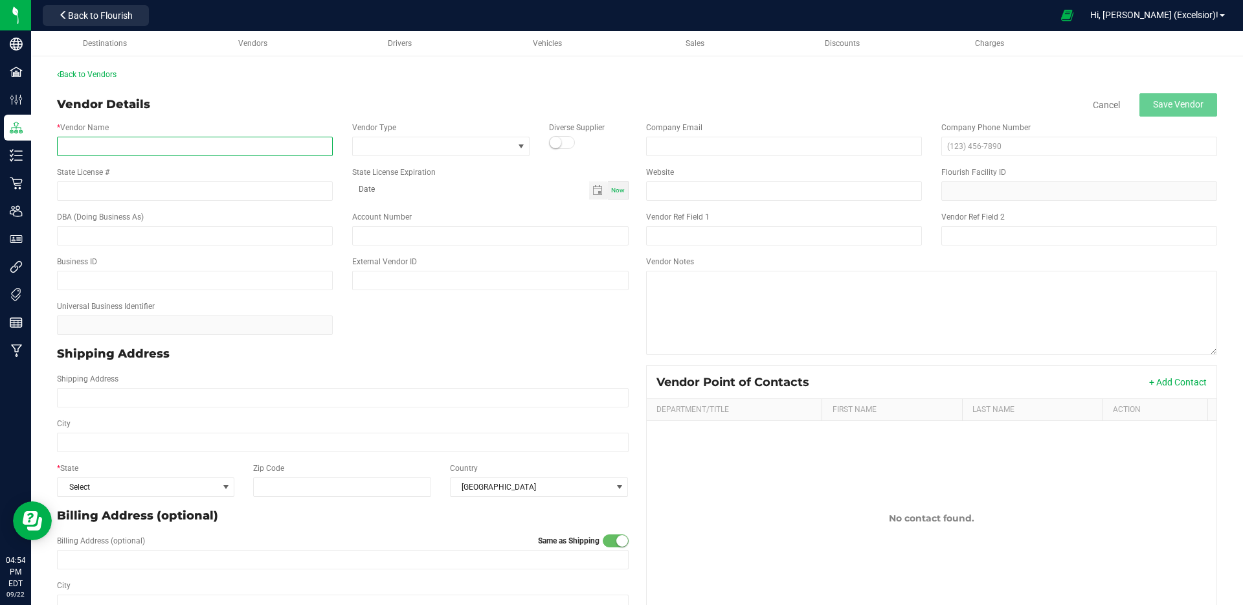
click at [135, 145] on input "* Vendor Name" at bounding box center [195, 146] width 276 height 19
click at [122, 140] on input "* Vendor Name" at bounding box center [195, 146] width 276 height 19
click at [371, 139] on span at bounding box center [433, 146] width 160 height 18
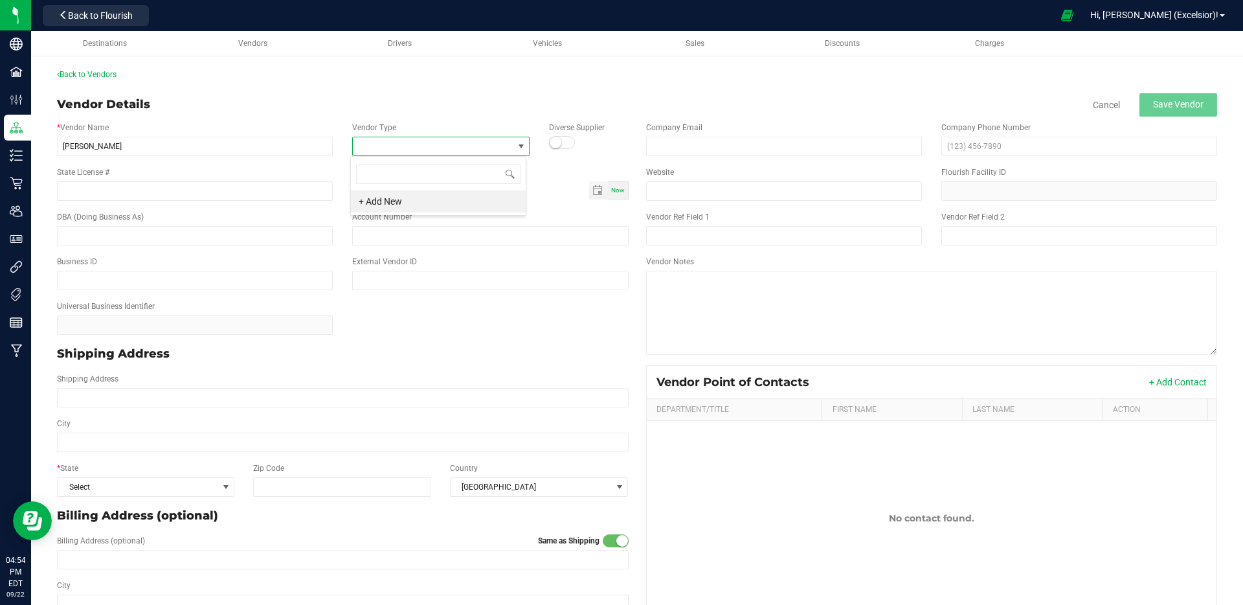
scroll to position [19, 175]
click at [401, 112] on div "Vendor Details Cancel Save Vendor" at bounding box center [637, 104] width 1160 height 23
click at [417, 148] on span at bounding box center [433, 146] width 160 height 18
click at [388, 208] on li "+ Add New" at bounding box center [438, 201] width 175 height 22
click at [521, 148] on icon at bounding box center [525, 146] width 8 height 8
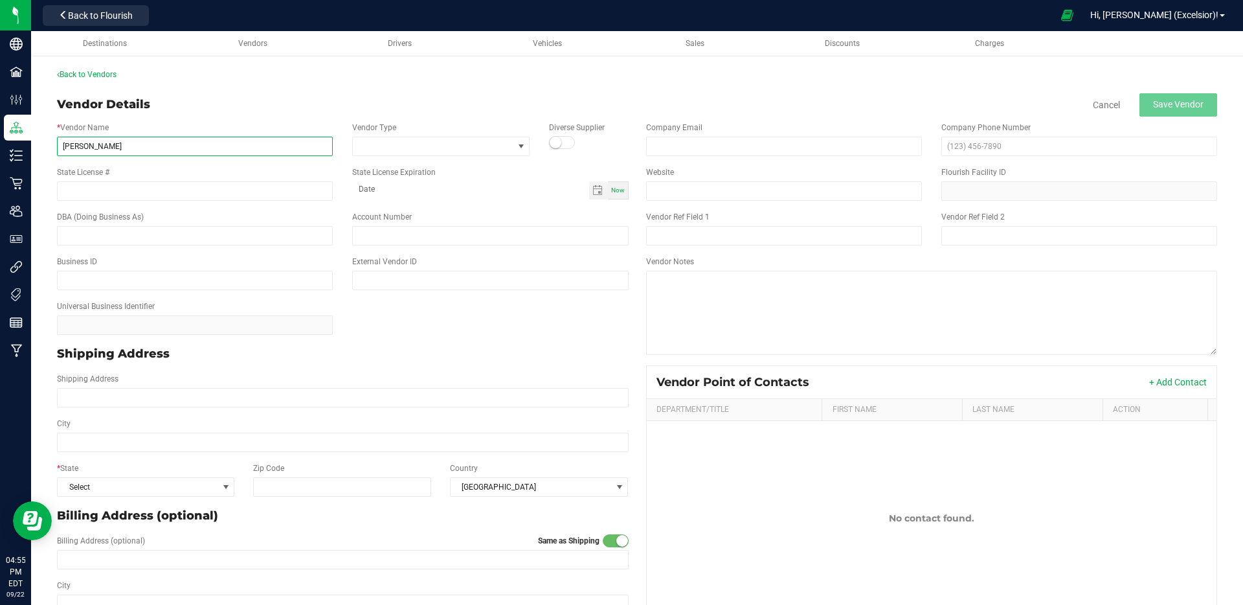
click at [203, 149] on input "Pierre" at bounding box center [195, 146] width 276 height 19
type input "Pierre McClain LLC"
type input "OCM-MICR-25-000246"
click at [589, 165] on div "State License # OCM-MICR-25-000246 State License Expiration Now" at bounding box center [342, 183] width 591 height 45
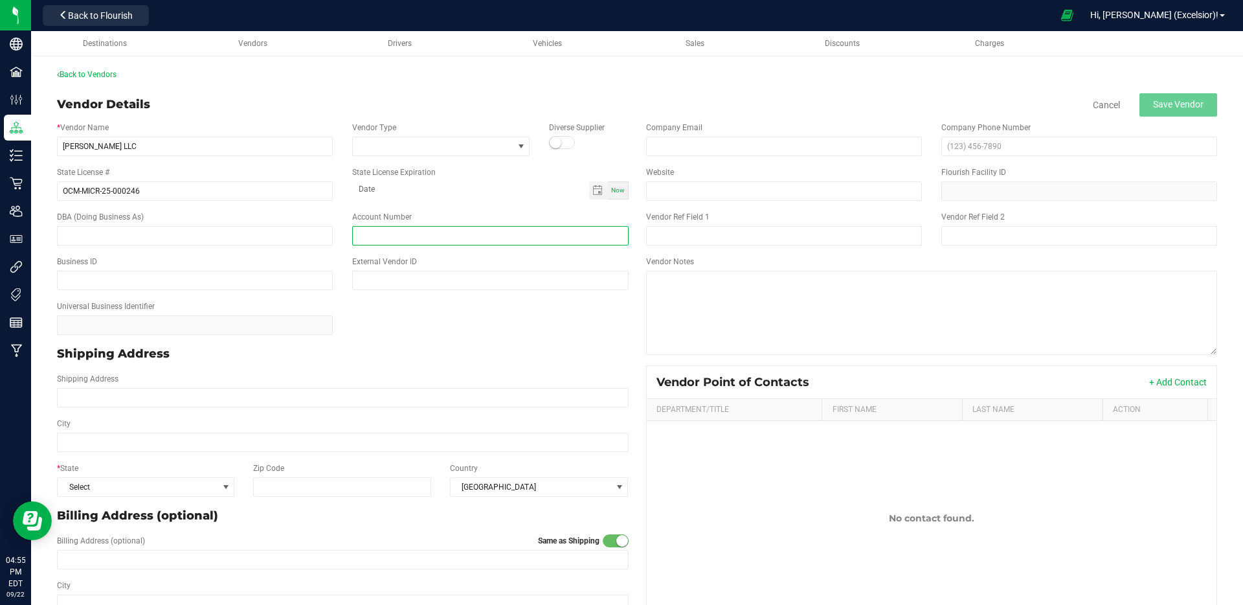
click at [409, 233] on input "text" at bounding box center [490, 235] width 276 height 19
click at [948, 151] on input "text" at bounding box center [1079, 146] width 276 height 19
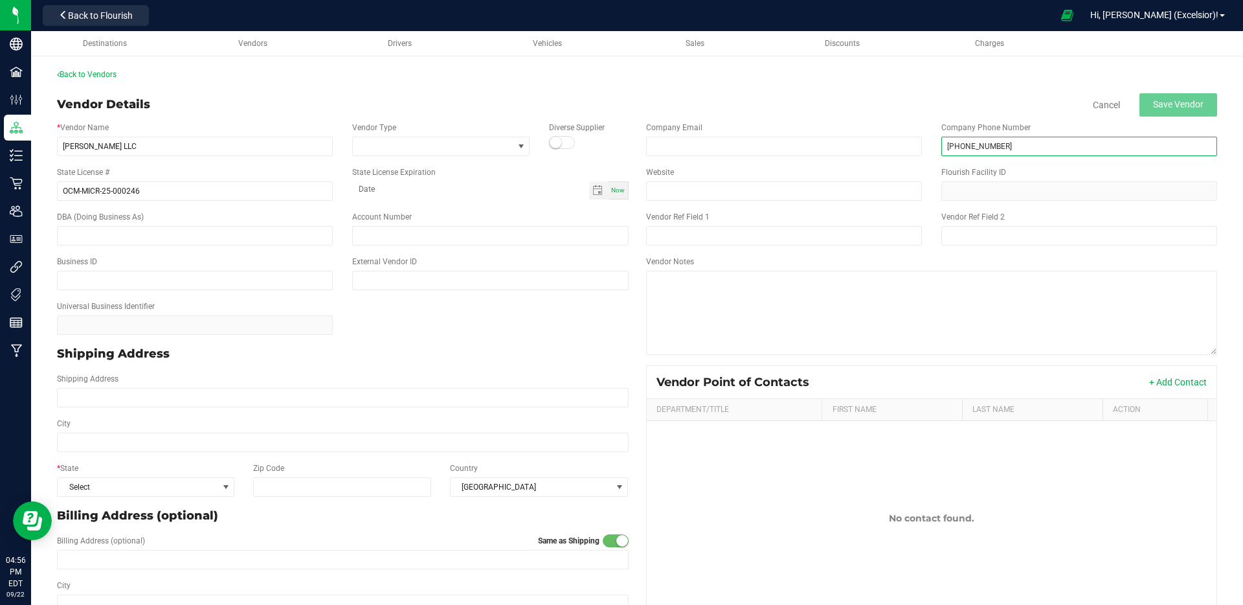
type input "(917) 468-1898"
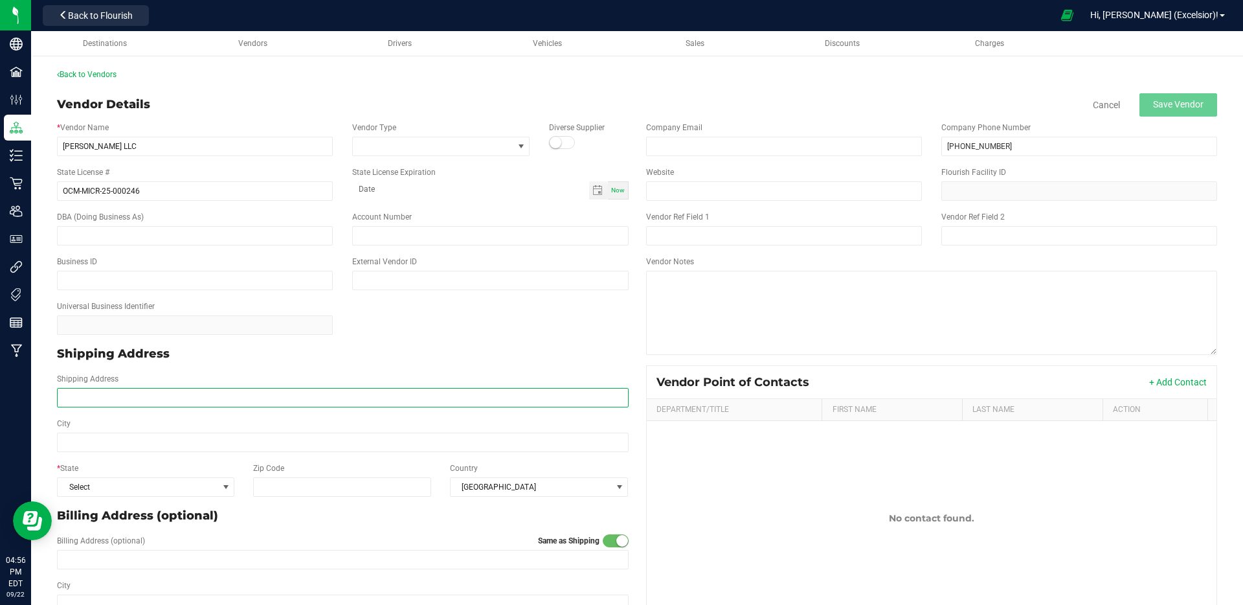
click at [223, 406] on input "Shipping Address" at bounding box center [343, 397] width 572 height 19
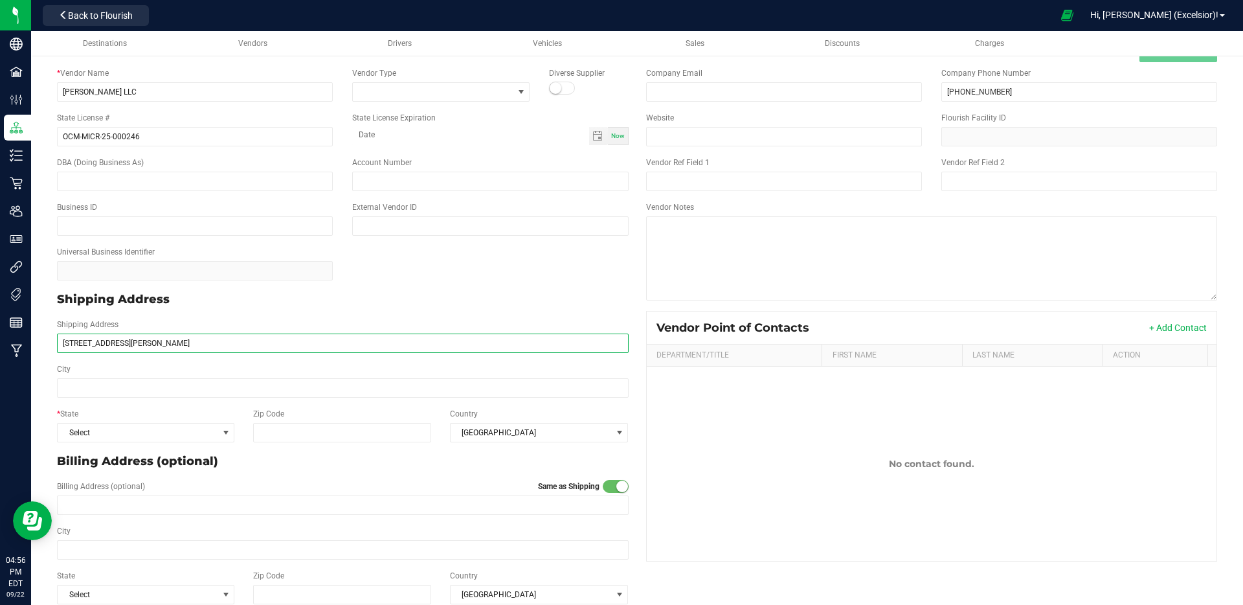
scroll to position [72, 0]
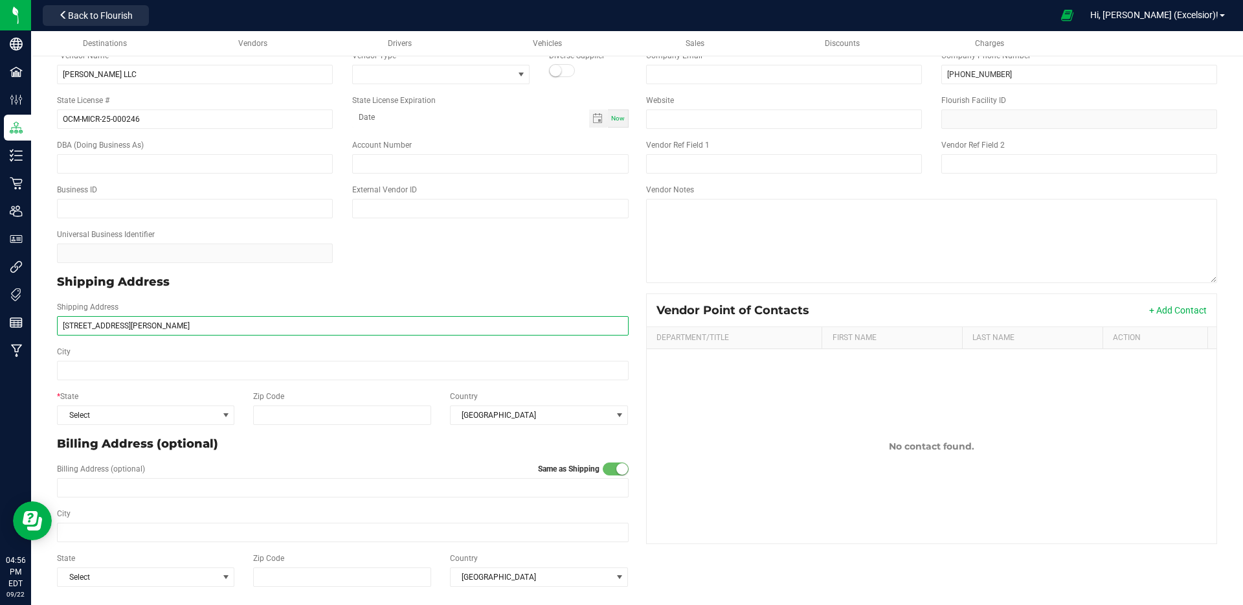
type input "299 Pine Hill Rd"
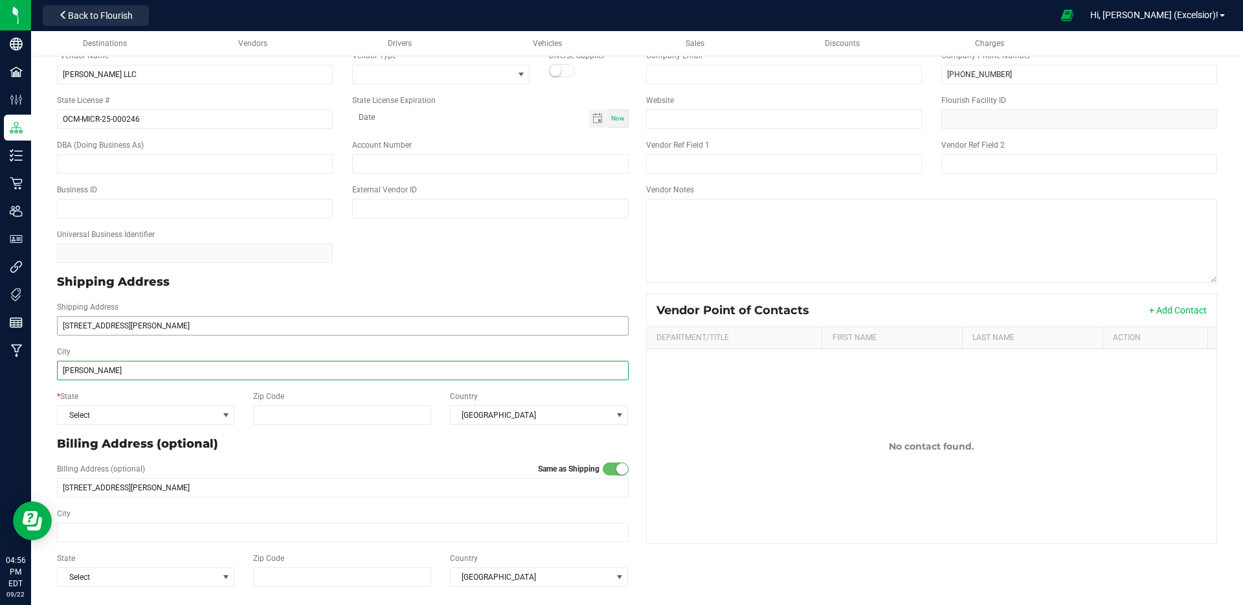
type input "Chester"
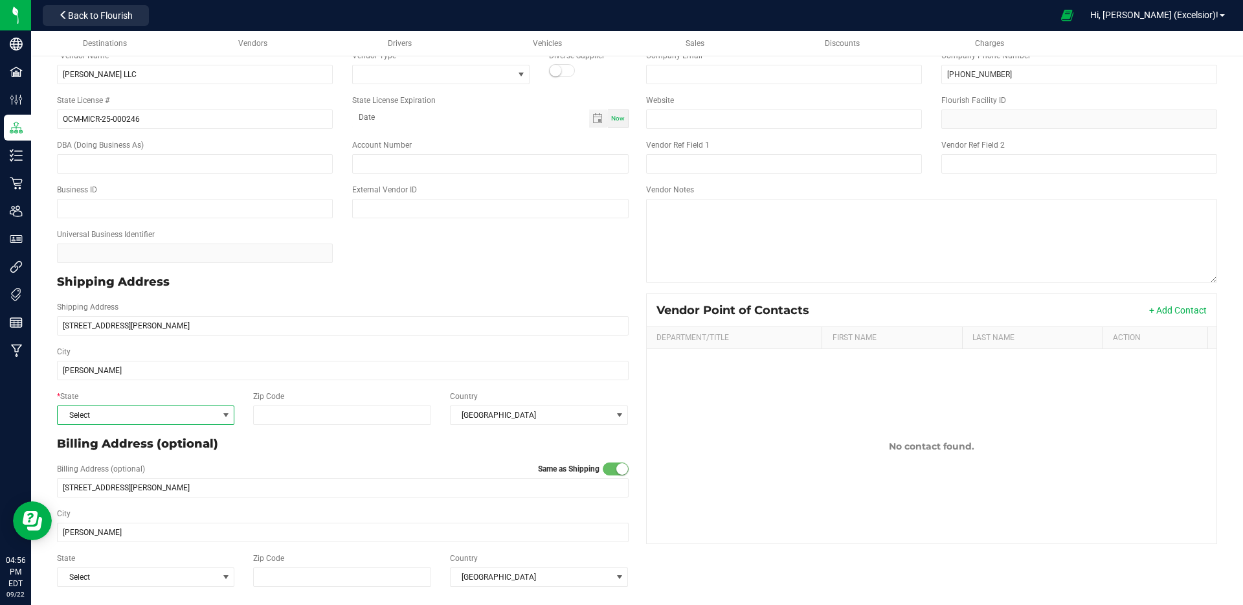
click at [207, 413] on span "Select" at bounding box center [138, 415] width 160 height 18
click at [193, 374] on li "NY" at bounding box center [145, 378] width 175 height 22
click at [298, 418] on input "Zip Code" at bounding box center [342, 414] width 179 height 19
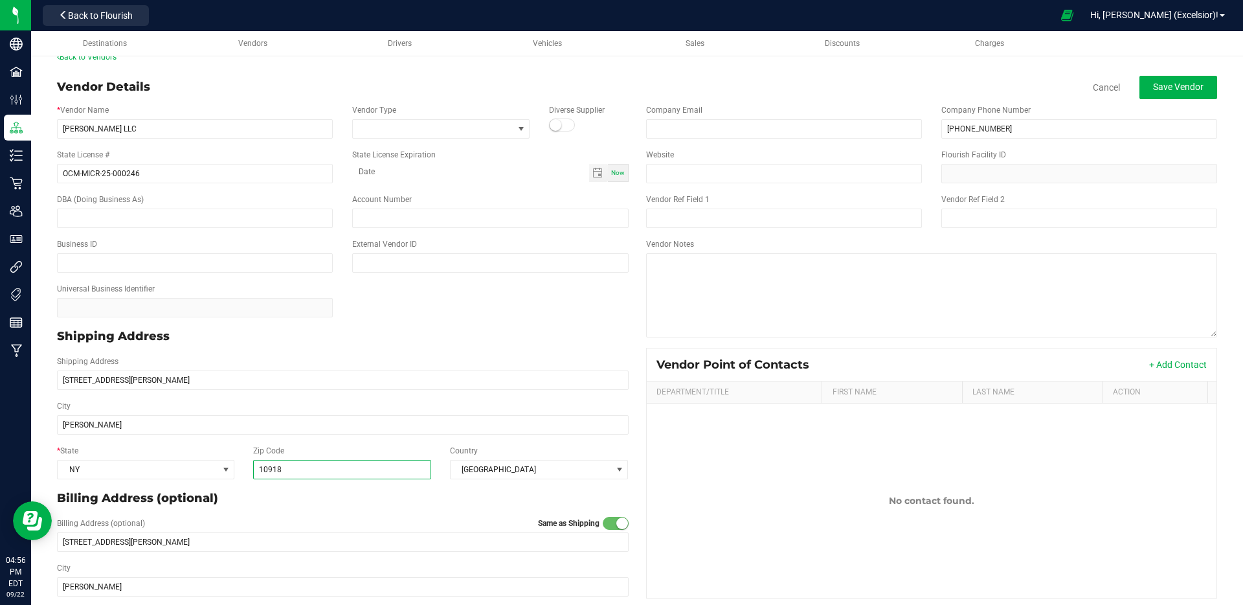
scroll to position [0, 0]
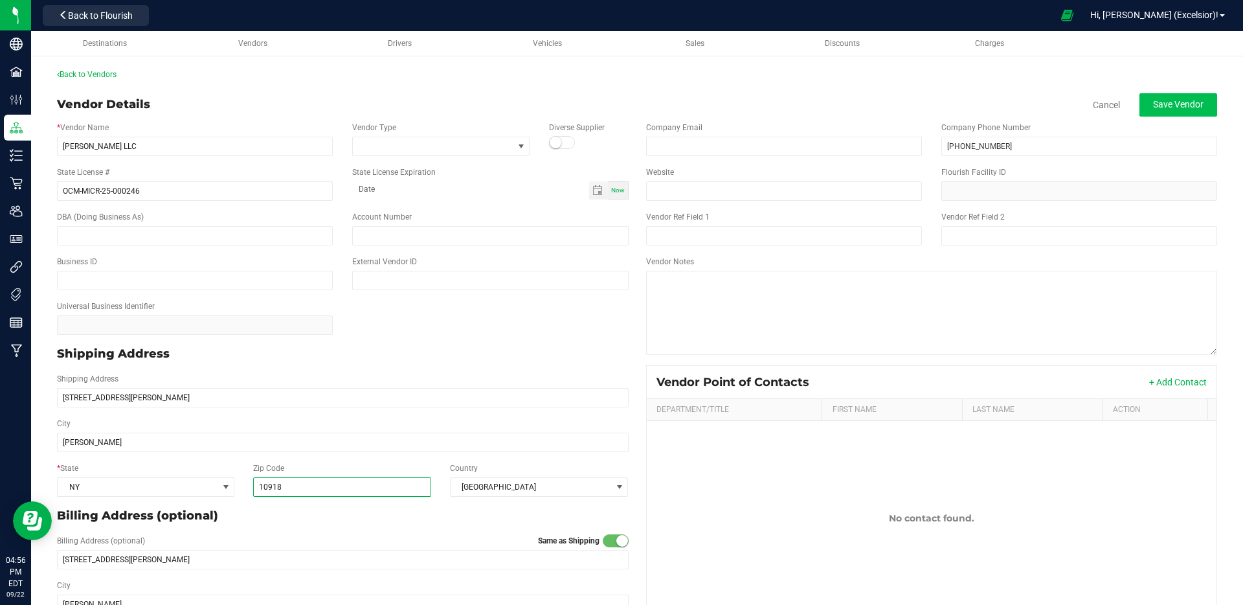
type input "10918"
click at [1178, 104] on span "Save Vendor" at bounding box center [1178, 104] width 50 height 10
click at [1156, 102] on span "Save Vendor" at bounding box center [1178, 104] width 50 height 10
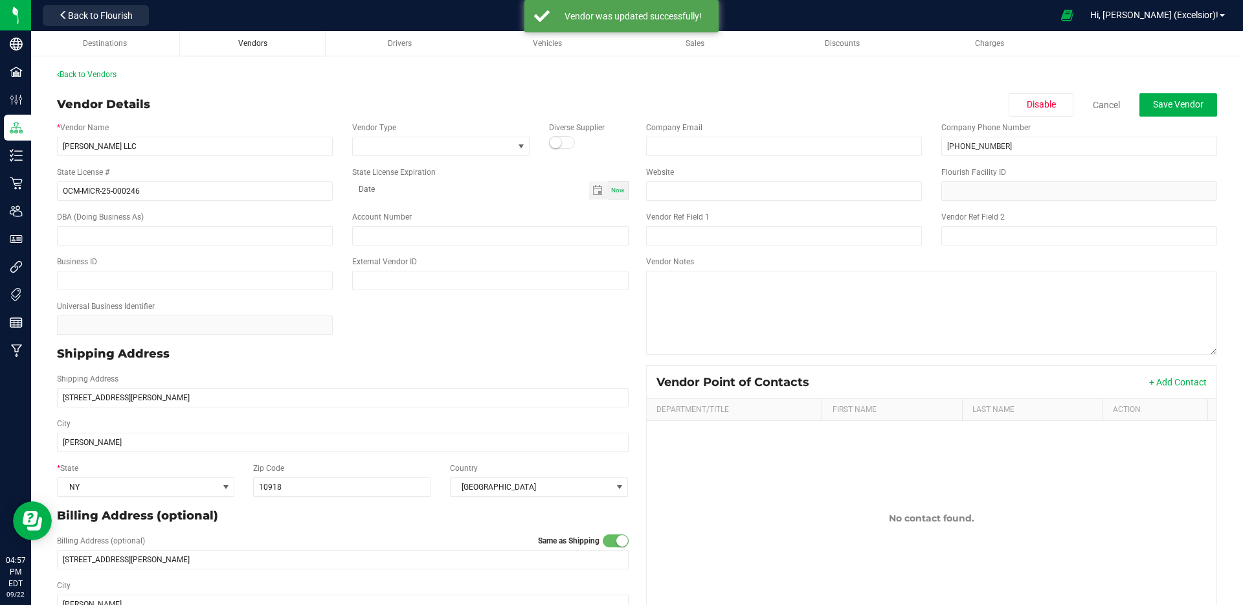
click at [269, 42] on div "Vendors" at bounding box center [253, 43] width 126 height 11
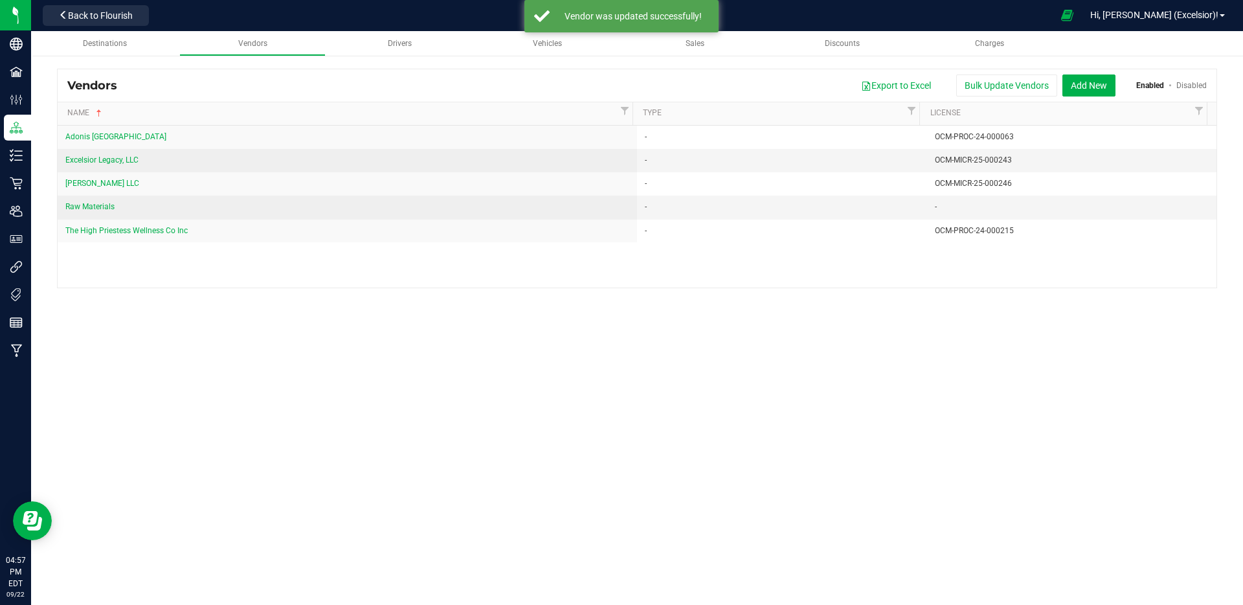
click at [255, 327] on div "Destinations Vendors Drivers Vehicles Sales Discounts Charges Vendors Export to…" at bounding box center [637, 206] width 1212 height 350
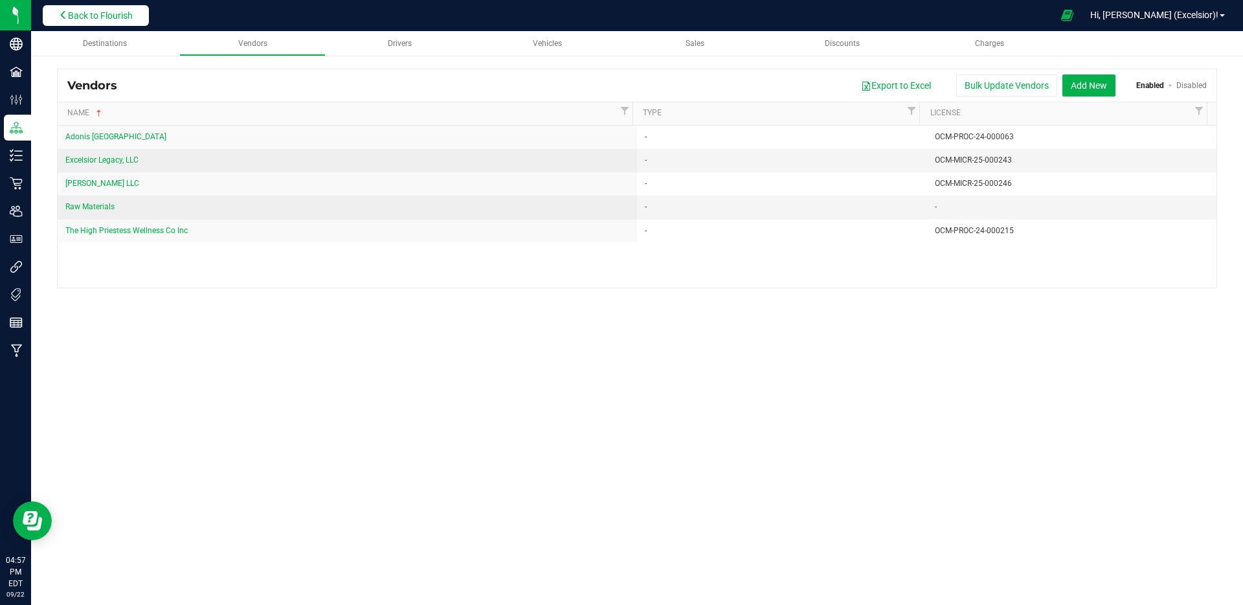
click at [120, 22] on button "Back to Flourish" at bounding box center [96, 15] width 106 height 21
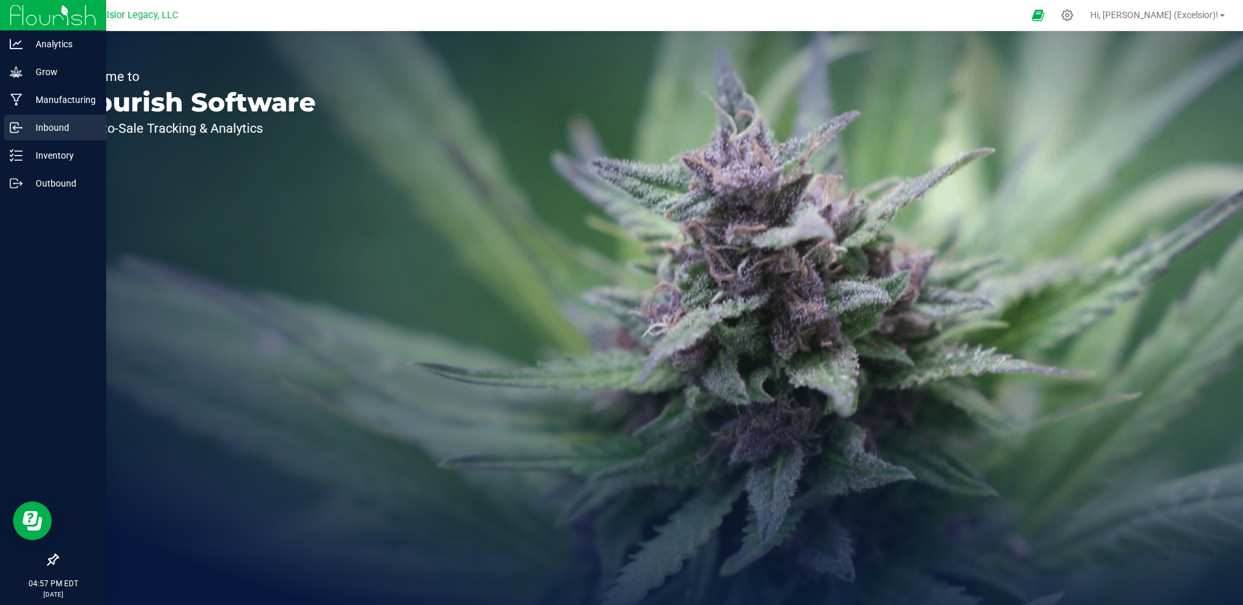
click at [52, 124] on p "Inbound" at bounding box center [62, 128] width 78 height 16
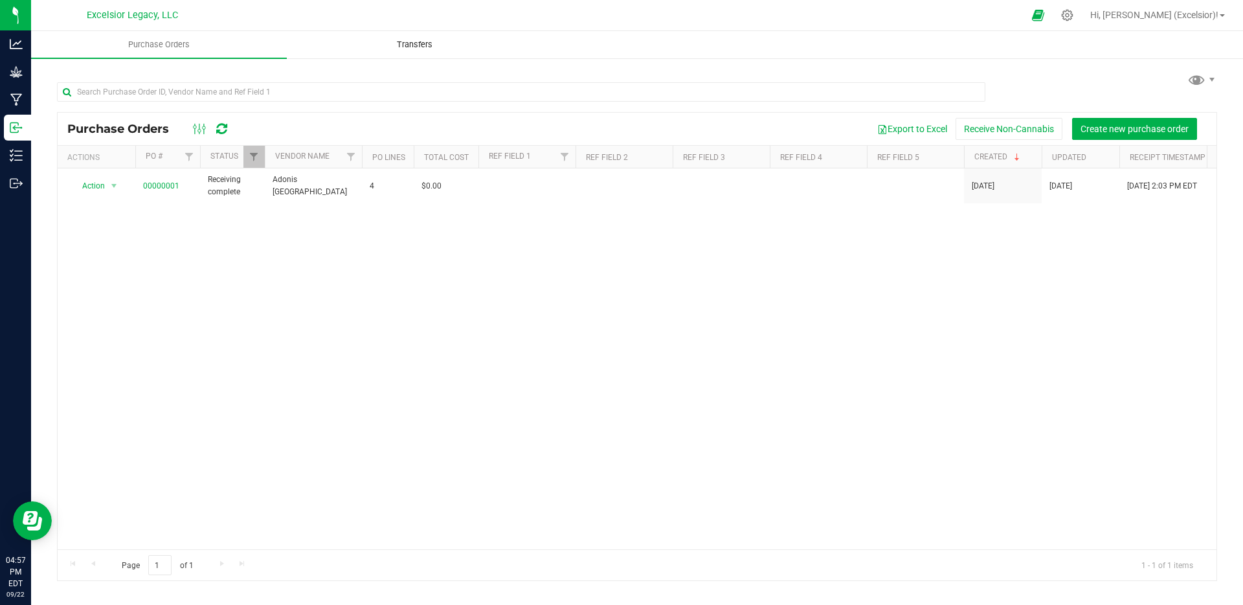
click at [446, 45] on span "Transfers" at bounding box center [414, 45] width 71 height 12
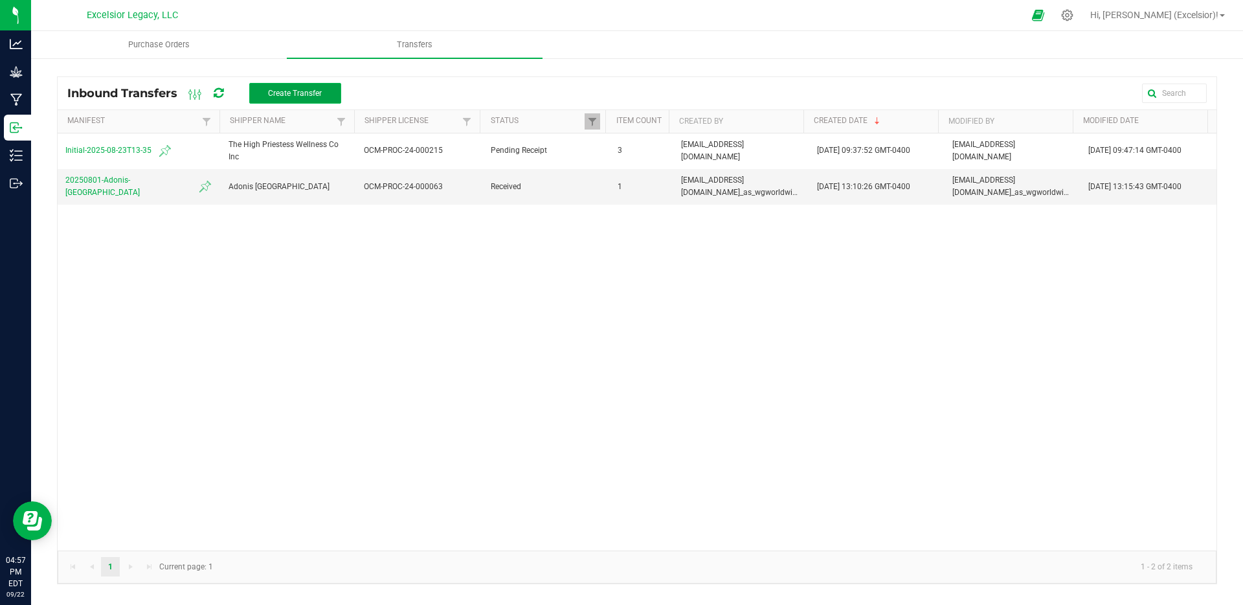
click at [297, 85] on button "Create Transfer" at bounding box center [295, 93] width 92 height 21
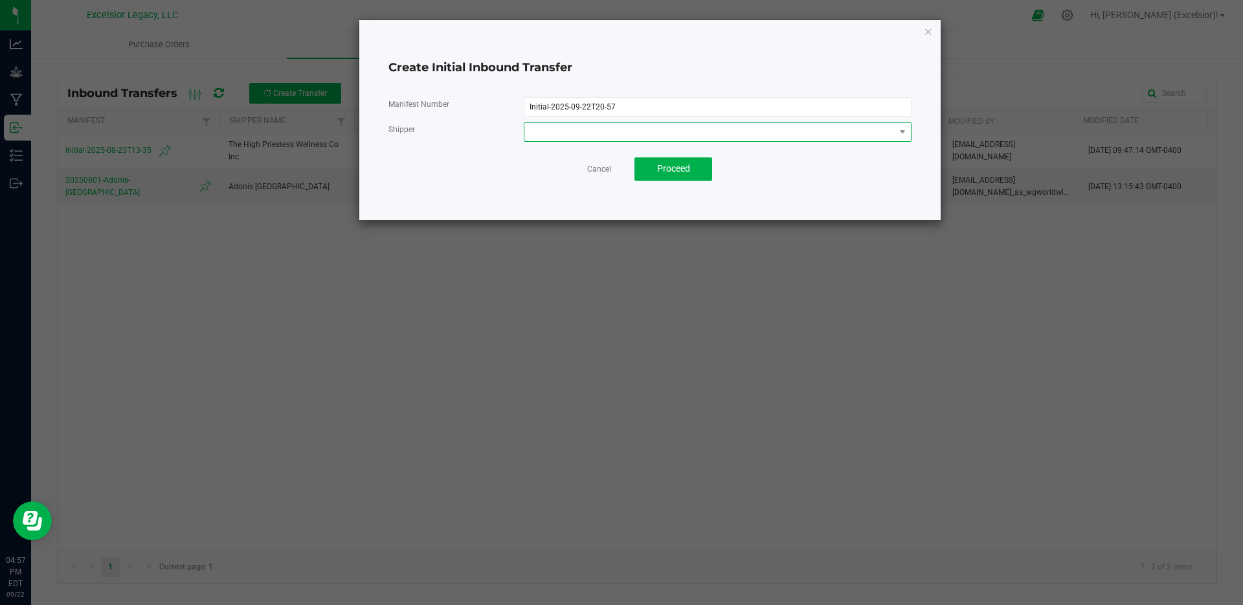
click at [612, 130] on span at bounding box center [709, 132] width 370 height 18
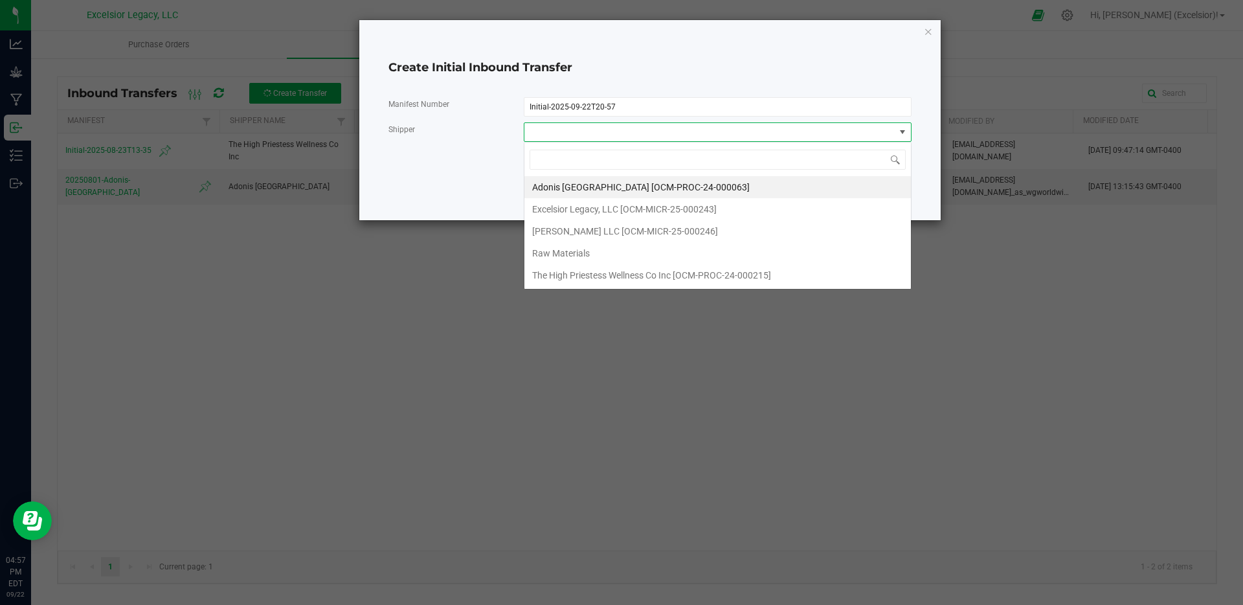
scroll to position [19, 387]
click at [599, 223] on span "Pierre McClain LLC [OCM-MICR-25-000246]" at bounding box center [625, 230] width 186 height 19
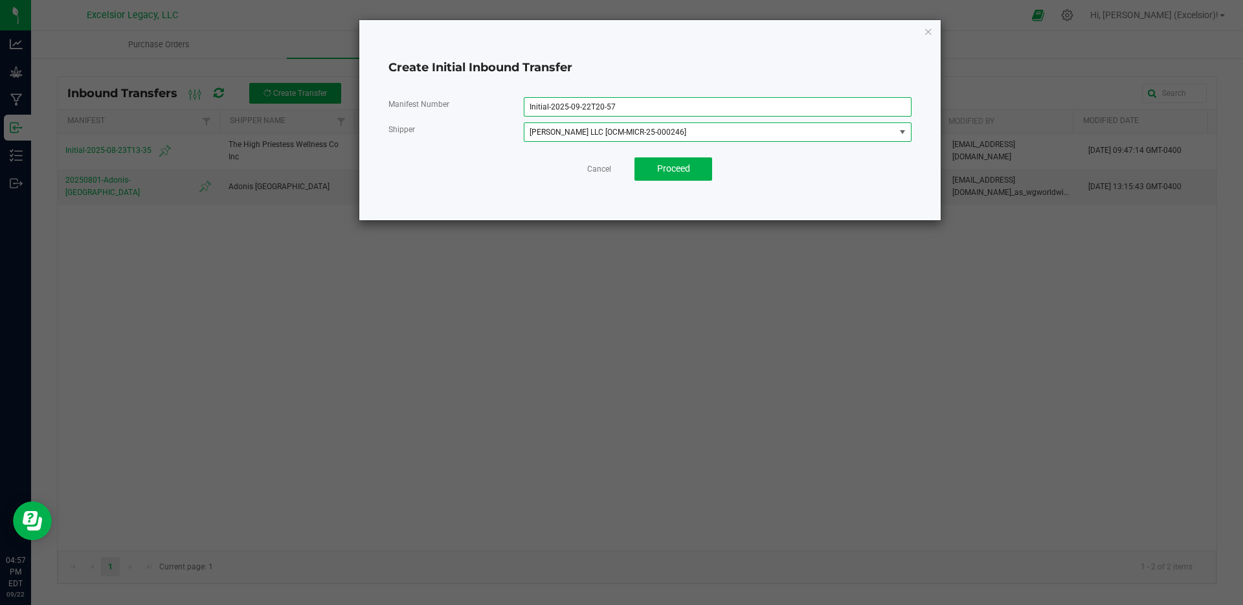
click at [596, 106] on input "Initial-2025-09-22T20-57" at bounding box center [718, 106] width 388 height 19
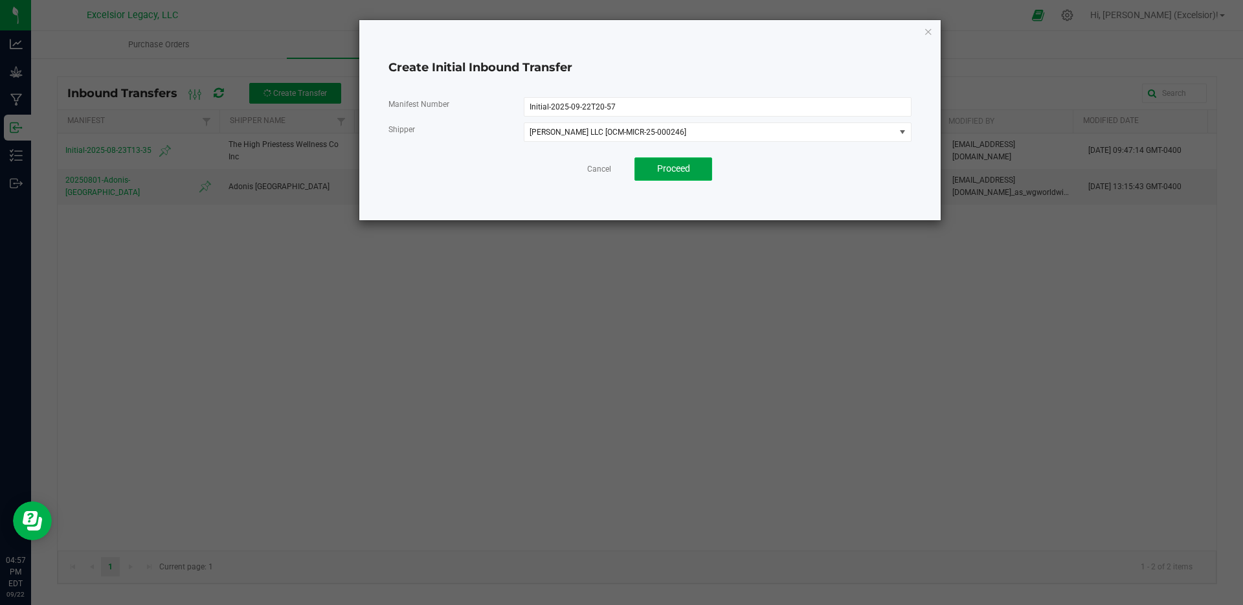
click at [659, 166] on span "Proceed" at bounding box center [673, 168] width 33 height 10
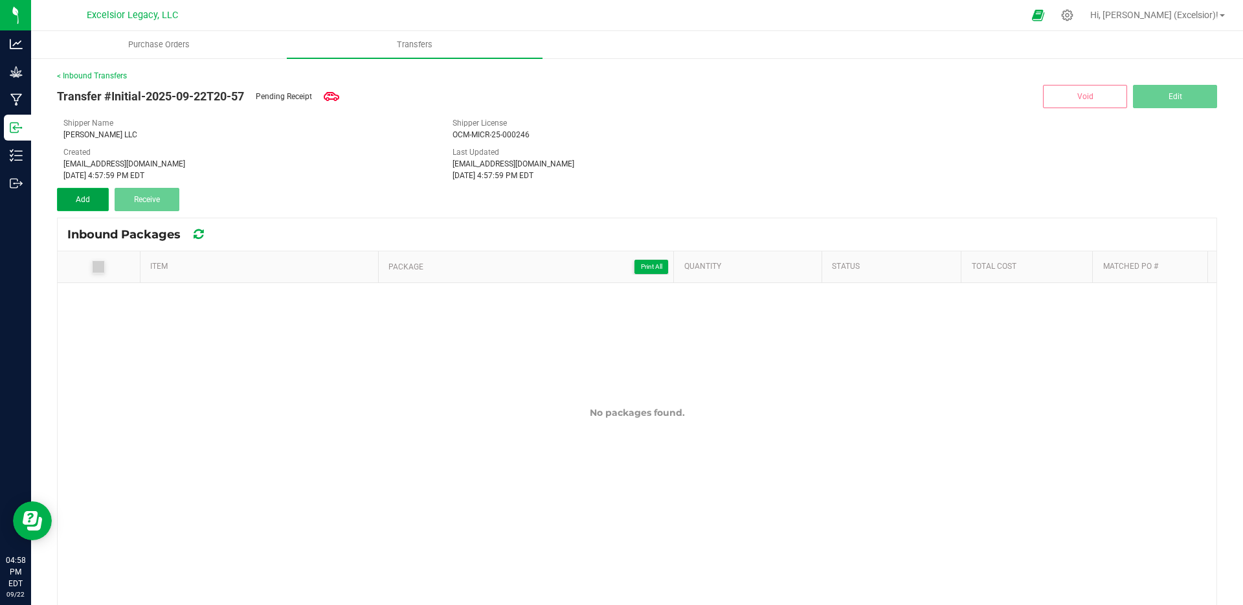
click at [91, 196] on button "Add" at bounding box center [83, 199] width 52 height 23
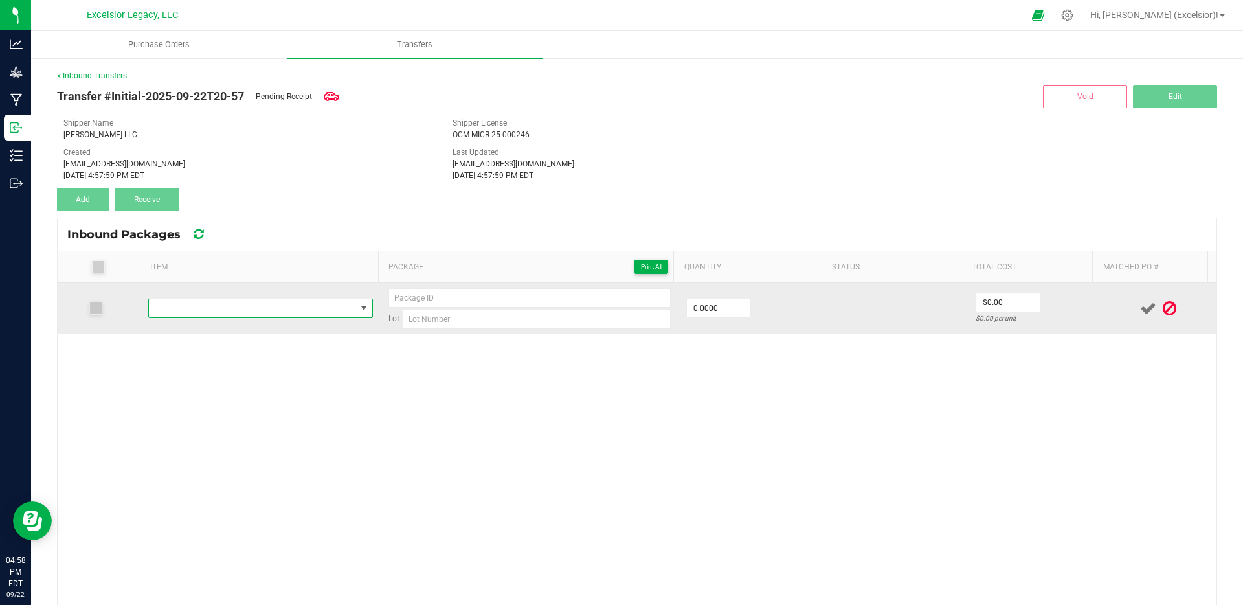
click at [302, 314] on span "NO DATA FOUND" at bounding box center [252, 308] width 207 height 18
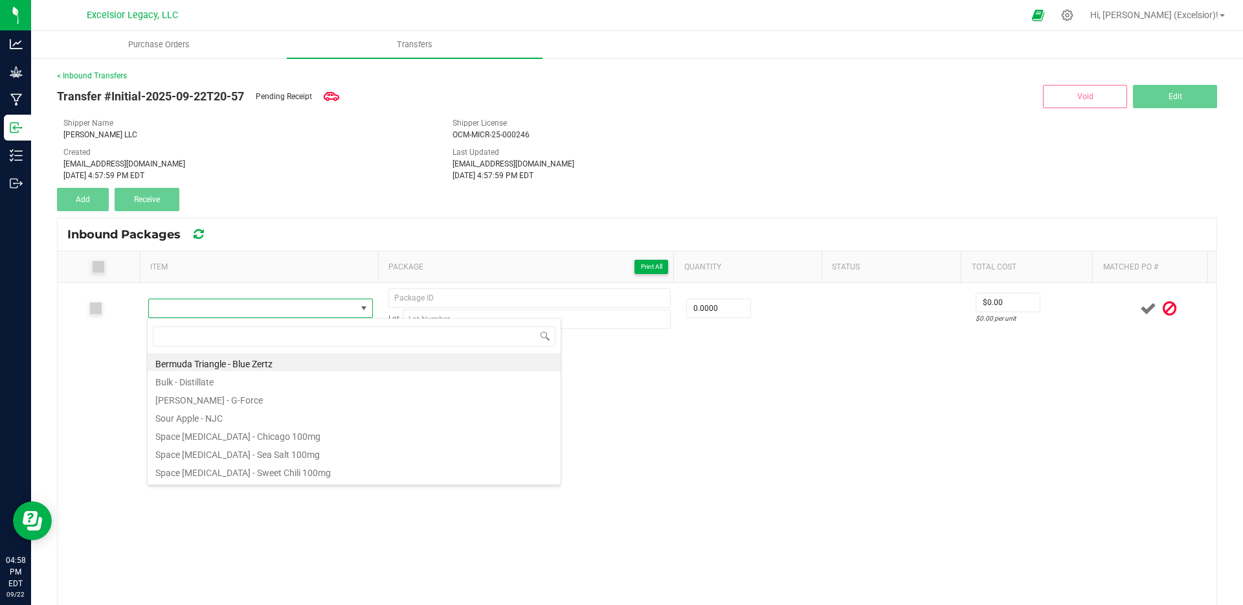
click at [304, 215] on div "< Inbound Transfers Transfer #Initial-2025-09-22T20-57 Pending Receipt Void Edi…" at bounding box center [637, 404] width 1160 height 668
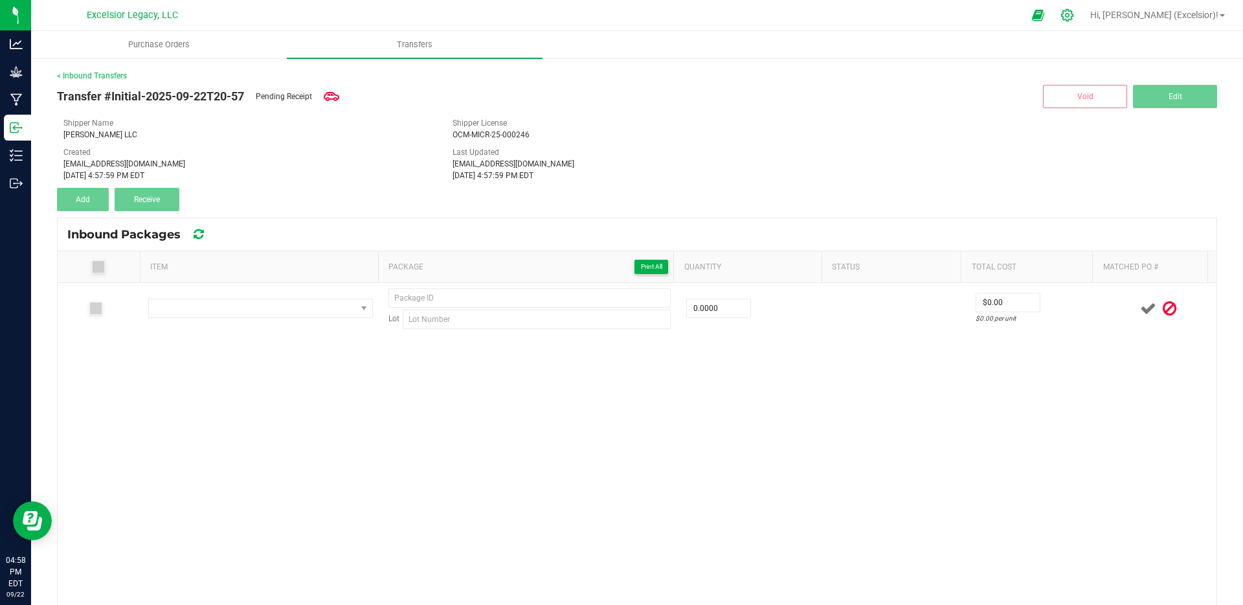
click at [1074, 19] on icon at bounding box center [1067, 15] width 14 height 14
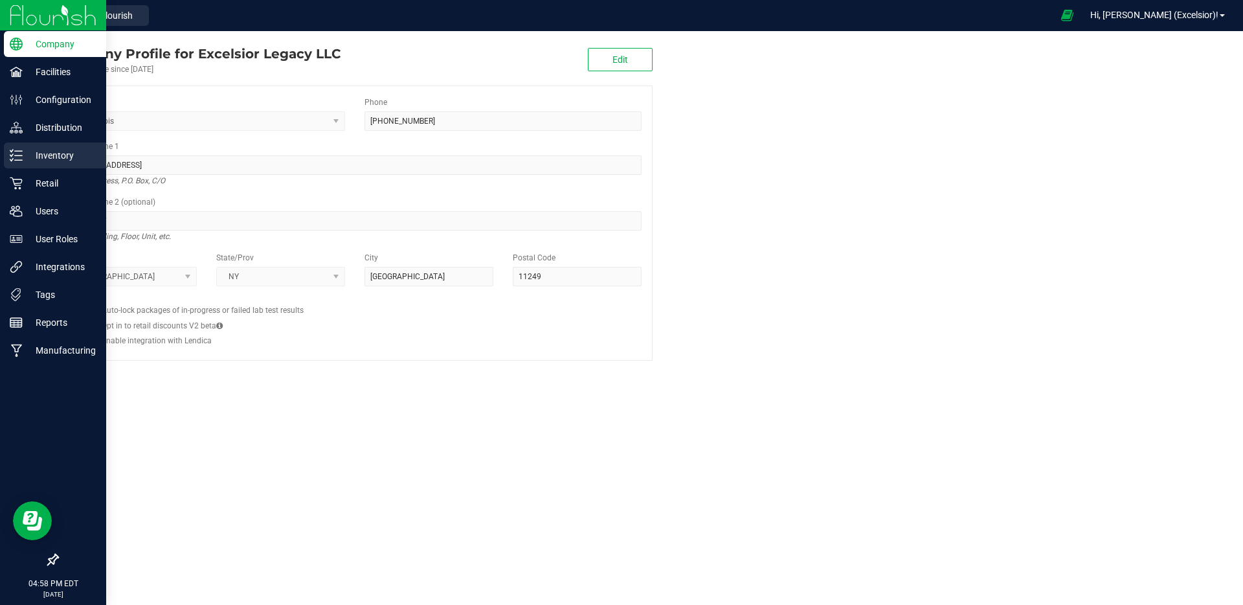
click at [62, 149] on p "Inventory" at bounding box center [62, 156] width 78 height 16
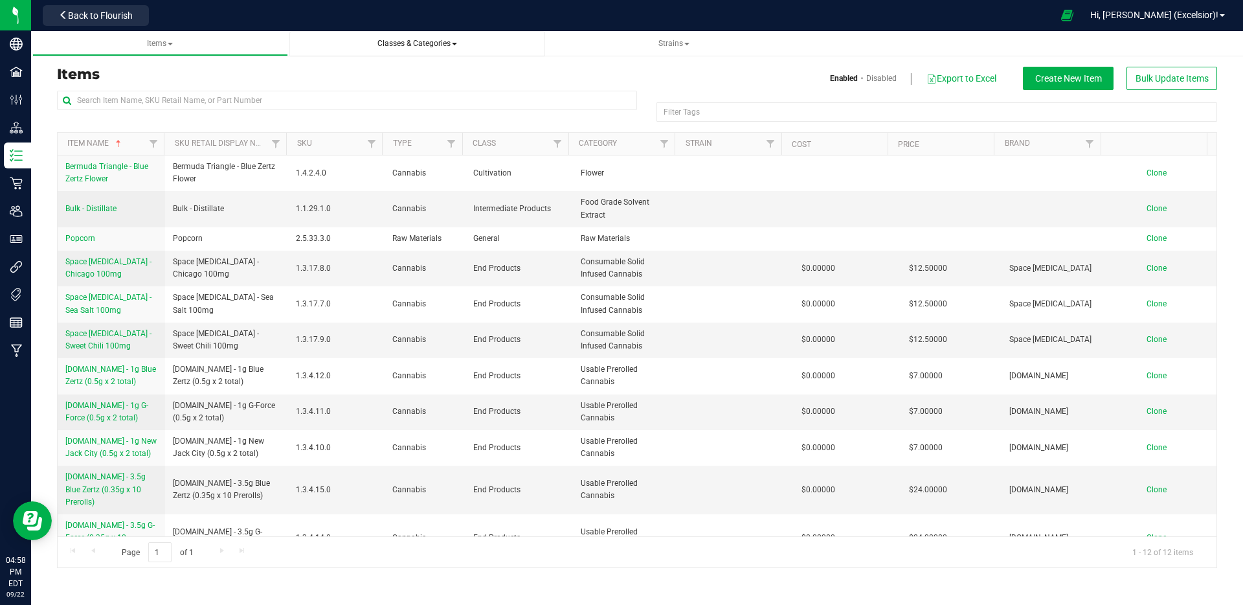
click at [430, 45] on span "Classes & Categories" at bounding box center [417, 43] width 80 height 9
click at [163, 44] on span "Items" at bounding box center [160, 43] width 26 height 9
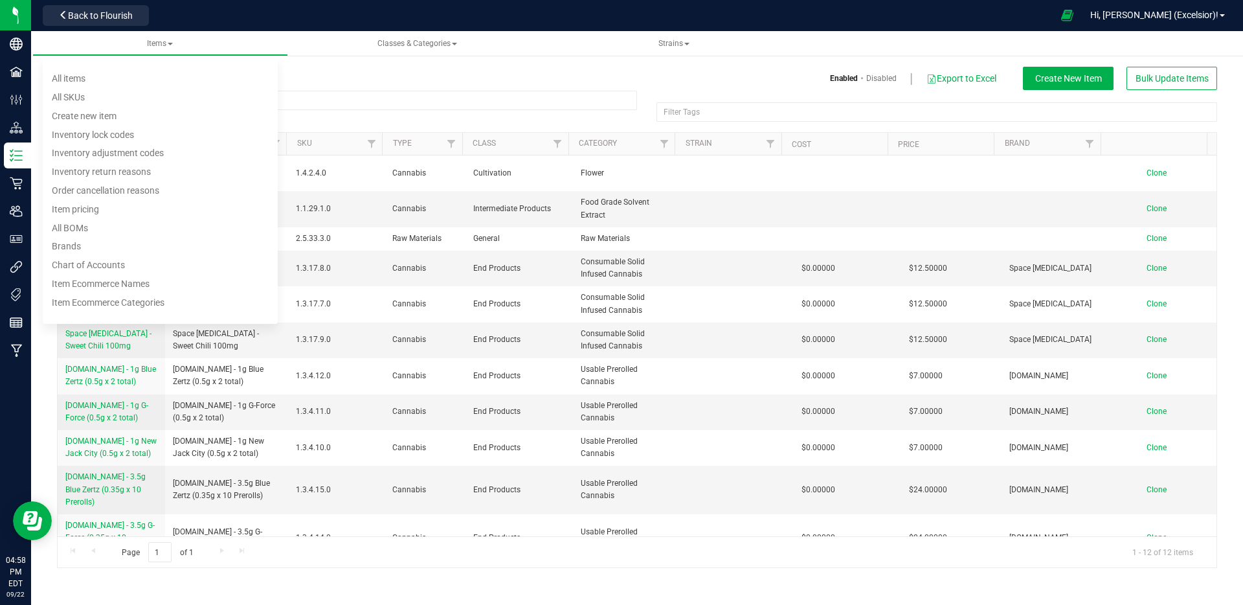
click at [405, 76] on h3 "Items" at bounding box center [342, 75] width 570 height 16
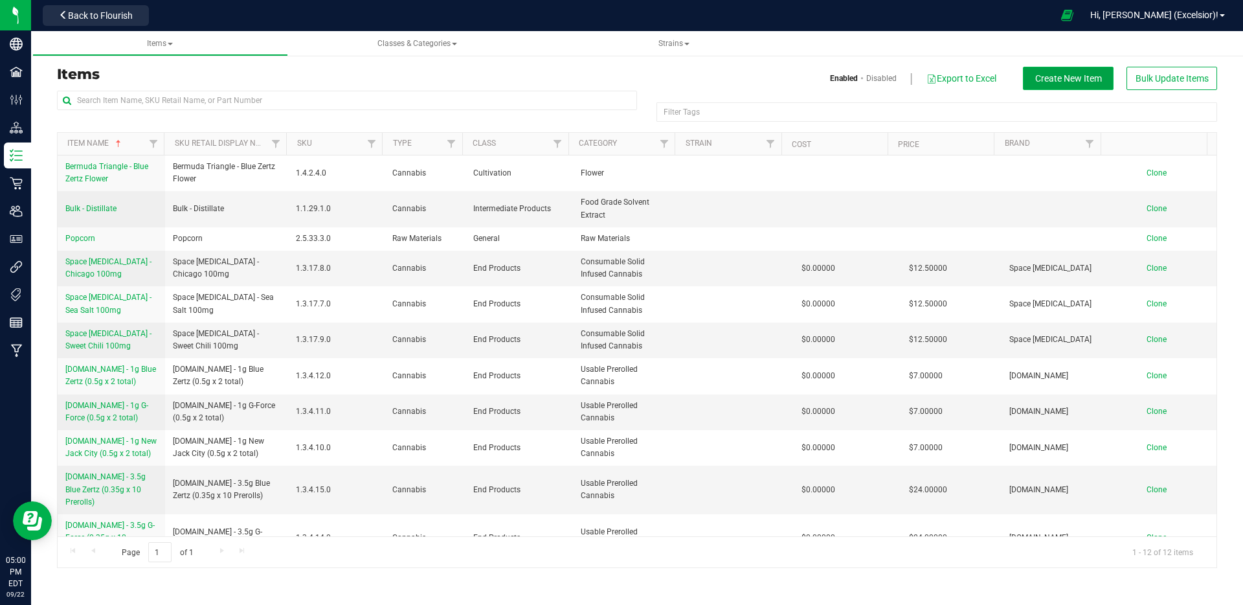
click at [1060, 78] on span "Create New Item" at bounding box center [1068, 78] width 67 height 10
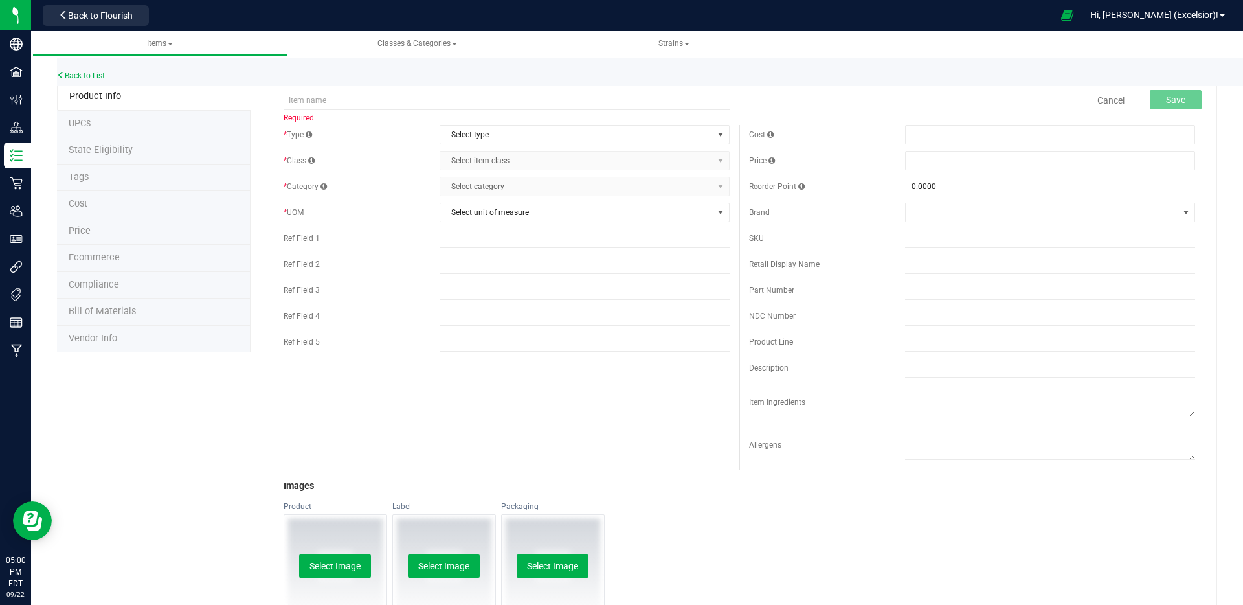
click at [1116, 102] on span "Cancel" at bounding box center [1111, 100] width 39 height 27
click at [1113, 100] on link "Cancel" at bounding box center [1110, 100] width 27 height 13
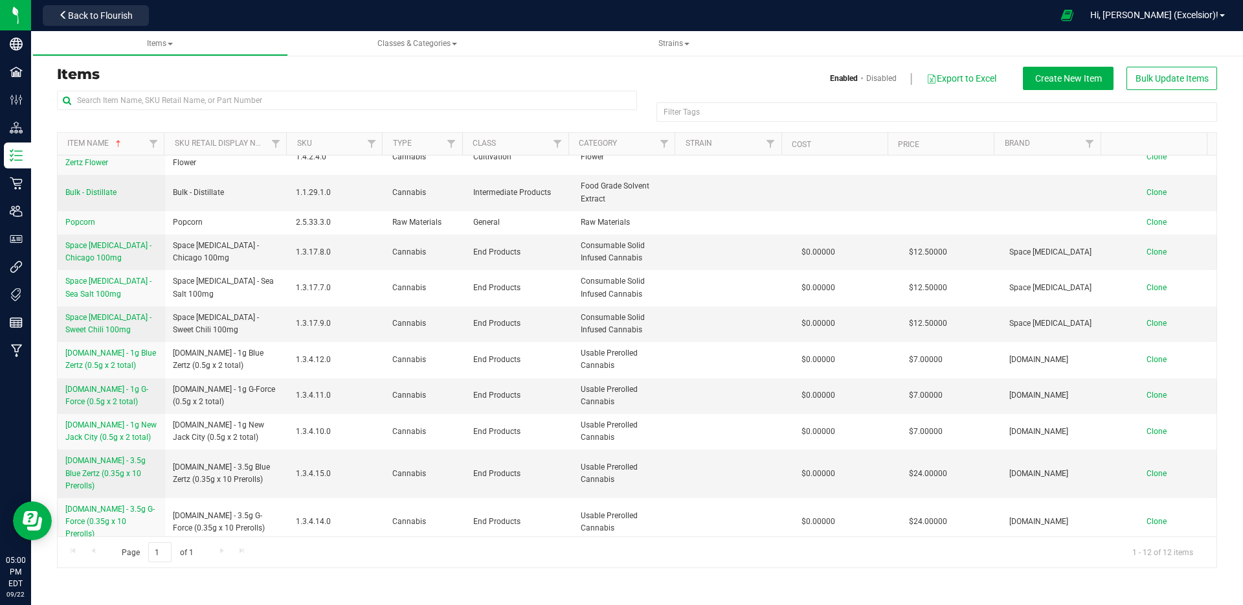
scroll to position [37, 0]
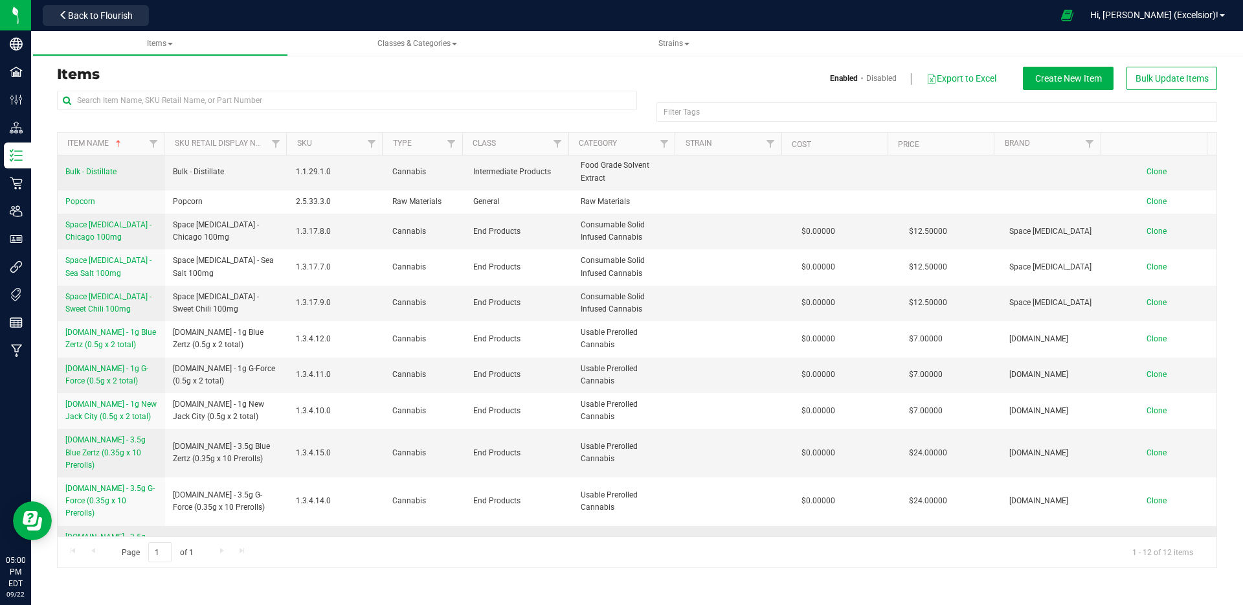
click at [105, 532] on span "[DOMAIN_NAME] - 3.5g New Jack City (0.35g x 10 Prerolls)" at bounding box center [110, 549] width 91 height 34
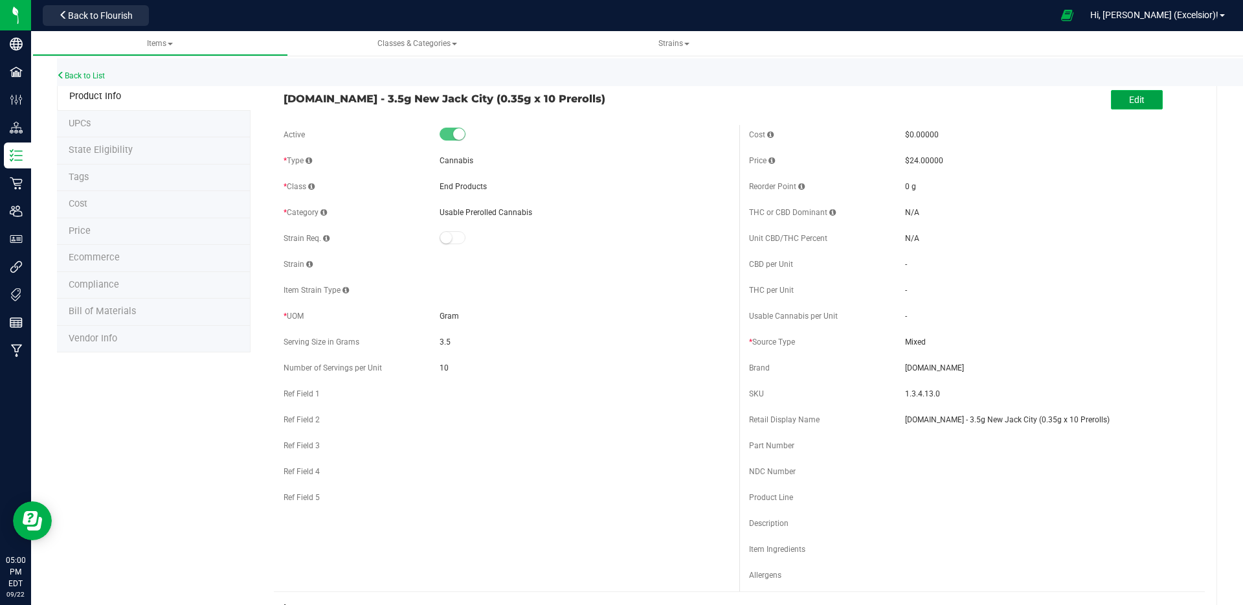
click at [1112, 104] on button "Edit" at bounding box center [1137, 99] width 52 height 19
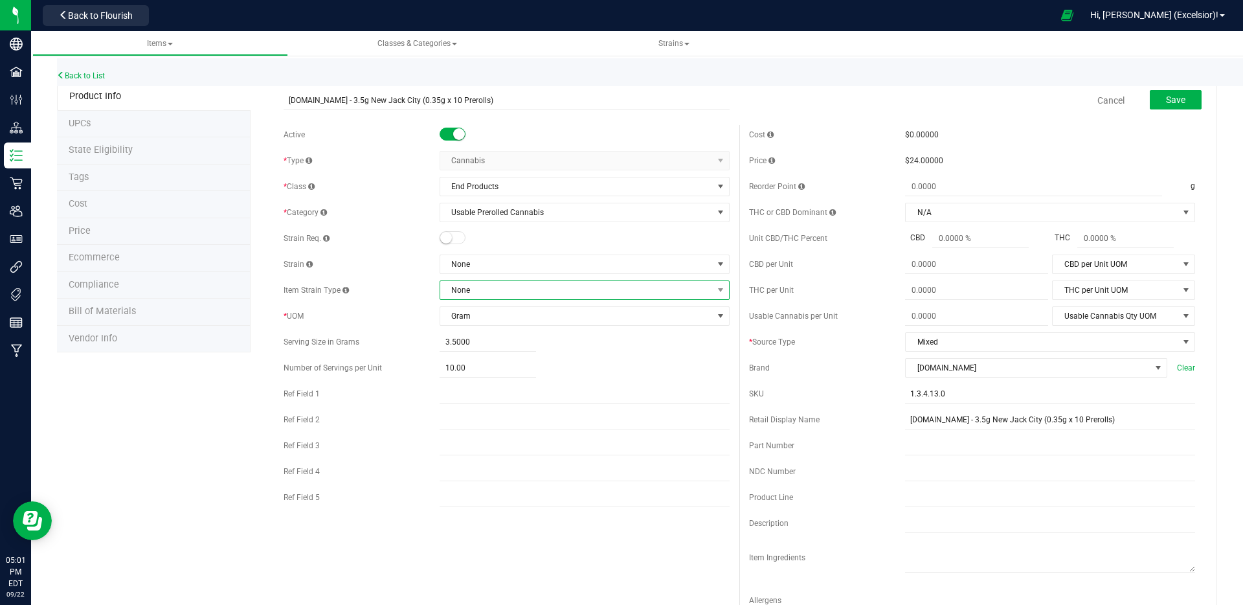
click at [477, 293] on span "None" at bounding box center [576, 290] width 273 height 18
click at [424, 290] on div "Item Strain Type" at bounding box center [362, 290] width 156 height 12
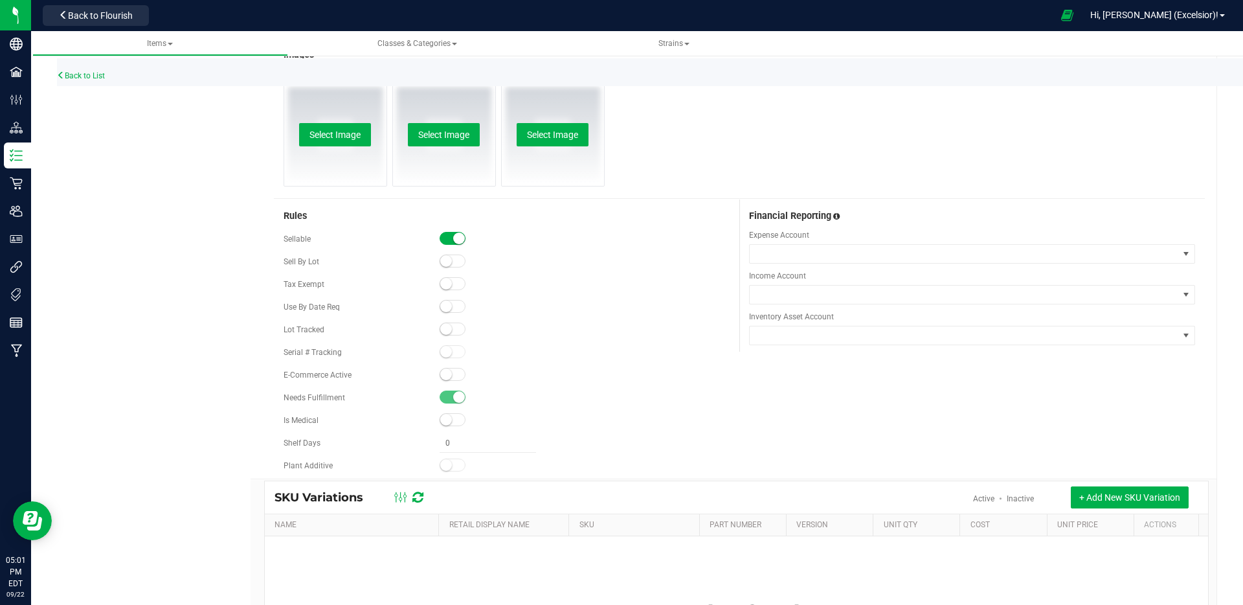
scroll to position [591, 0]
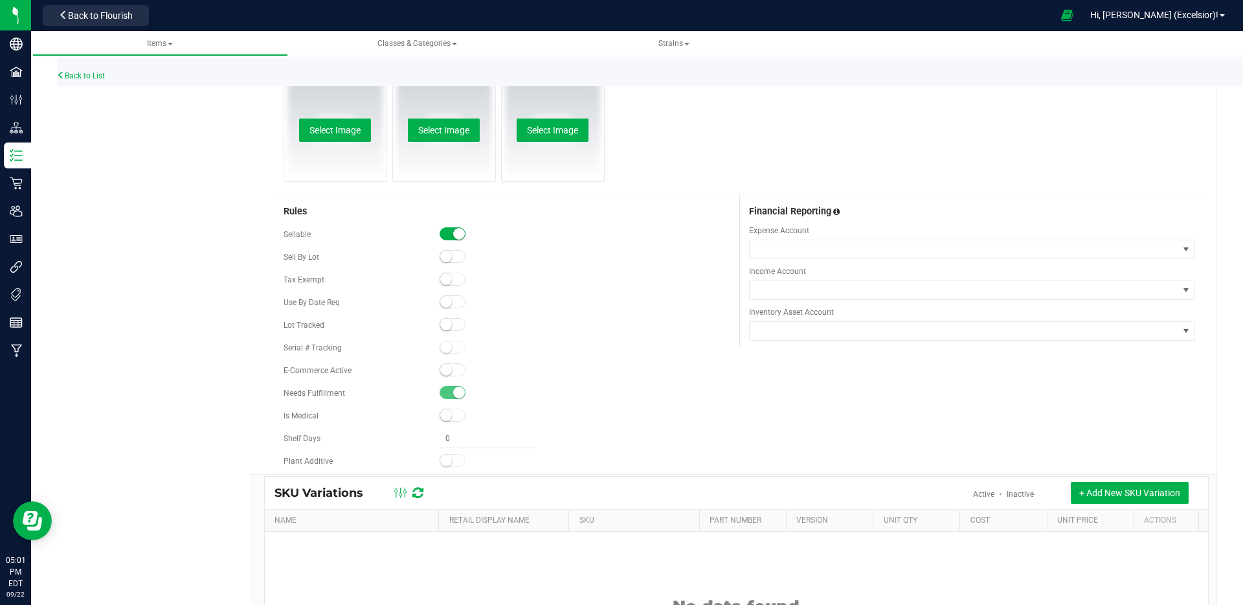
click at [449, 257] on span at bounding box center [453, 256] width 26 height 13
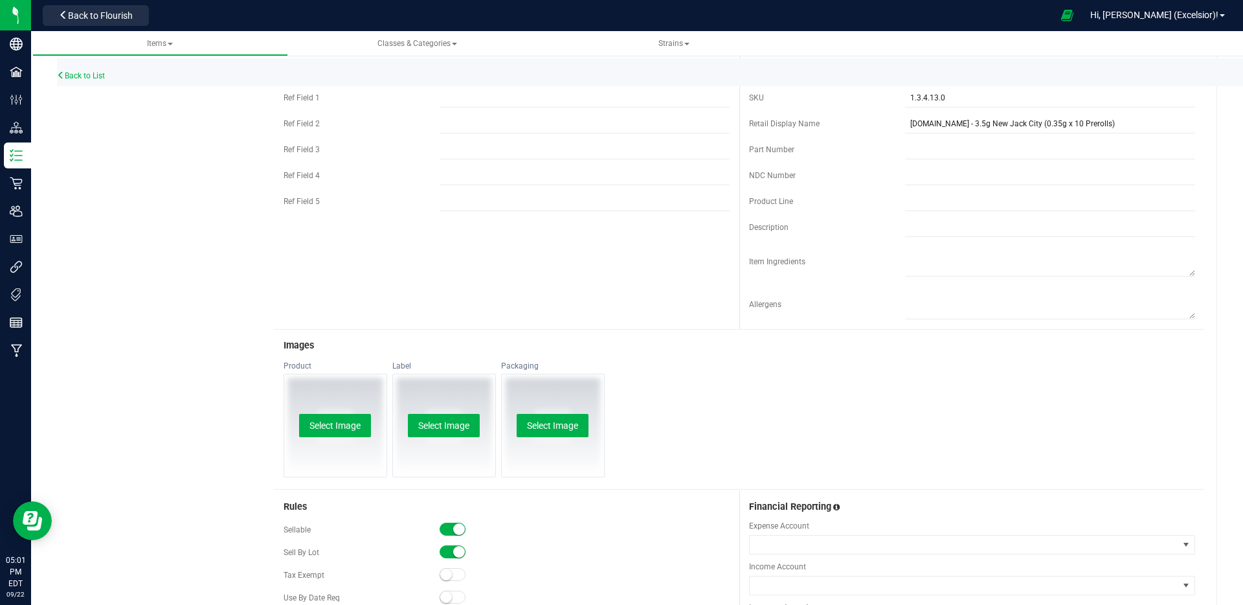
scroll to position [38, 0]
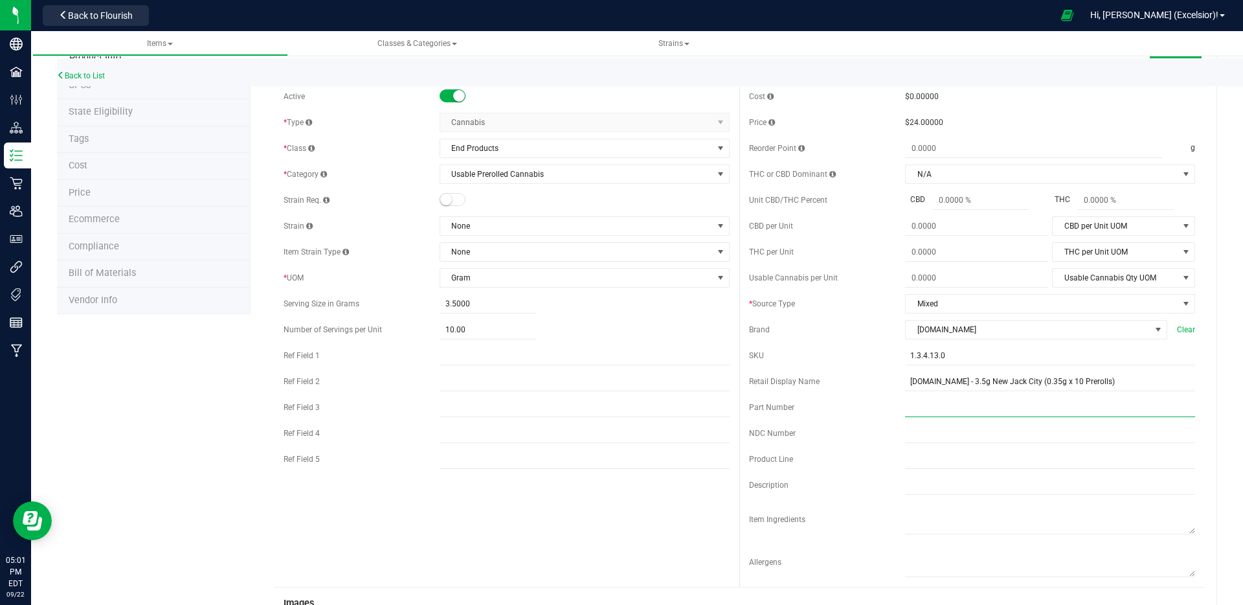
click at [915, 414] on input "text" at bounding box center [1050, 407] width 290 height 19
click at [915, 442] on input "text" at bounding box center [1050, 432] width 290 height 19
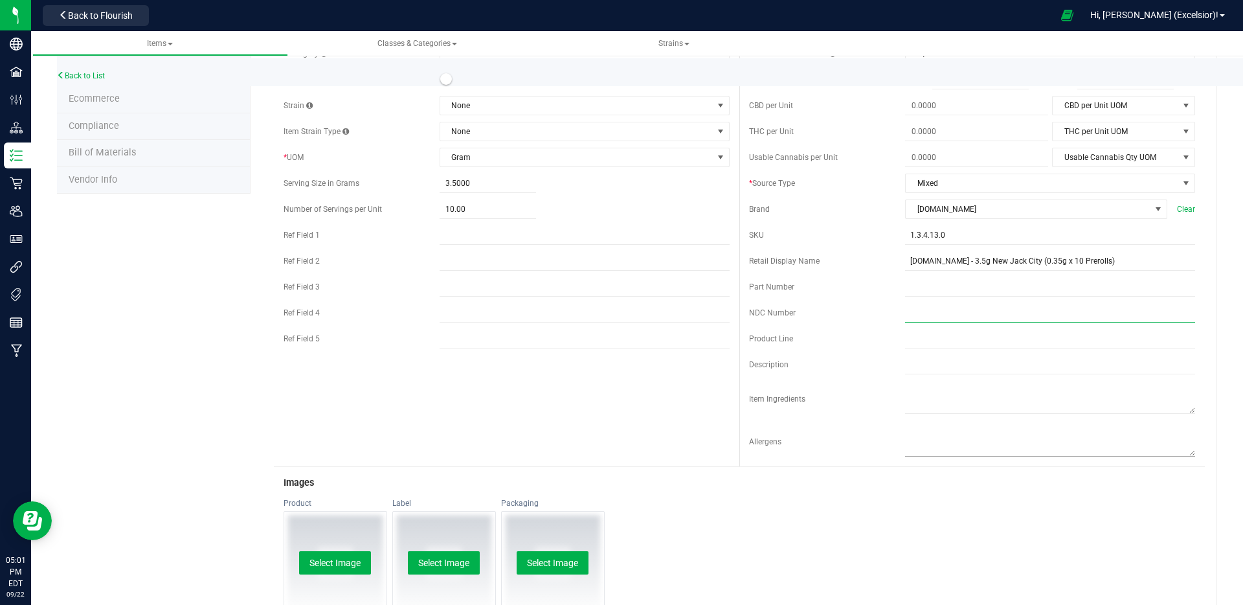
scroll to position [159, 0]
click at [917, 350] on div "Cost $0.00000 Price $24.00000 Reorder Point g THC or CBD Dominant" at bounding box center [971, 216] width 465 height 500
click at [917, 342] on input "text" at bounding box center [1050, 337] width 290 height 19
click at [915, 370] on input "text" at bounding box center [1050, 363] width 290 height 19
click at [955, 230] on input "1.3.4.13.0" at bounding box center [1050, 234] width 290 height 19
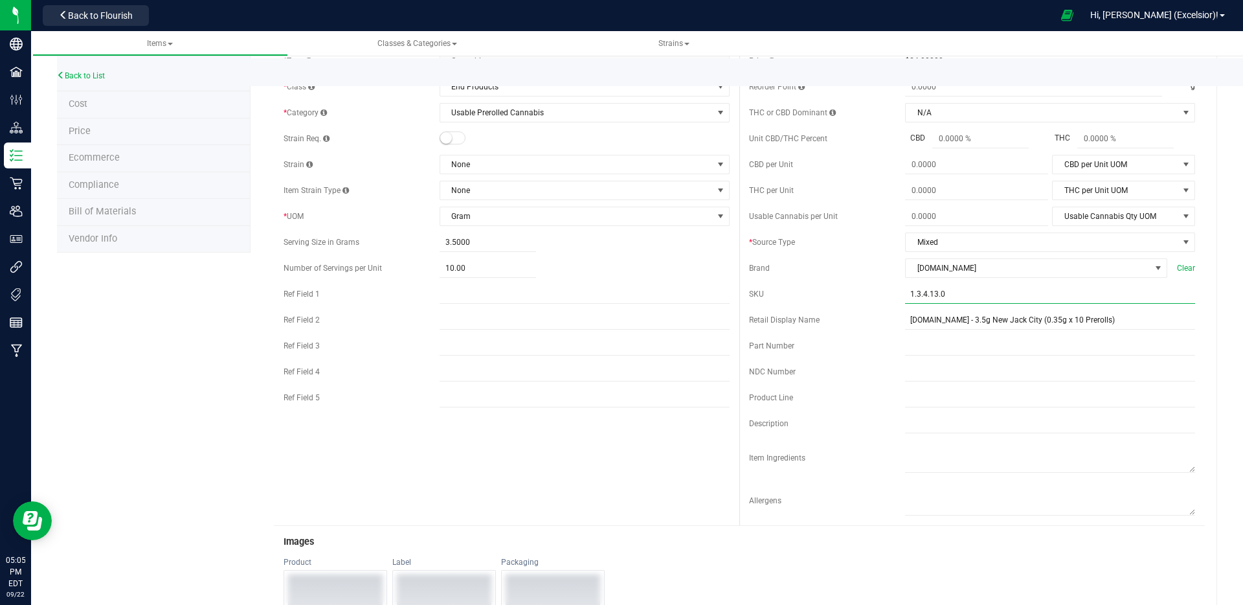
scroll to position [0, 0]
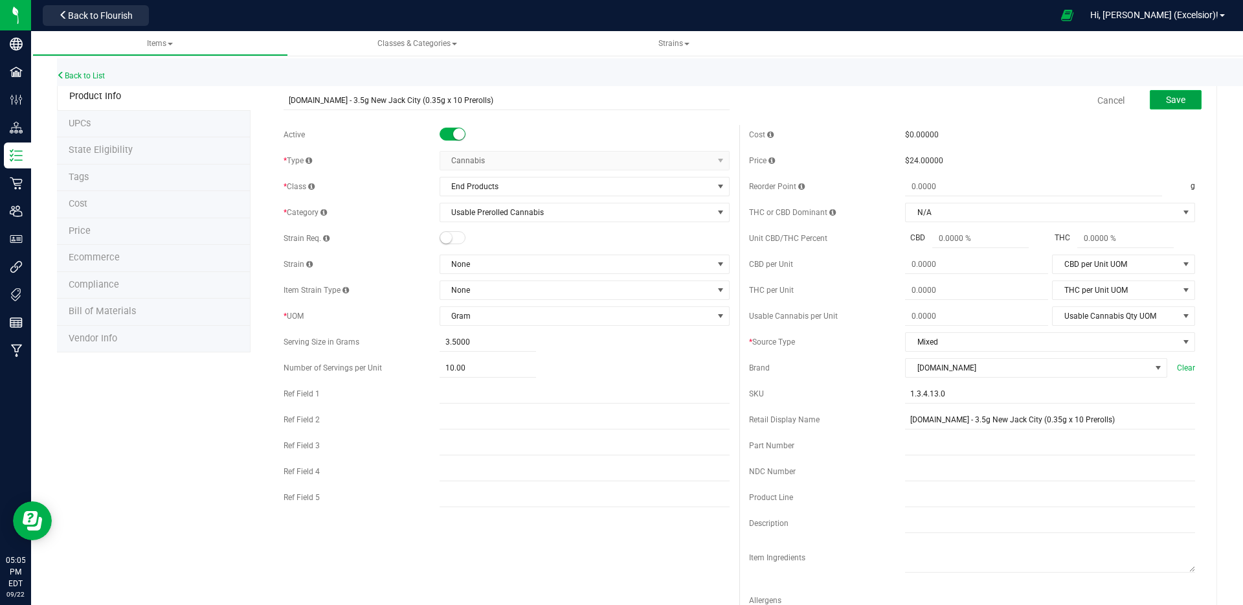
click at [1150, 101] on button "Save" at bounding box center [1176, 99] width 52 height 19
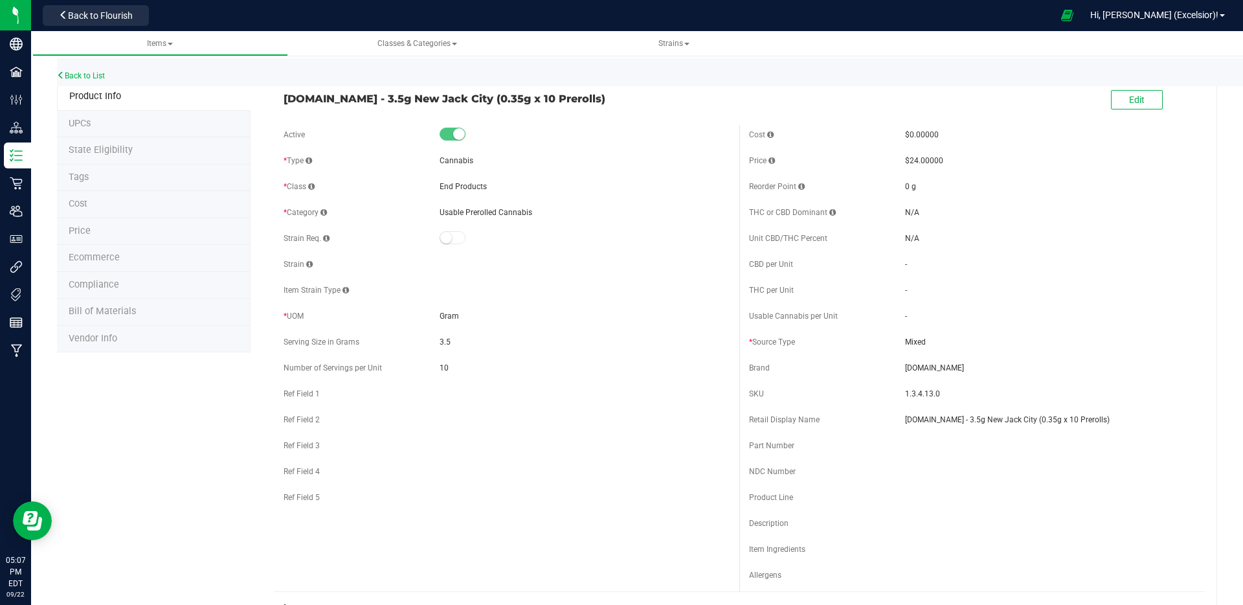
click at [115, 70] on div "Back to List" at bounding box center [678, 72] width 1243 height 28
click at [94, 74] on link "Back to List" at bounding box center [81, 75] width 48 height 9
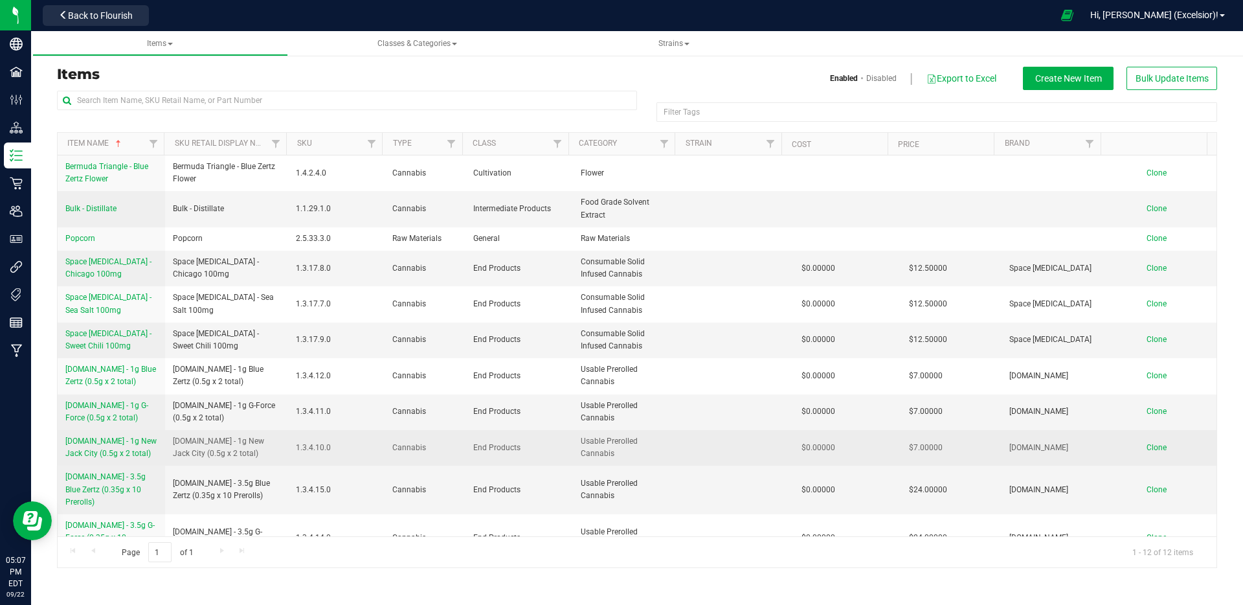
scroll to position [37, 0]
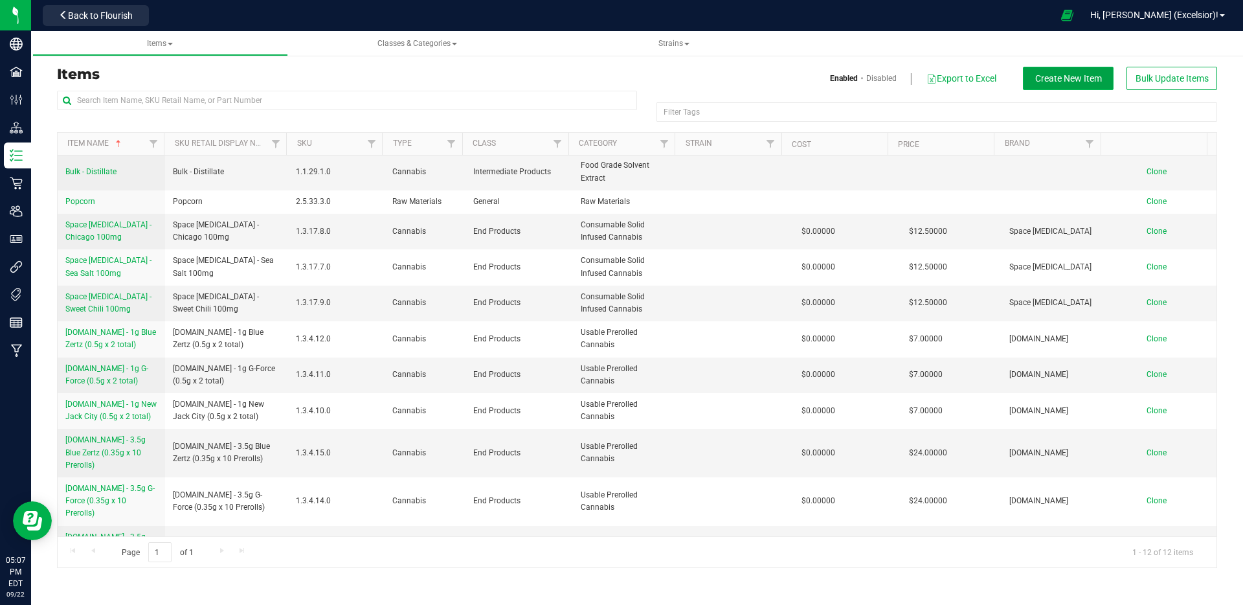
click at [1046, 79] on span "Create New Item" at bounding box center [1068, 78] width 67 height 10
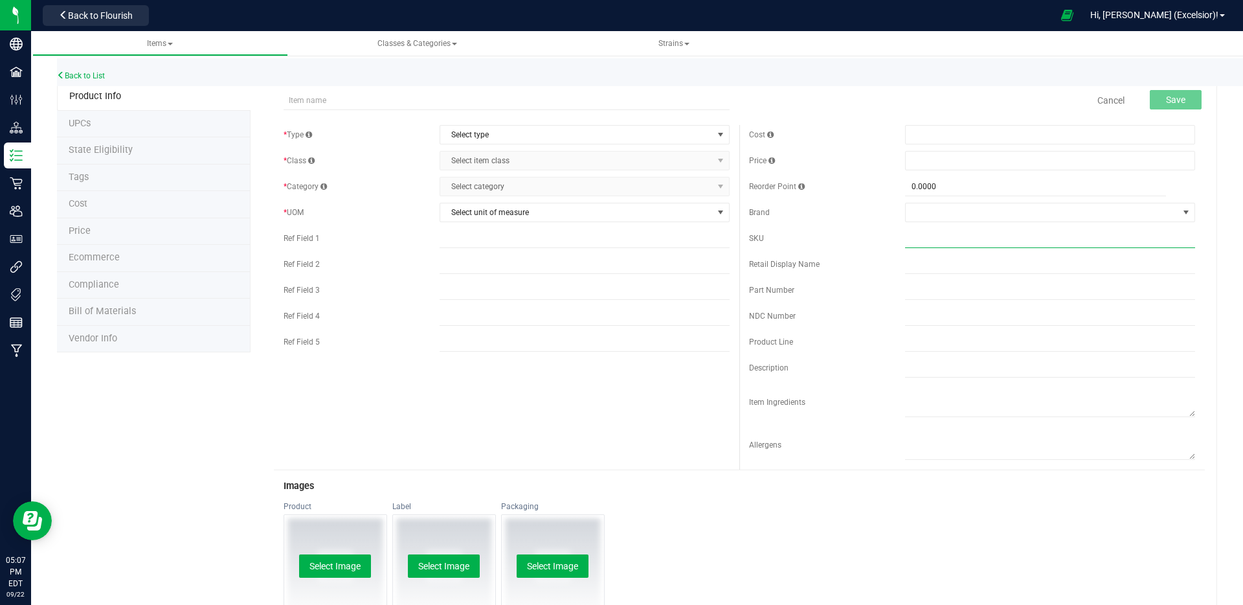
click at [994, 242] on input "text" at bounding box center [1050, 238] width 290 height 19
click at [586, 210] on span "Select unit of measure" at bounding box center [576, 212] width 273 height 18
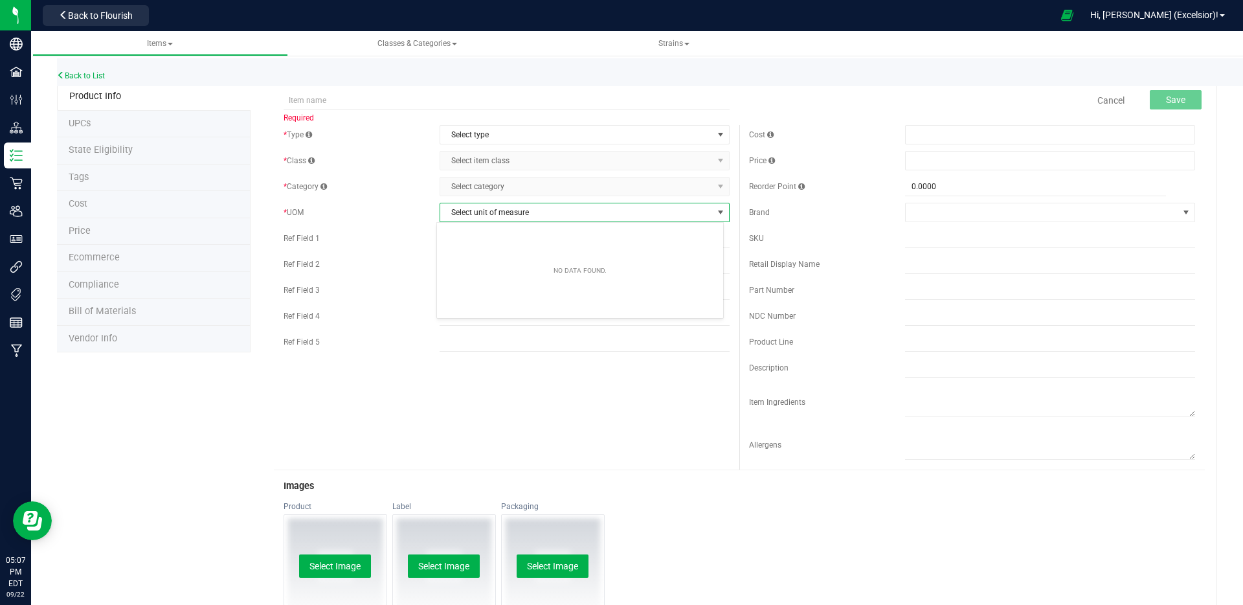
click at [586, 210] on span "Select unit of measure" at bounding box center [576, 212] width 273 height 18
click at [555, 140] on span "Select type" at bounding box center [576, 135] width 273 height 18
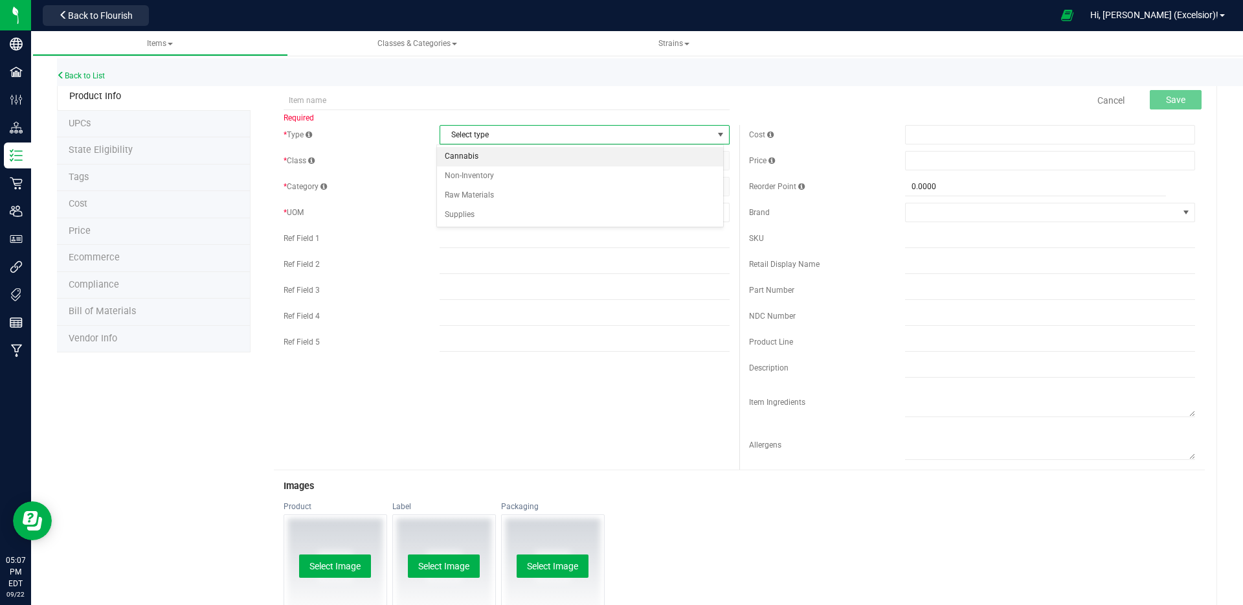
click at [540, 157] on li "Cannabis" at bounding box center [580, 156] width 286 height 19
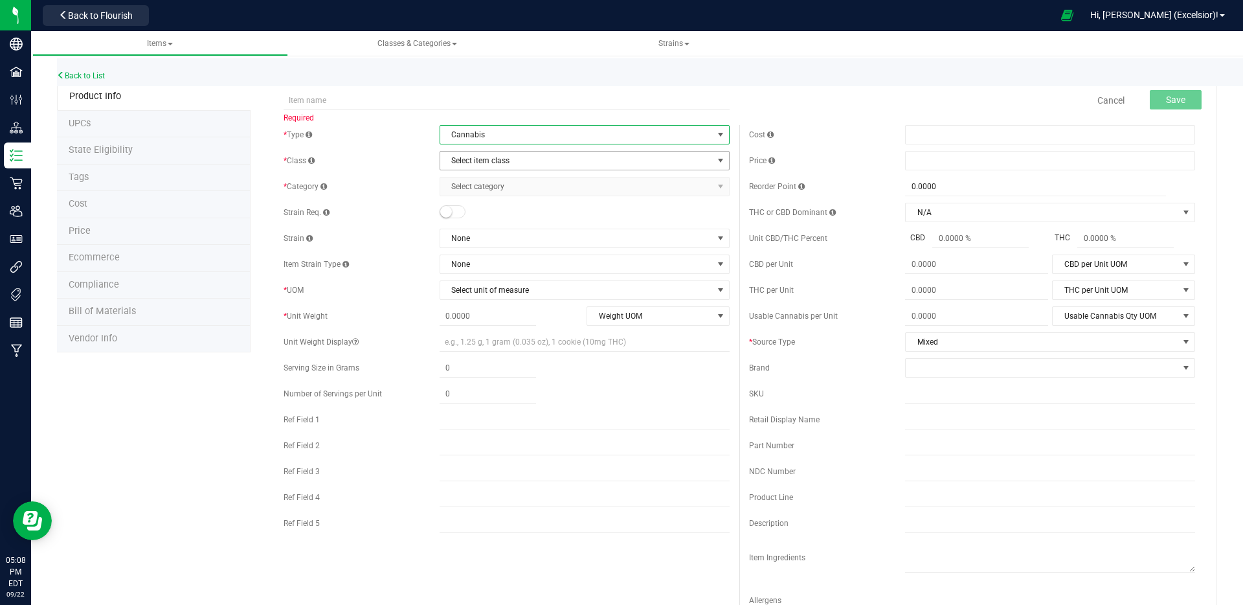
click at [531, 164] on span "Select item class" at bounding box center [576, 160] width 273 height 18
click at [502, 200] on li "End Products" at bounding box center [580, 201] width 286 height 19
click at [502, 188] on span "Select category" at bounding box center [576, 186] width 273 height 18
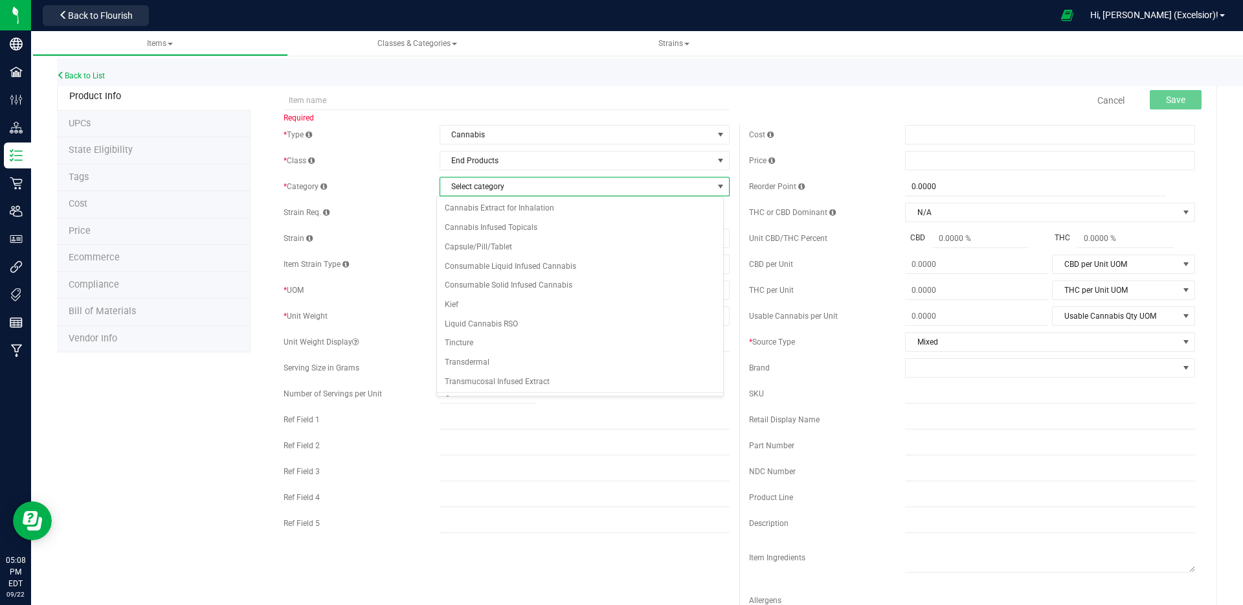
scroll to position [75, 0]
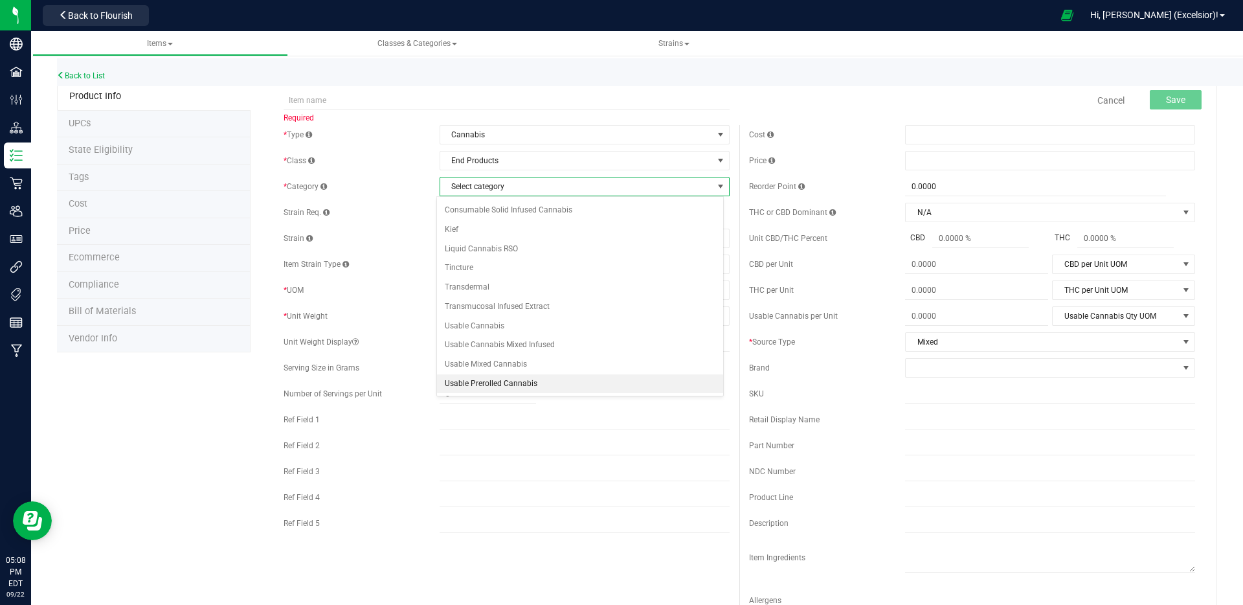
click at [485, 385] on li "Usable Prerolled Cannabis" at bounding box center [580, 383] width 286 height 19
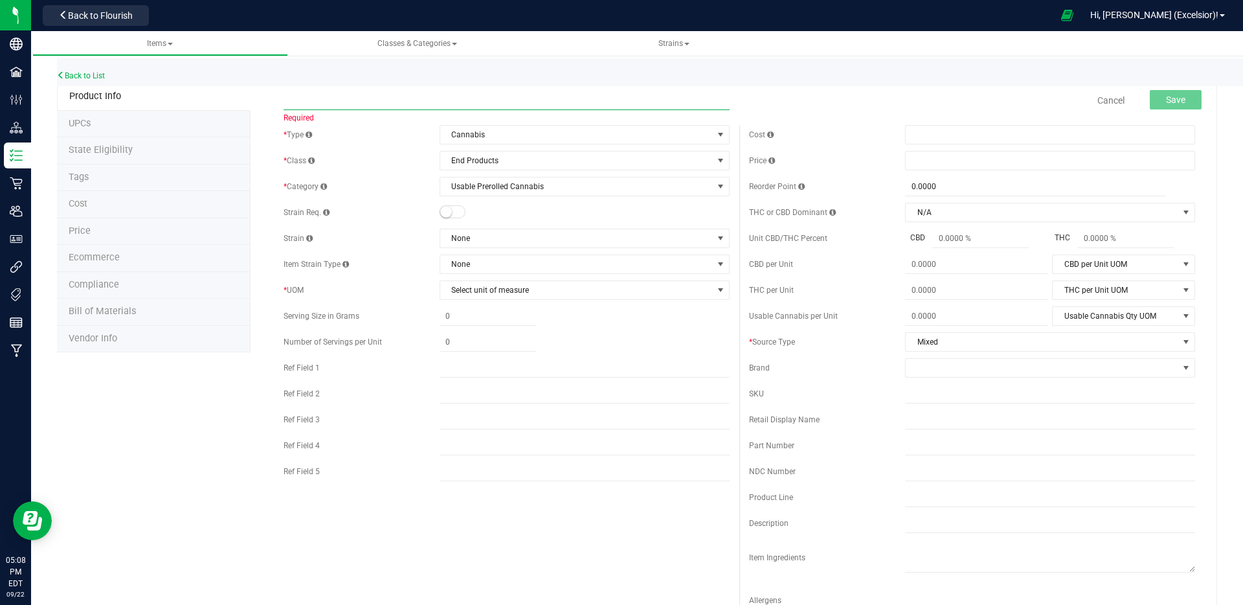
click at [438, 99] on input "text" at bounding box center [507, 100] width 446 height 19
type input "Fire Grandes 2-pack (3g)"
click at [423, 230] on div "Strain None" at bounding box center [507, 238] width 446 height 19
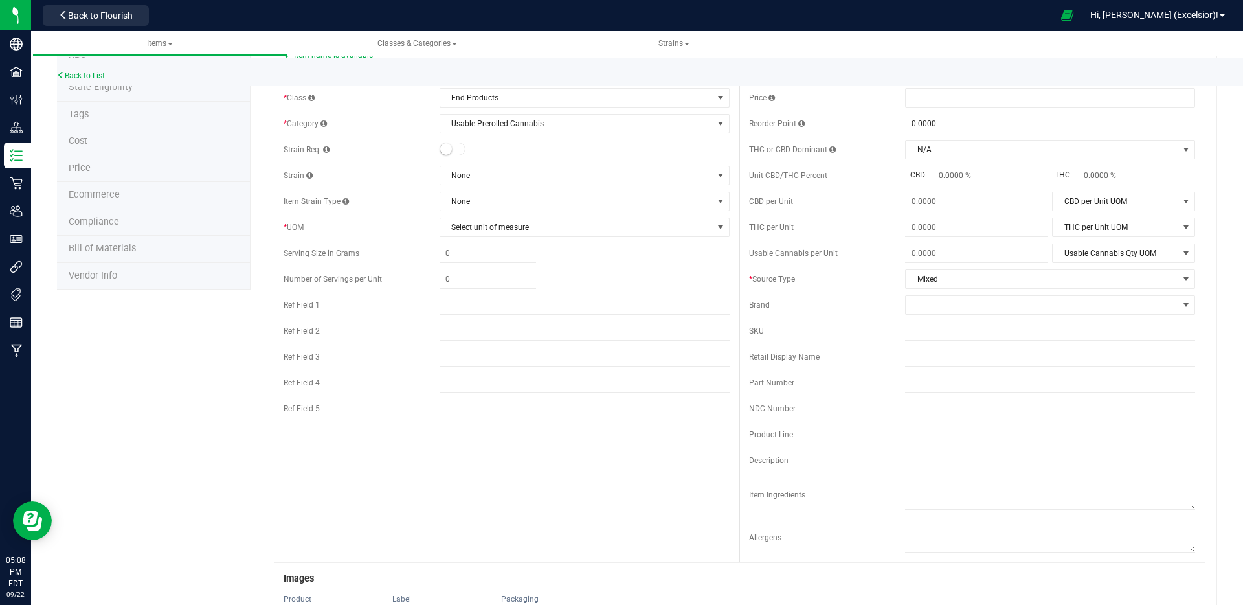
scroll to position [63, 0]
click at [473, 229] on span "Select unit of measure" at bounding box center [576, 227] width 273 height 18
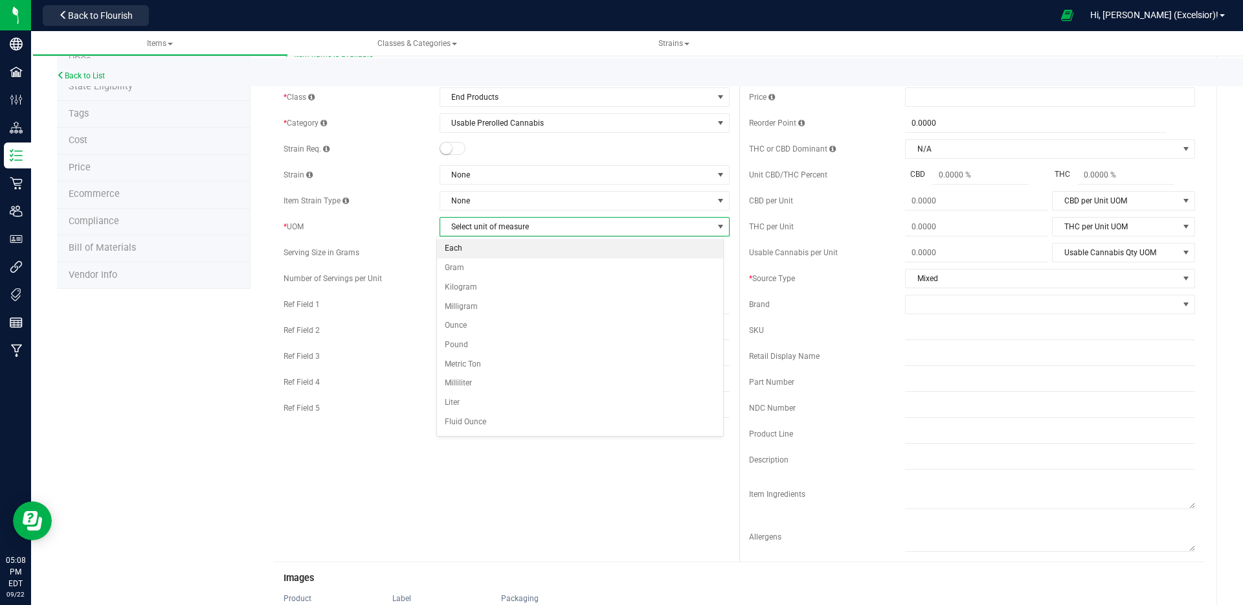
click at [457, 247] on li "Each" at bounding box center [580, 248] width 286 height 19
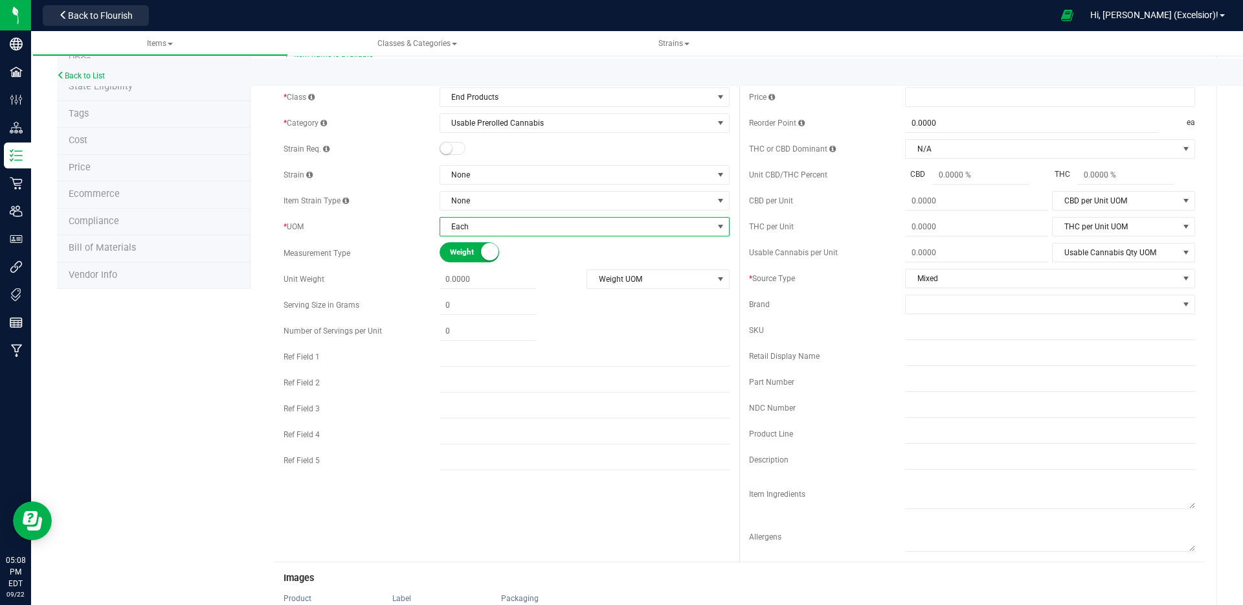
click at [477, 252] on span "Weight" at bounding box center [479, 252] width 58 height 19
click at [477, 252] on span "Volume" at bounding box center [492, 252] width 58 height 19
click at [462, 280] on span at bounding box center [488, 279] width 96 height 19
type input "1"
type input "1.0000"
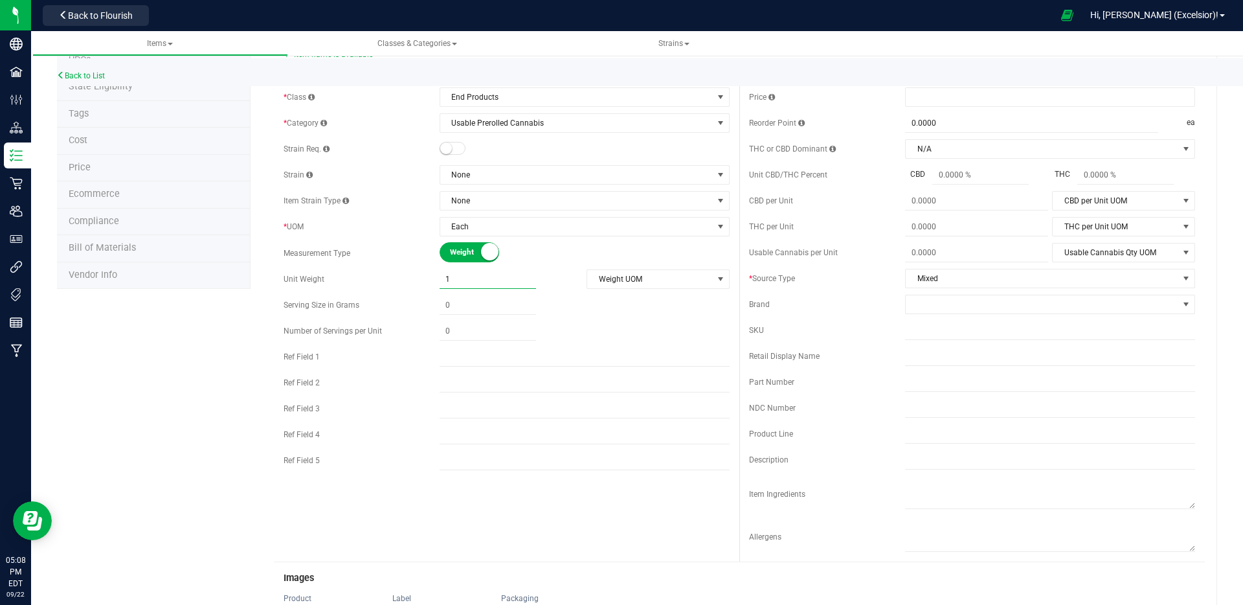
click at [251, 357] on div "Fire Grandes 2-pack (3g) Item name is available Cancel Save * Type Cannabis Sel…" at bounding box center [734, 524] width 967 height 1010
click at [921, 325] on input "text" at bounding box center [1050, 329] width 290 height 19
click at [925, 309] on span at bounding box center [1042, 304] width 273 height 18
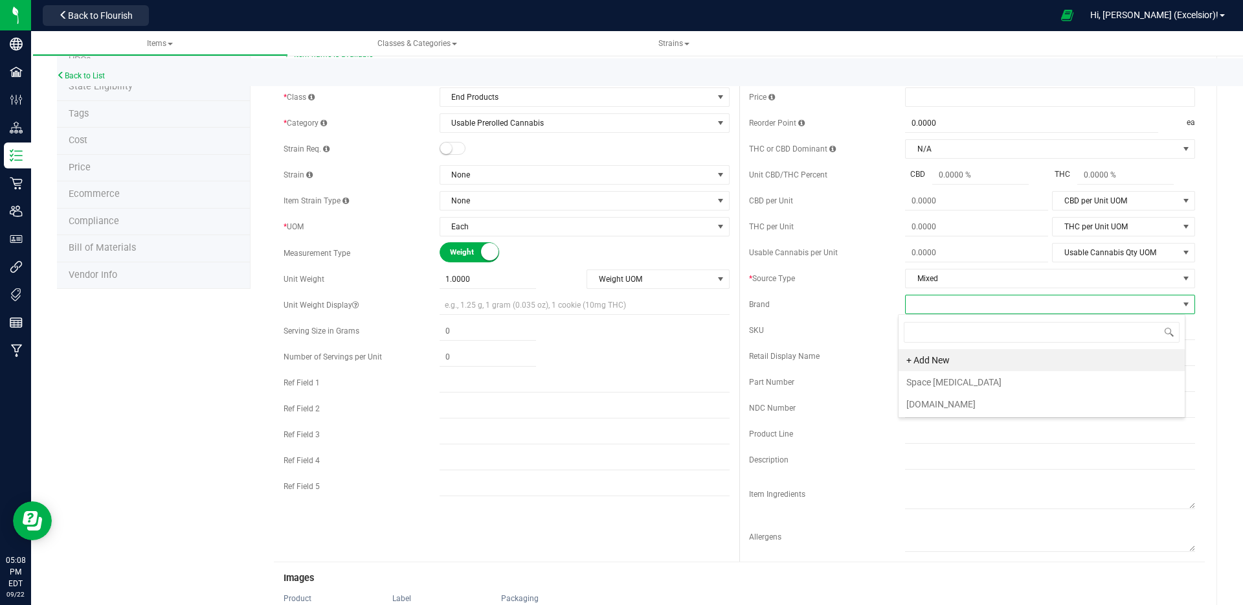
scroll to position [19, 287]
click at [921, 359] on li "+ Add New" at bounding box center [1042, 360] width 286 height 22
click at [1017, 306] on input "text" at bounding box center [1028, 304] width 247 height 19
type input "VibeRite"
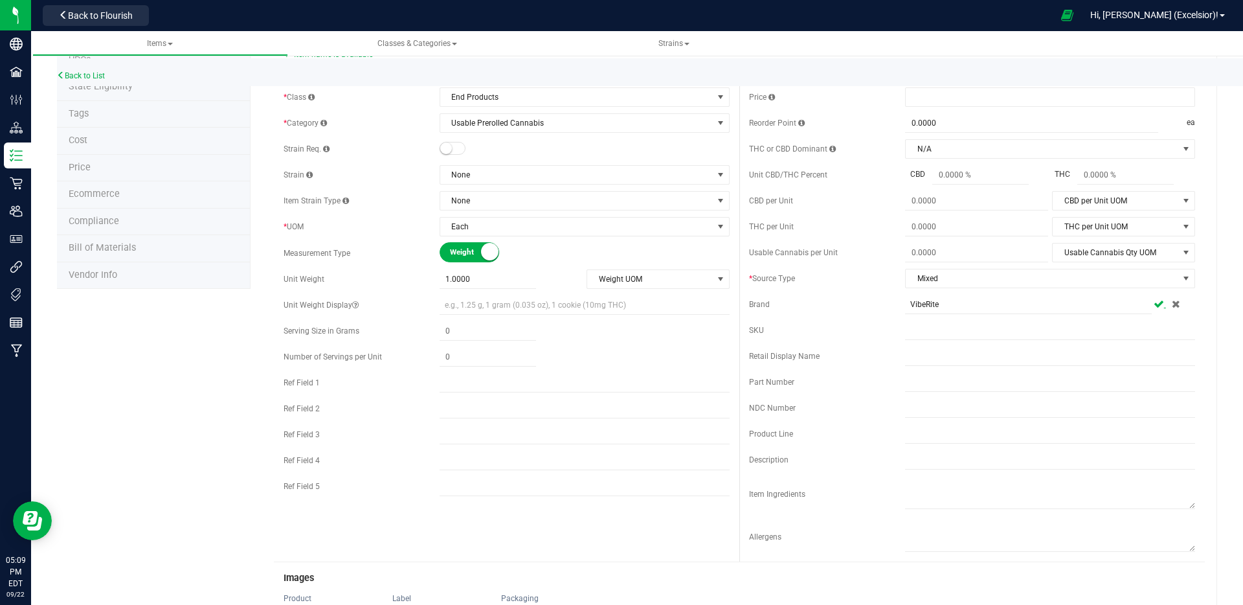
click at [1154, 303] on icon at bounding box center [1159, 304] width 10 height 8
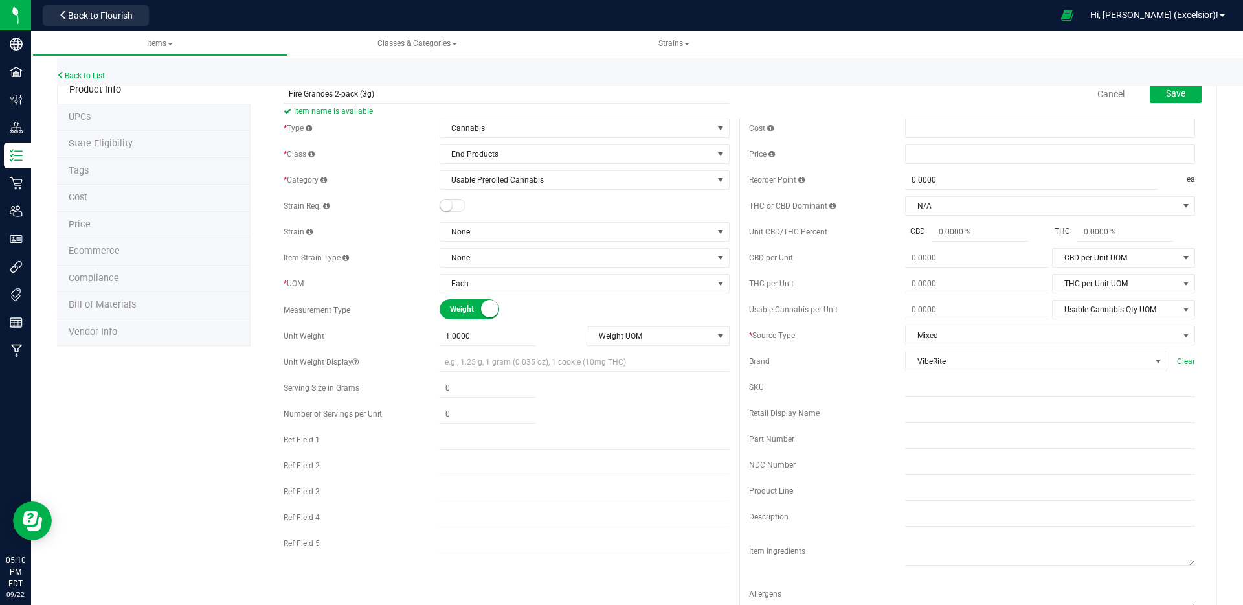
scroll to position [0, 0]
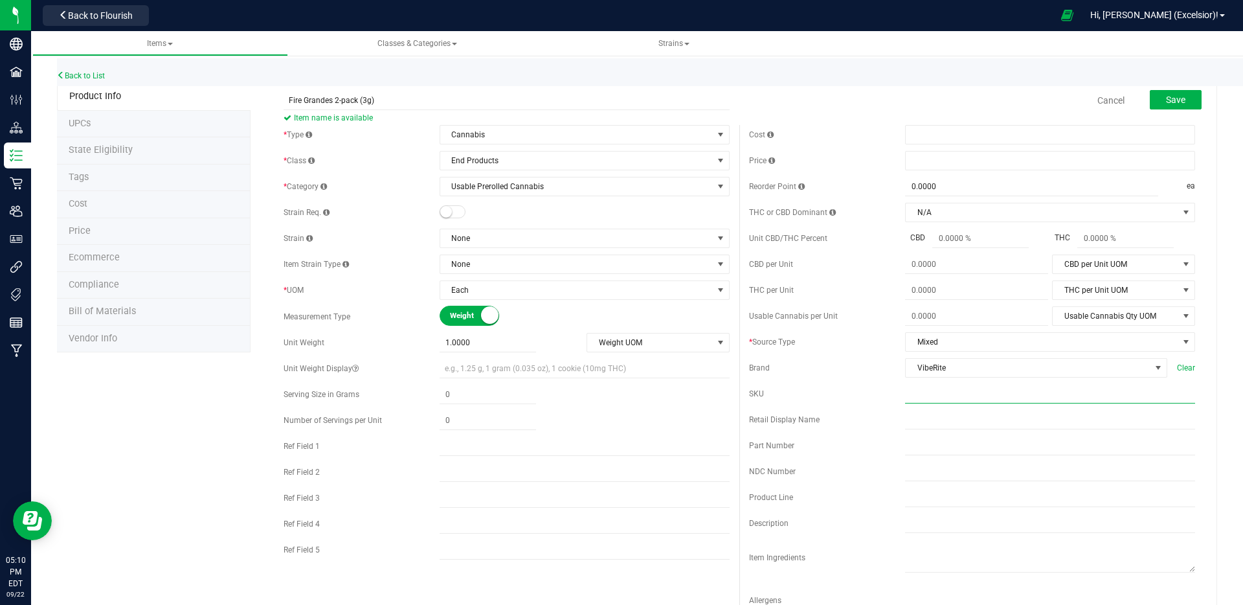
click at [911, 396] on input "text" at bounding box center [1050, 393] width 290 height 19
type input "VRF2001-G"
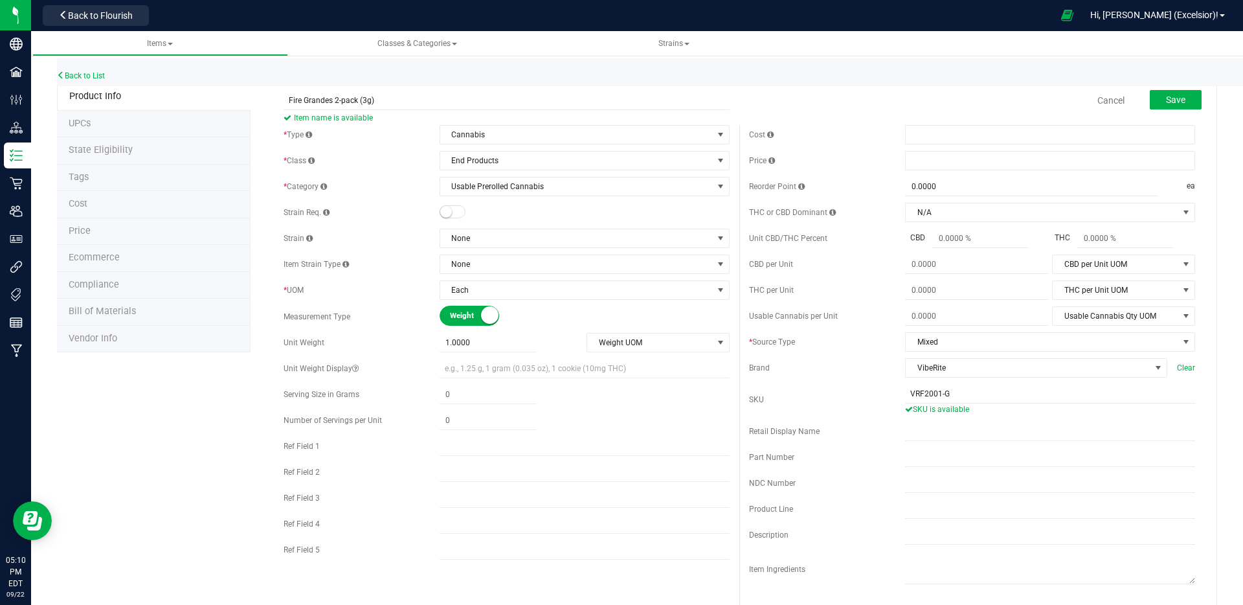
click at [102, 118] on li "UPCs" at bounding box center [154, 124] width 194 height 27
click at [1150, 104] on button "Save" at bounding box center [1176, 99] width 52 height 19
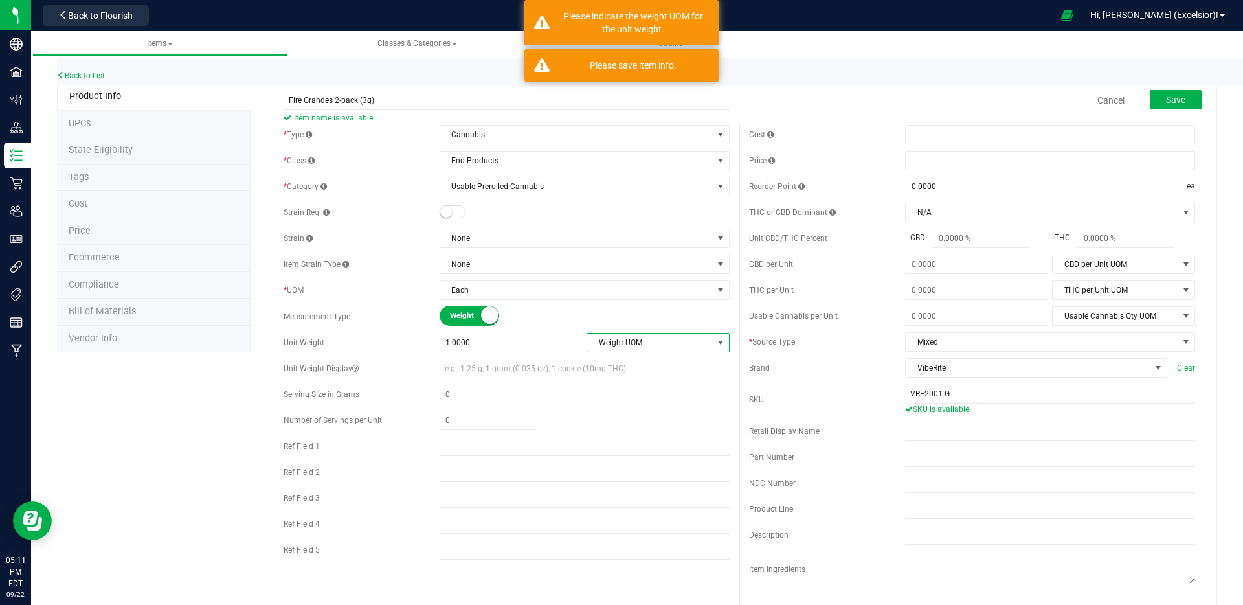
click at [673, 342] on span "Weight UOM" at bounding box center [650, 342] width 126 height 18
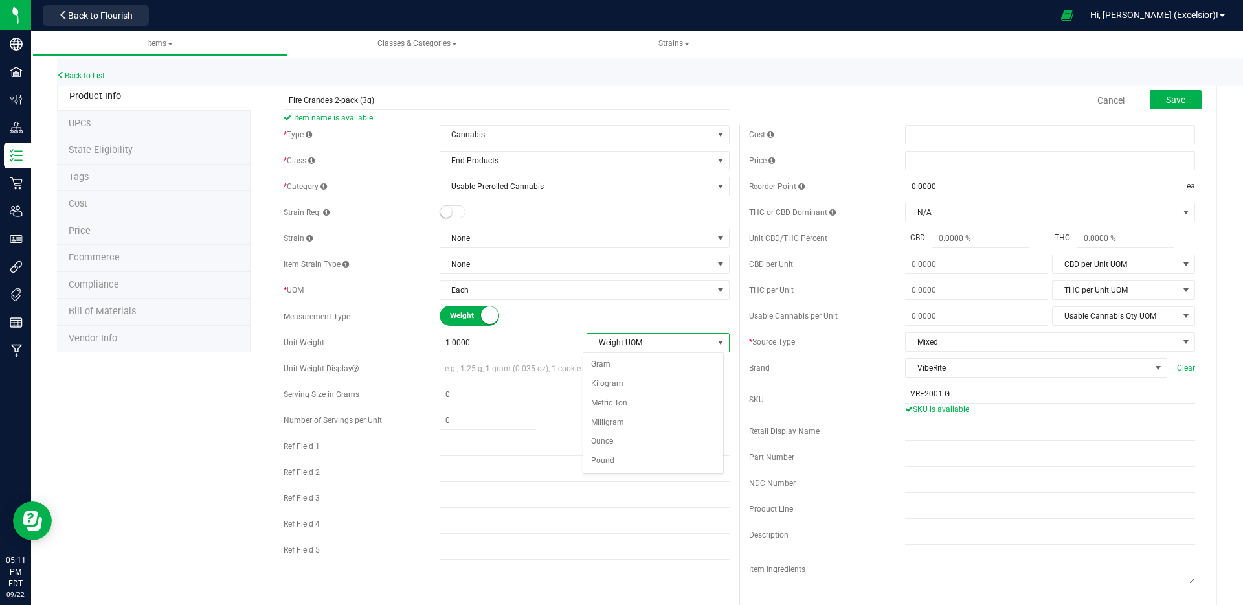
click at [640, 344] on span "Weight UOM" at bounding box center [650, 342] width 126 height 18
click at [1150, 106] on button "Save" at bounding box center [1176, 99] width 52 height 19
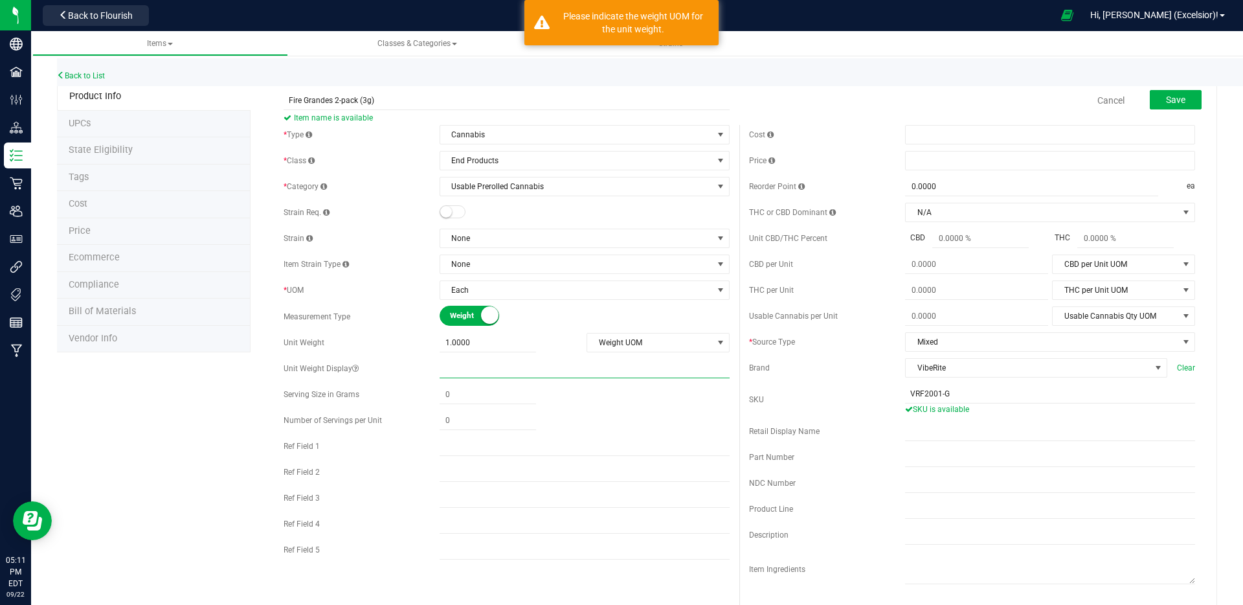
click at [482, 372] on input "text" at bounding box center [585, 368] width 290 height 19
type input "1"
click at [1166, 95] on span "Save" at bounding box center [1175, 100] width 19 height 10
click at [1166, 98] on span "Save" at bounding box center [1175, 100] width 19 height 10
click at [501, 366] on input "1" at bounding box center [585, 368] width 290 height 19
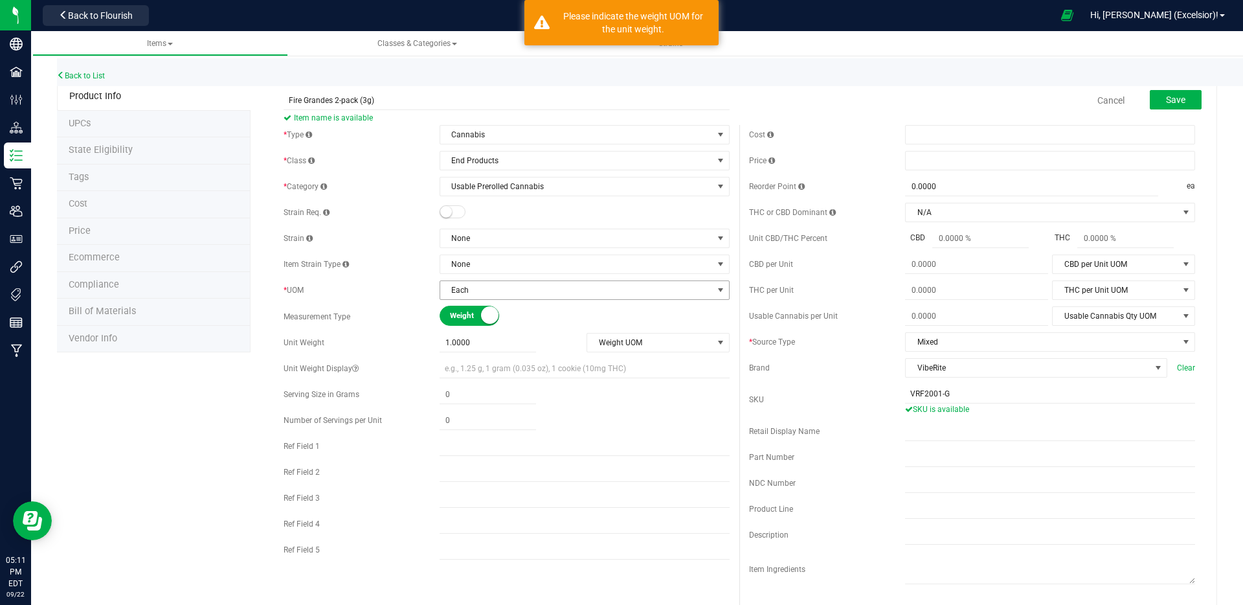
click at [498, 293] on span "Each" at bounding box center [576, 290] width 273 height 18
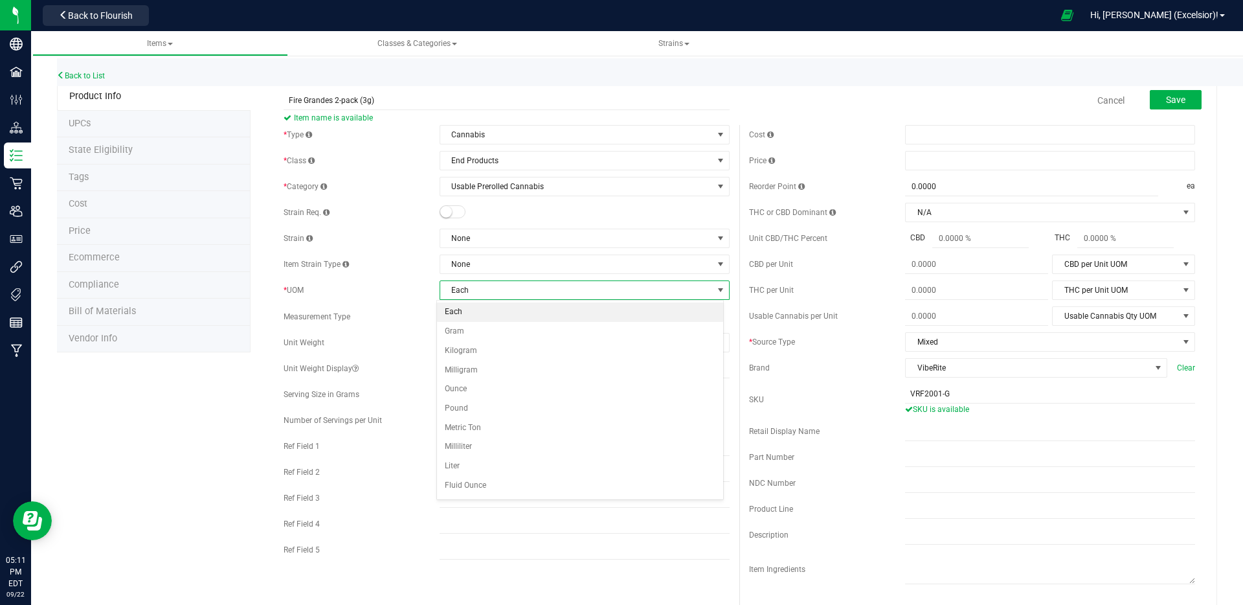
click at [478, 309] on li "Each" at bounding box center [580, 311] width 286 height 19
click at [481, 309] on small at bounding box center [489, 314] width 17 height 17
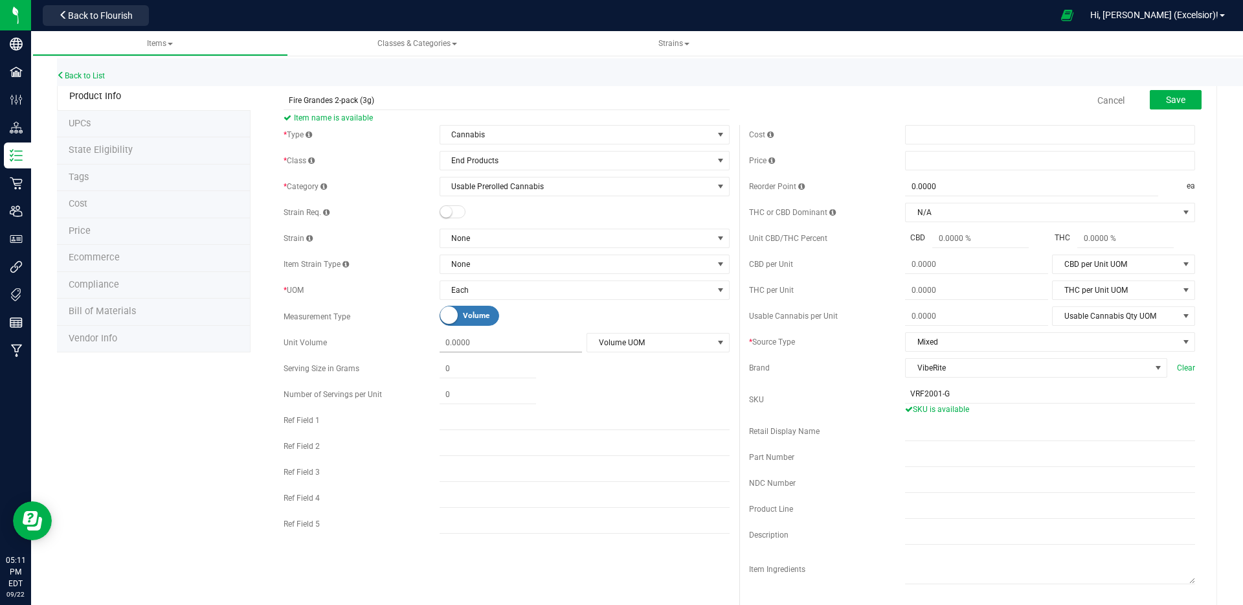
click at [449, 348] on span at bounding box center [511, 342] width 143 height 19
type input "0.0000"
click at [627, 339] on span "Volume UOM" at bounding box center [650, 342] width 126 height 18
click at [499, 341] on span at bounding box center [511, 342] width 143 height 19
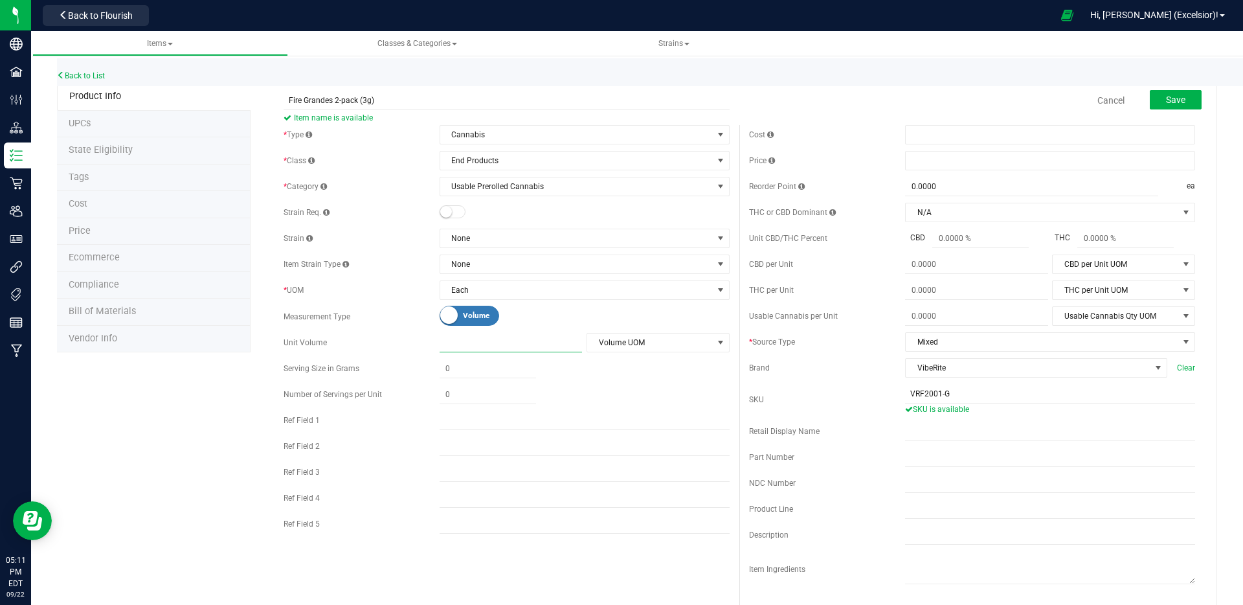
type input "1"
type input "1.0000"
click at [1172, 101] on span "Save" at bounding box center [1175, 100] width 19 height 10
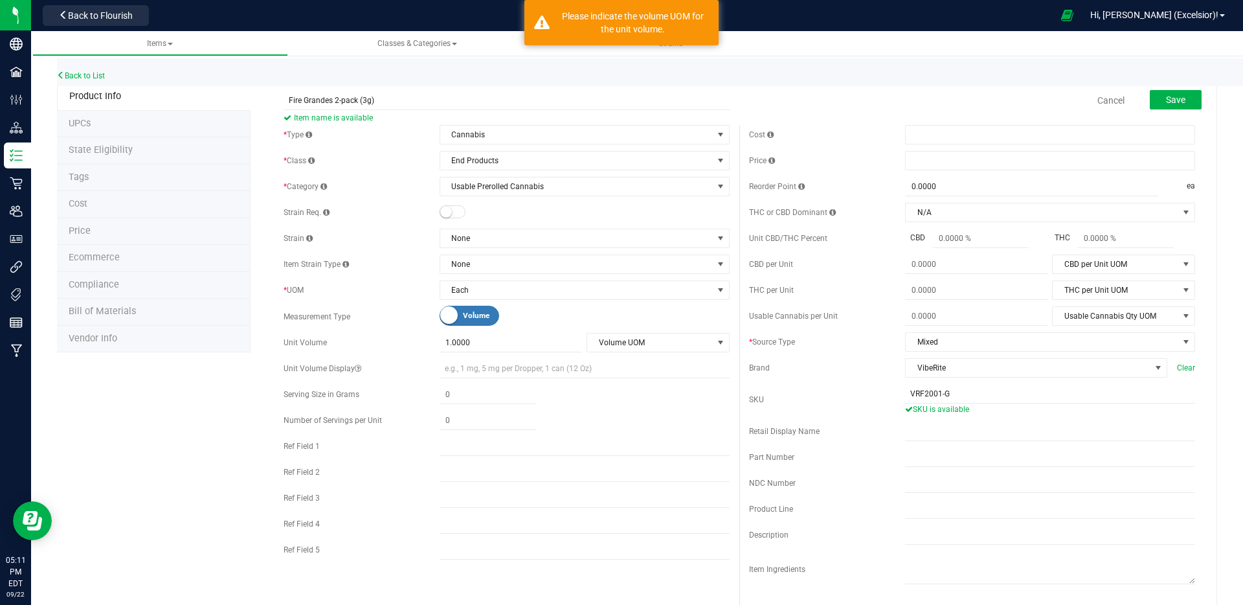
click at [730, 104] on div "Fire Grandes 2-pack (3g) Item name is available Cancel Save" at bounding box center [739, 100] width 931 height 32
